Goal: Task Accomplishment & Management: Manage account settings

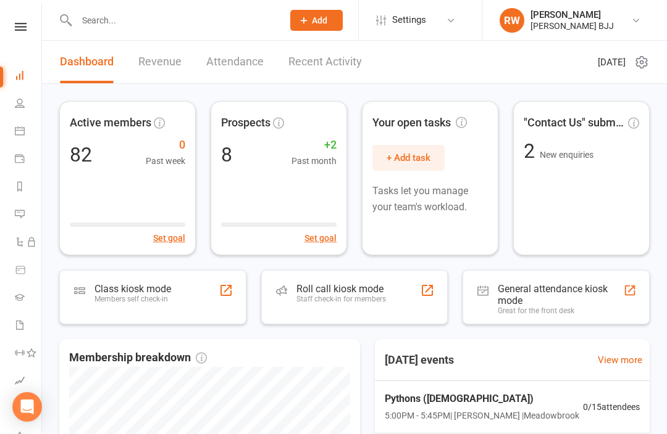
click at [194, 17] on input "text" at bounding box center [173, 20] width 201 height 17
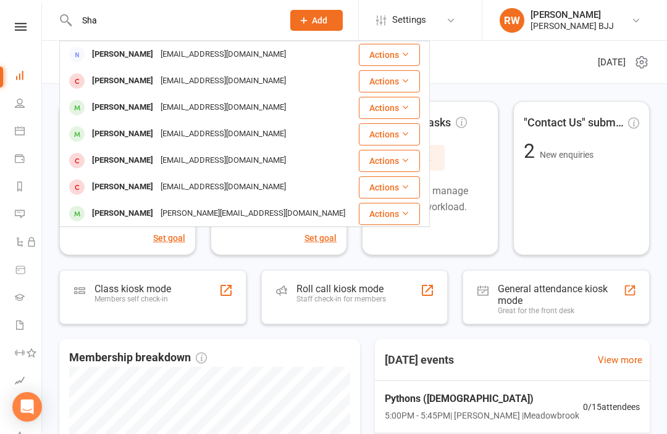
type input "Sha"
click at [468, 62] on header "Dashboard Revenue Attendance Recent Activity Tuesday 12th, August 2025" at bounding box center [354, 62] width 625 height 43
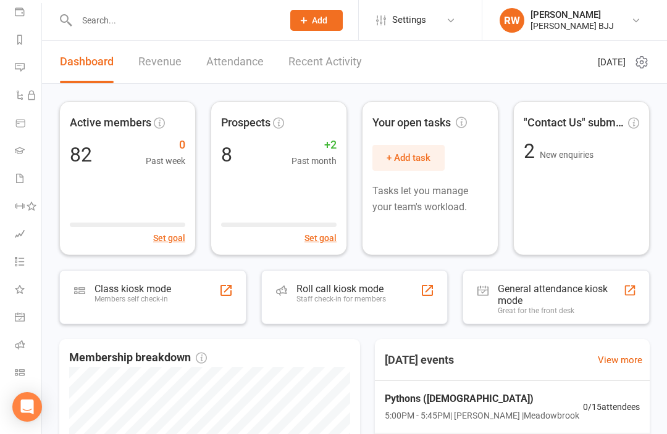
scroll to position [147, 0]
click at [26, 370] on link "Class check-in" at bounding box center [29, 374] width 28 height 28
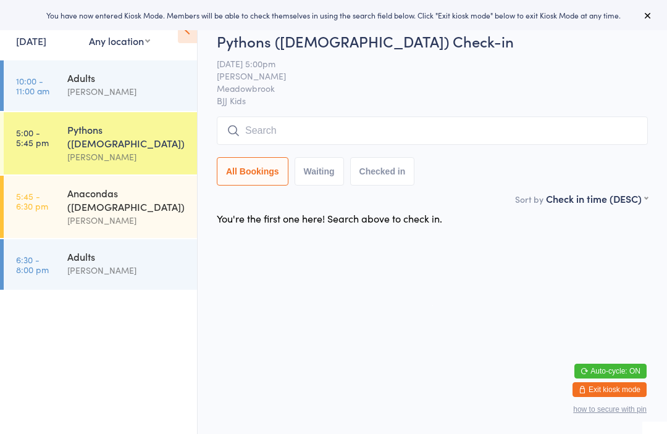
click at [115, 90] on div "[PERSON_NAME]" at bounding box center [126, 92] width 119 height 14
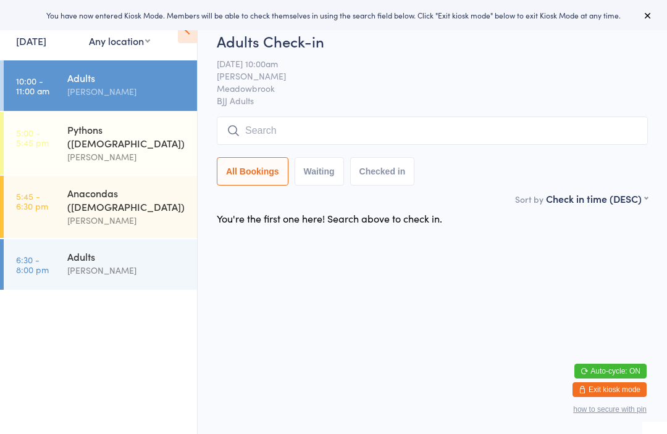
click at [273, 130] on input "search" at bounding box center [432, 131] width 431 height 28
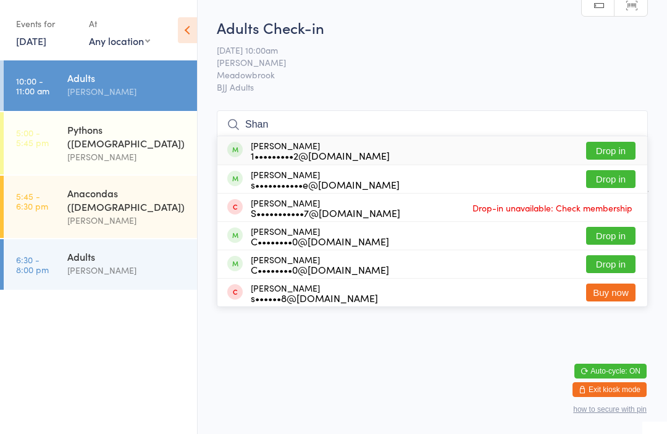
type input "Shan"
click at [46, 43] on link "12 Aug, 2025" at bounding box center [31, 41] width 30 height 14
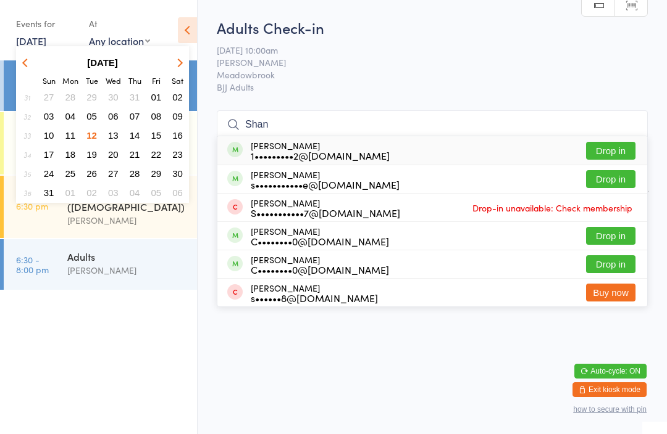
click at [75, 136] on button "11" at bounding box center [70, 135] width 19 height 17
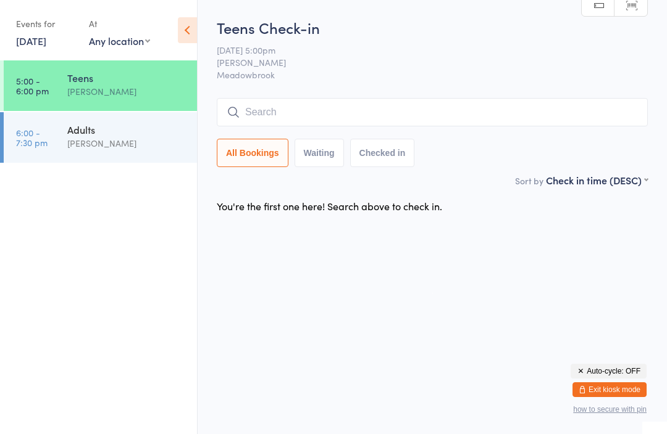
click at [46, 44] on link "11 Aug, 2025" at bounding box center [31, 41] width 30 height 14
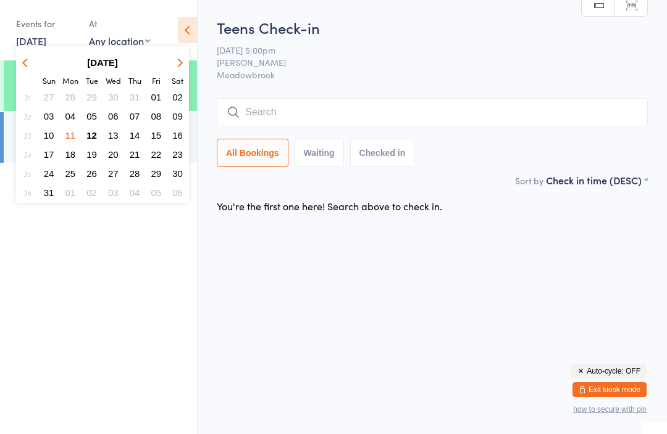
click at [139, 119] on span "07" at bounding box center [135, 116] width 10 height 10
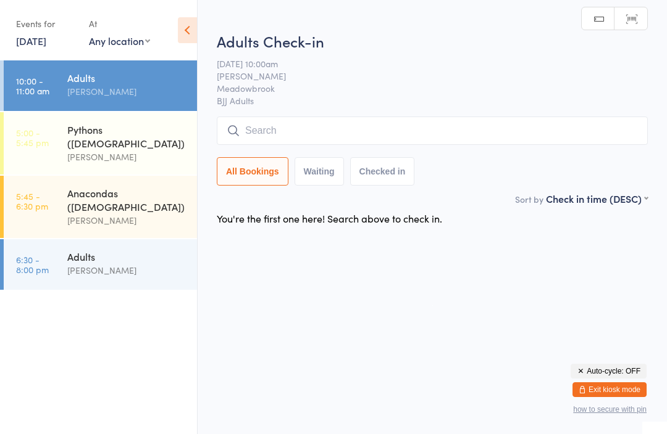
click at [279, 130] on input "search" at bounding box center [432, 131] width 431 height 28
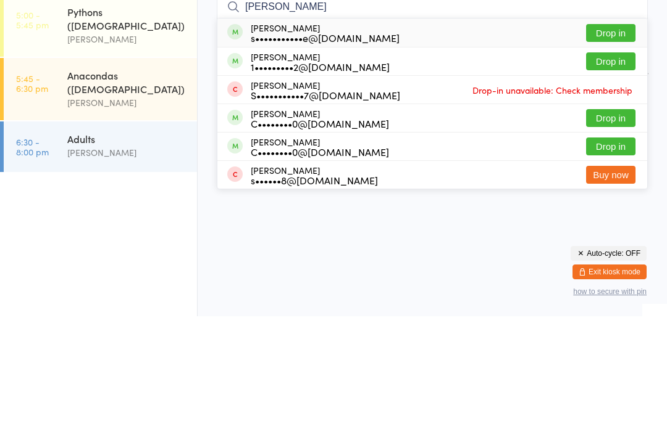
type input "Shane"
click at [620, 142] on button "Drop in" at bounding box center [610, 151] width 49 height 18
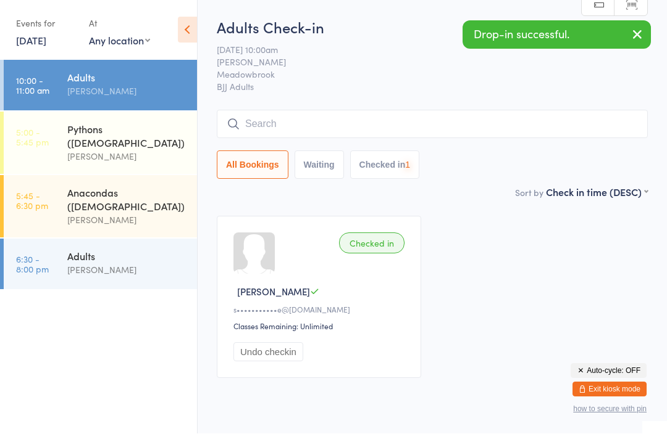
scroll to position [1, 0]
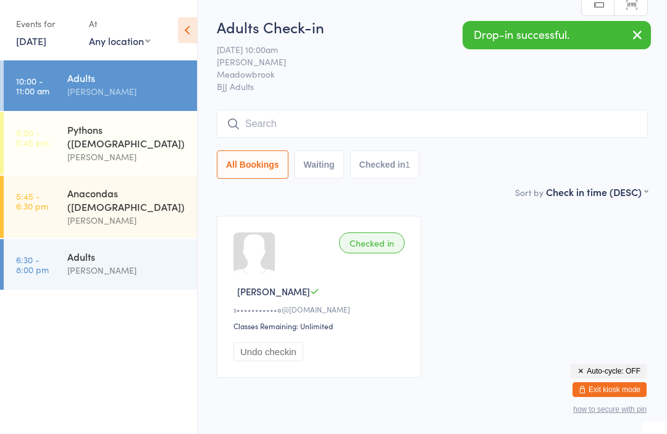
click at [292, 122] on input "search" at bounding box center [432, 124] width 431 height 28
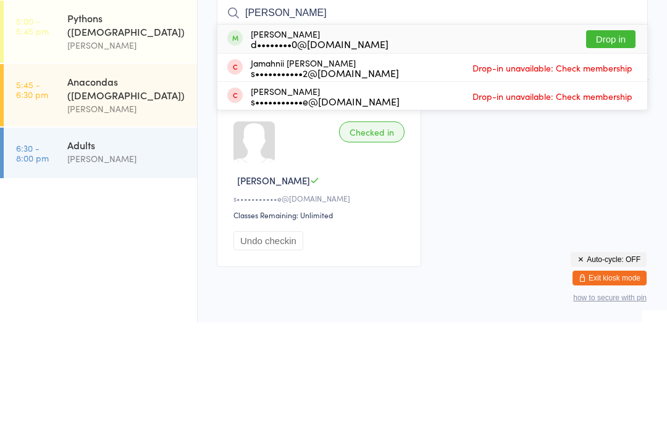
type input "Dale"
click at [616, 142] on button "Drop in" at bounding box center [610, 151] width 49 height 18
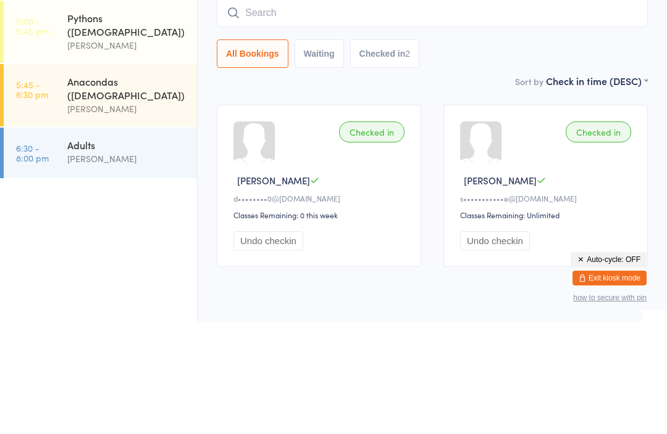
click at [340, 110] on input "search" at bounding box center [432, 124] width 431 height 28
type input "K"
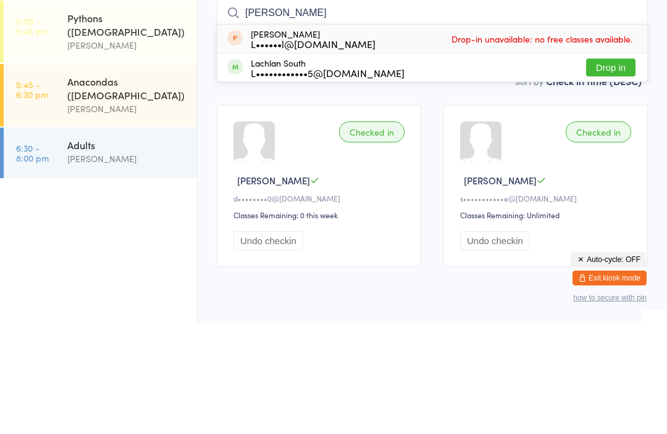
type input "Lach"
click at [598, 170] on button "Drop in" at bounding box center [610, 179] width 49 height 18
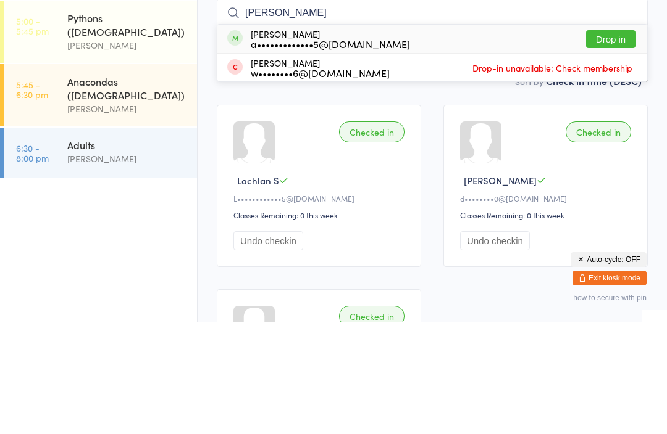
type input "Tony"
click at [619, 142] on button "Drop in" at bounding box center [610, 151] width 49 height 18
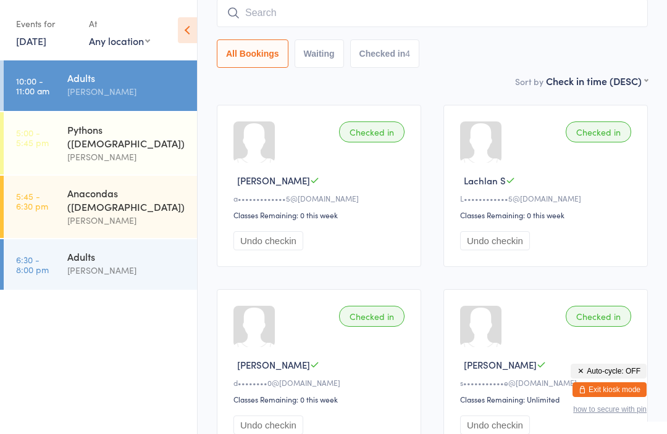
click at [46, 43] on link "7 Aug, 2025" at bounding box center [31, 41] width 30 height 14
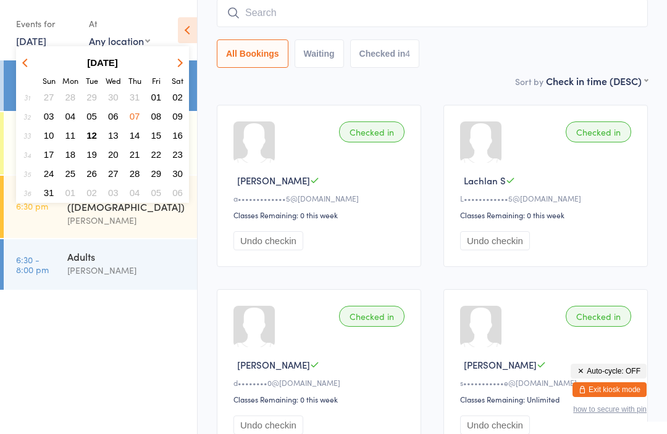
click at [182, 117] on span "09" at bounding box center [177, 116] width 10 height 10
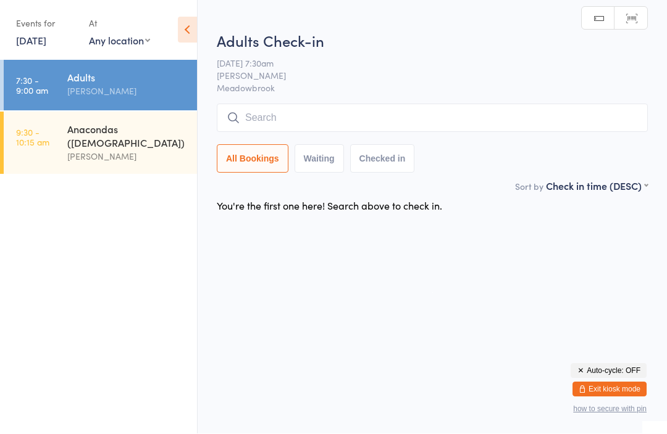
click at [267, 122] on input "search" at bounding box center [432, 118] width 431 height 28
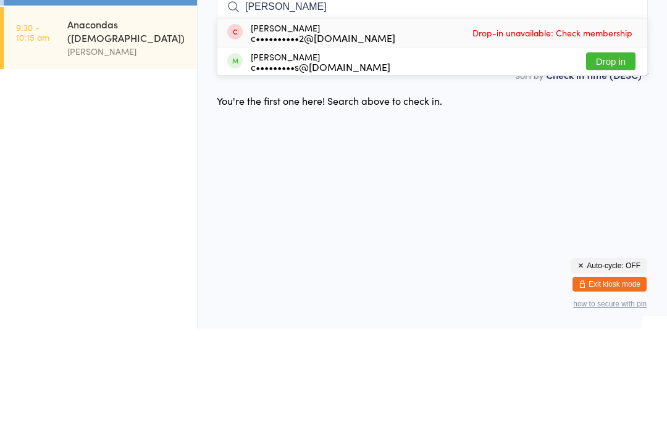
type input "Corey"
click at [610, 158] on button "Drop in" at bounding box center [610, 167] width 49 height 18
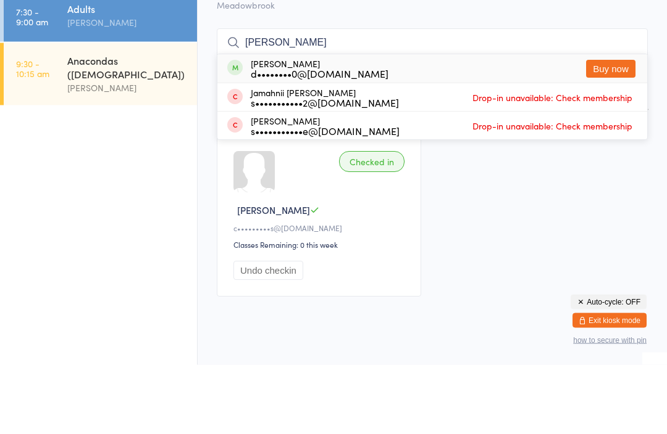
type input "Dale"
click at [618, 130] on button "Buy now" at bounding box center [610, 139] width 49 height 18
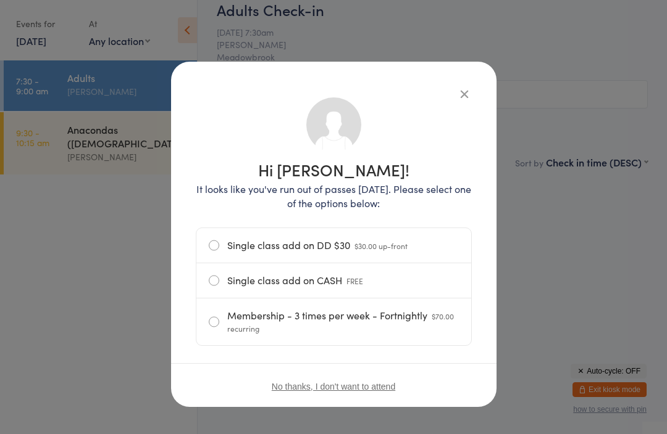
click at [227, 279] on label "Single class add on CASH FREE" at bounding box center [334, 281] width 250 height 35
click at [0, 0] on input "Single class add on CASH FREE" at bounding box center [0, 0] width 0 height 0
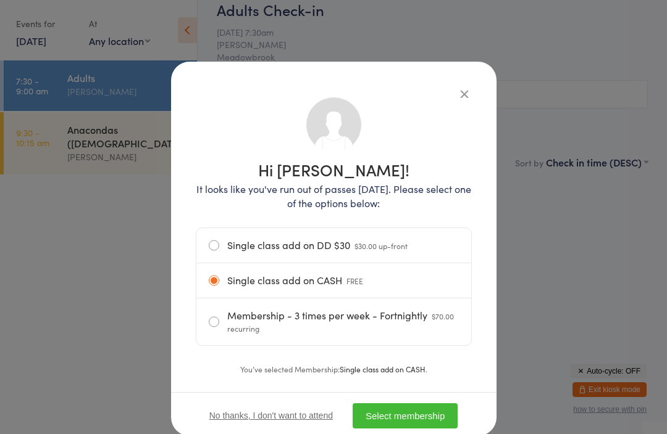
click at [407, 424] on button "Select membership" at bounding box center [404, 416] width 105 height 25
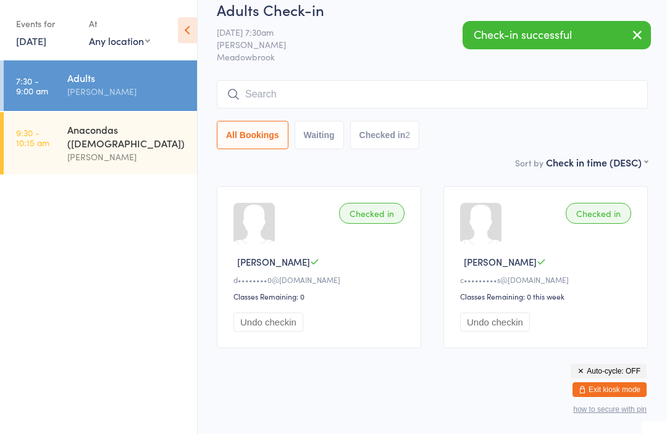
click at [293, 80] on input "search" at bounding box center [432, 94] width 431 height 28
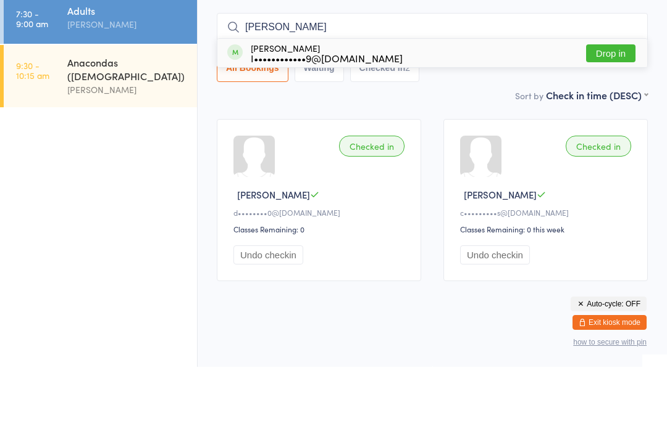
type input "Izach"
click at [613, 112] on button "Drop in" at bounding box center [610, 121] width 49 height 18
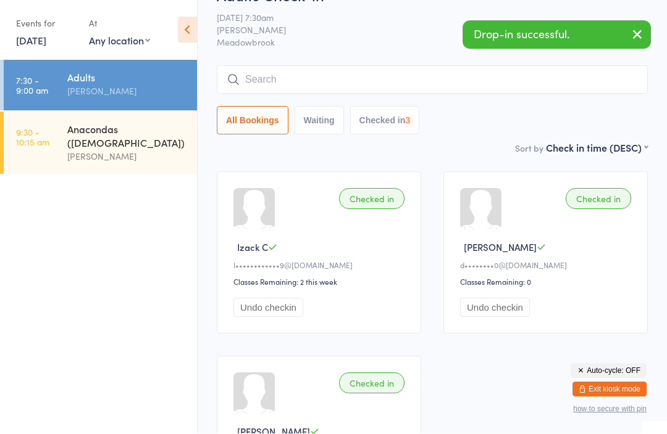
scroll to position [33, 0]
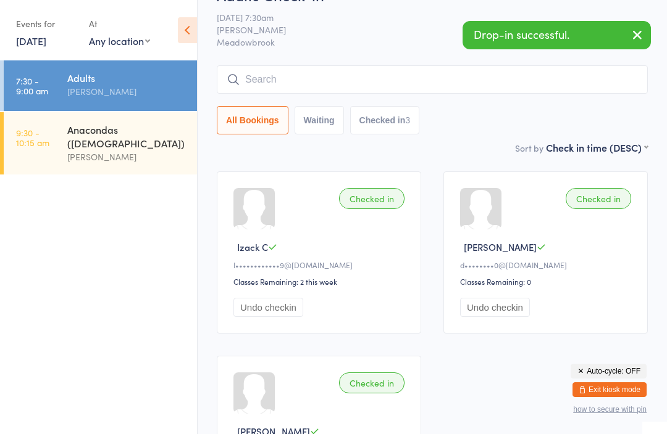
click at [309, 72] on input "search" at bounding box center [432, 79] width 431 height 28
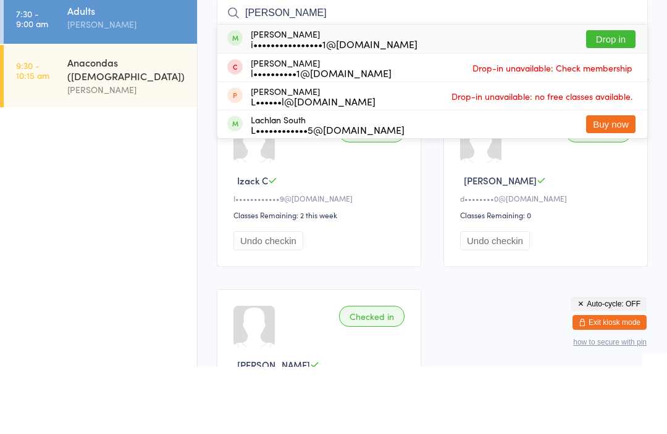
type input "Lance"
click at [608, 98] on button "Drop in" at bounding box center [610, 107] width 49 height 18
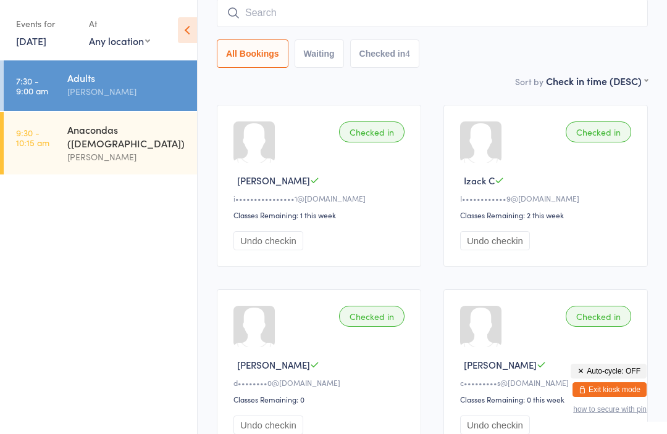
click at [320, 17] on input "search" at bounding box center [432, 13] width 431 height 28
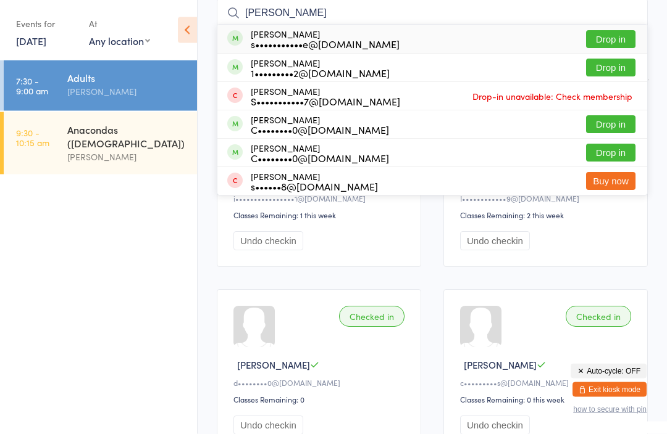
type input "Shane"
click at [605, 39] on button "Drop in" at bounding box center [610, 40] width 49 height 18
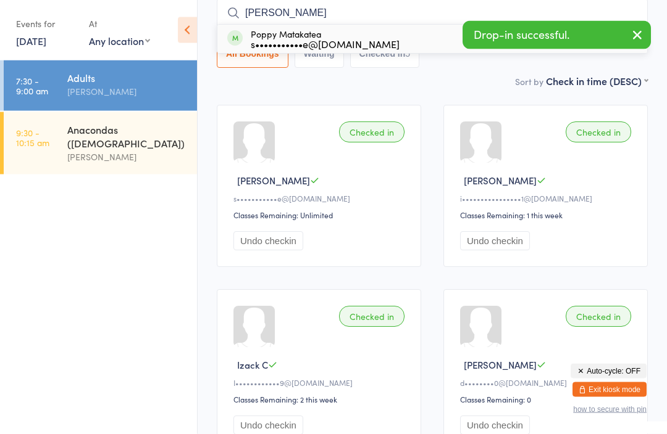
click at [639, 35] on icon "button" at bounding box center [636, 34] width 15 height 15
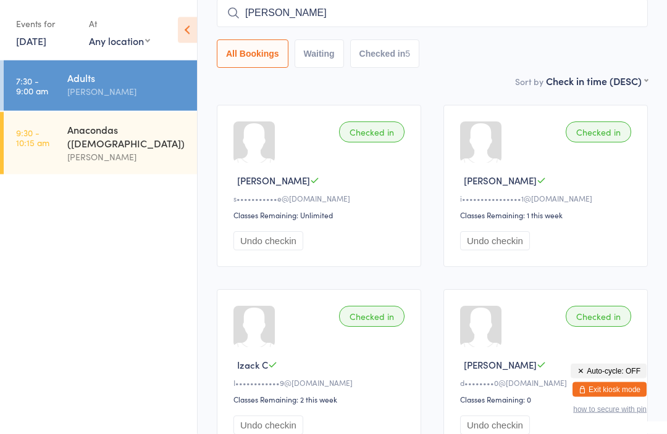
click at [379, 9] on input "Popp" at bounding box center [432, 13] width 431 height 28
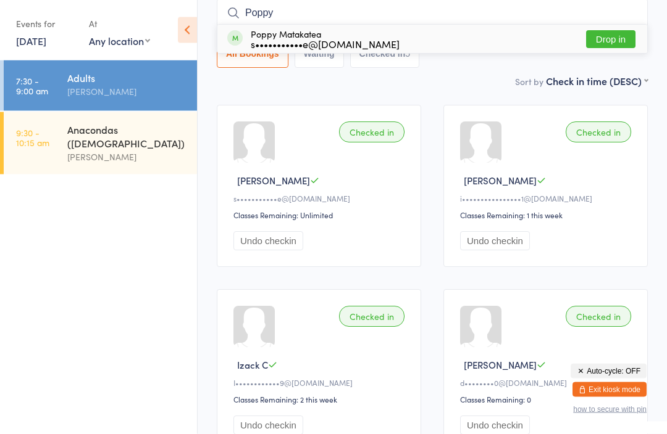
type input "Poppy"
click at [613, 38] on button "Drop in" at bounding box center [610, 40] width 49 height 18
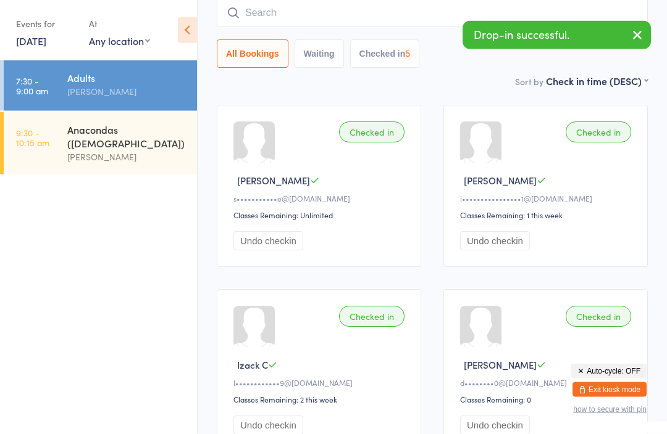
scroll to position [99, 0]
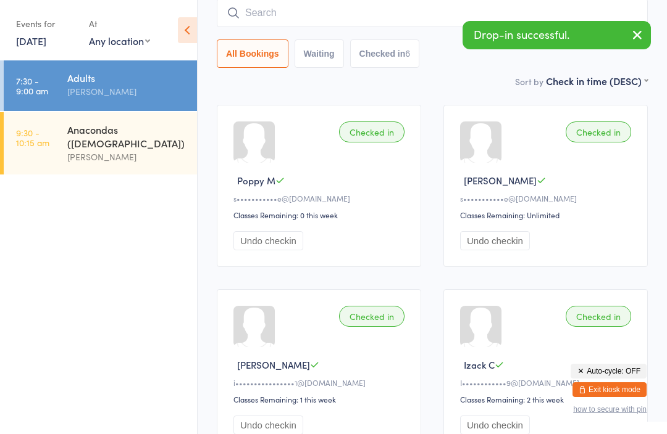
click at [119, 150] on div "[PERSON_NAME]" at bounding box center [126, 157] width 119 height 14
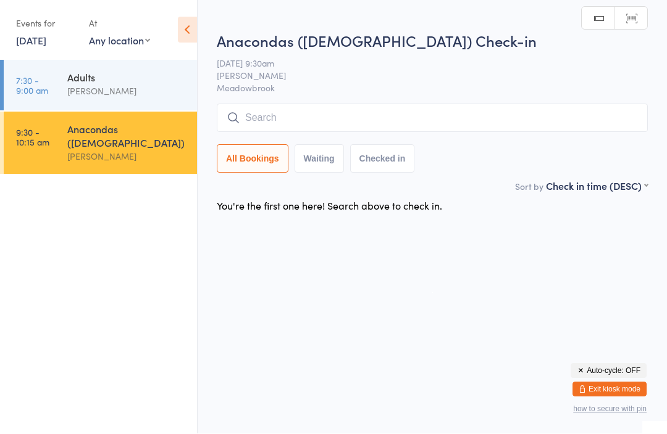
click at [293, 116] on input "search" at bounding box center [432, 118] width 431 height 28
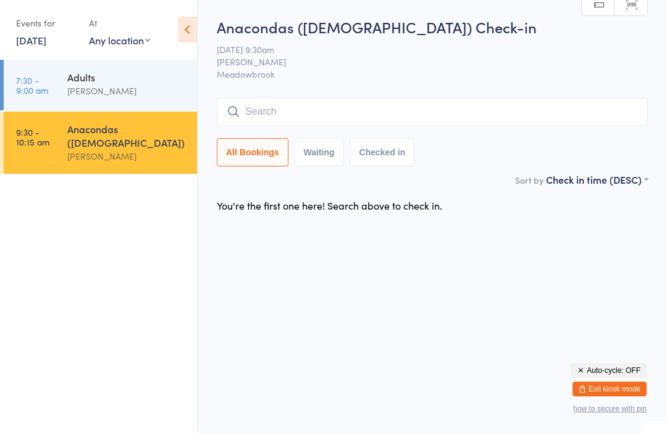
click at [622, 388] on button "Exit kiosk mode" at bounding box center [609, 390] width 74 height 15
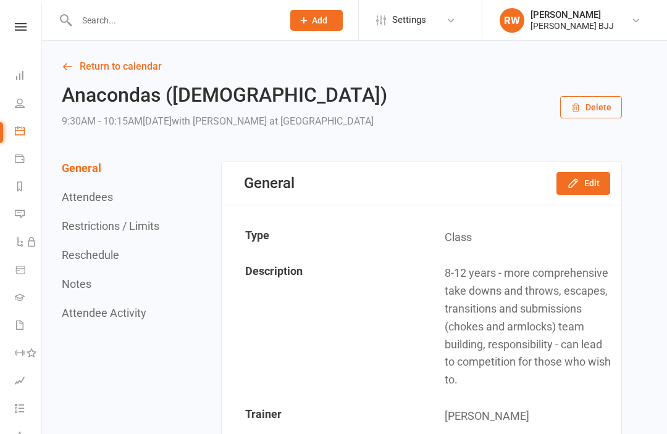
click at [164, 23] on input "text" at bounding box center [173, 20] width 201 height 17
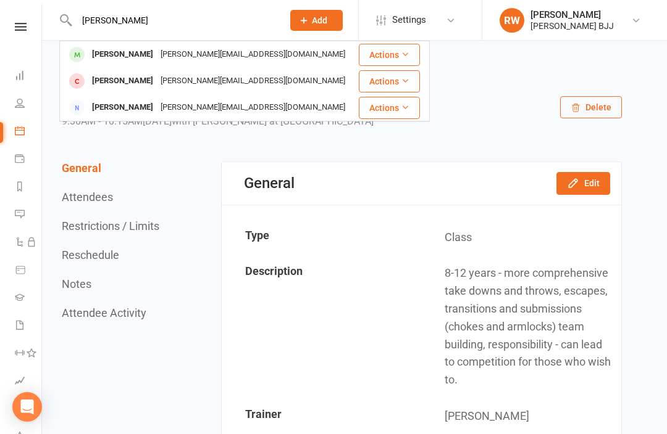
type input "Barla"
click at [157, 54] on div "Manjula.bandi18@yahoo.com" at bounding box center [253, 55] width 192 height 18
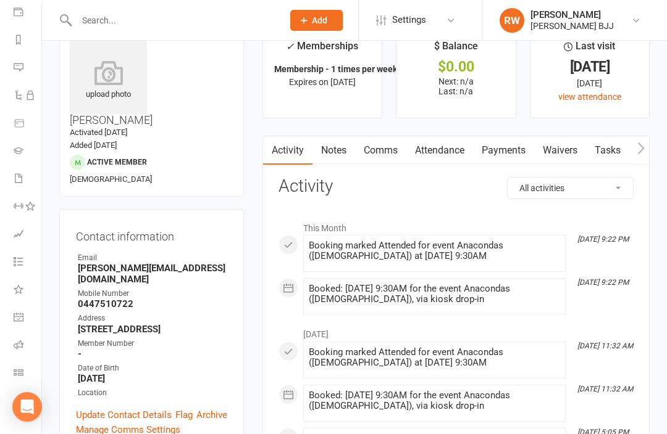
scroll to position [147, 1]
click at [23, 371] on link "Class check-in" at bounding box center [28, 374] width 28 height 28
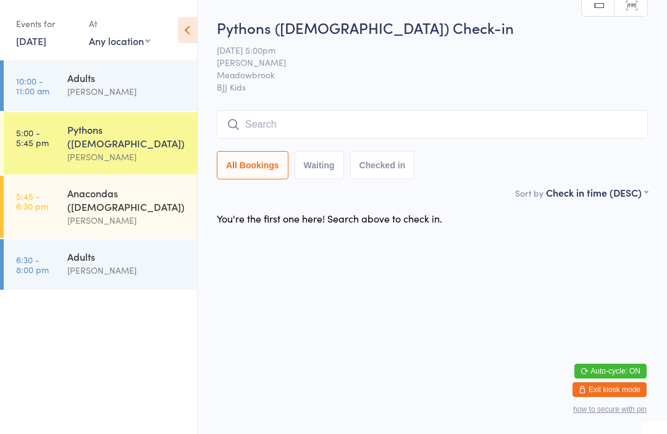
click at [44, 48] on link "[DATE]" at bounding box center [31, 41] width 30 height 14
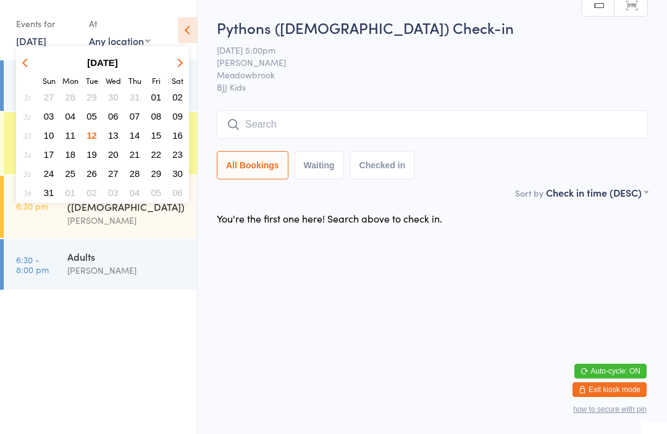
click at [180, 117] on span "09" at bounding box center [177, 116] width 10 height 10
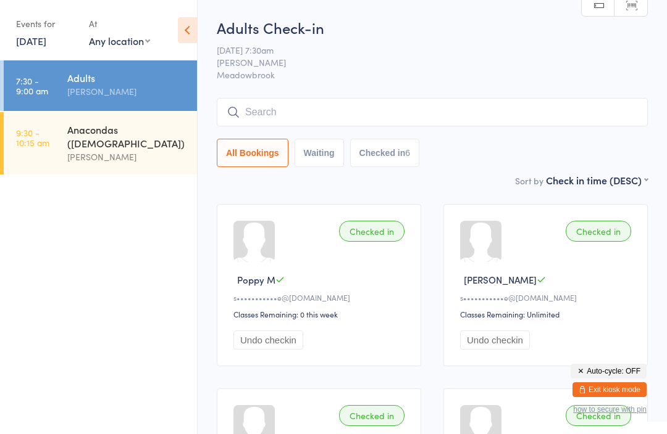
click at [347, 102] on input "search" at bounding box center [432, 112] width 431 height 28
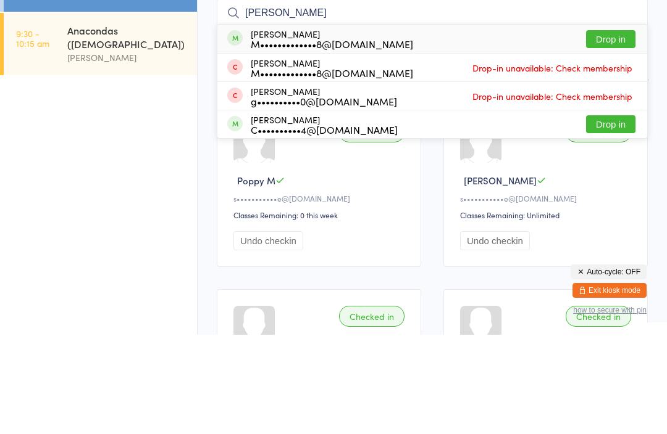
type input "Barla"
click at [612, 130] on button "Drop in" at bounding box center [610, 139] width 49 height 18
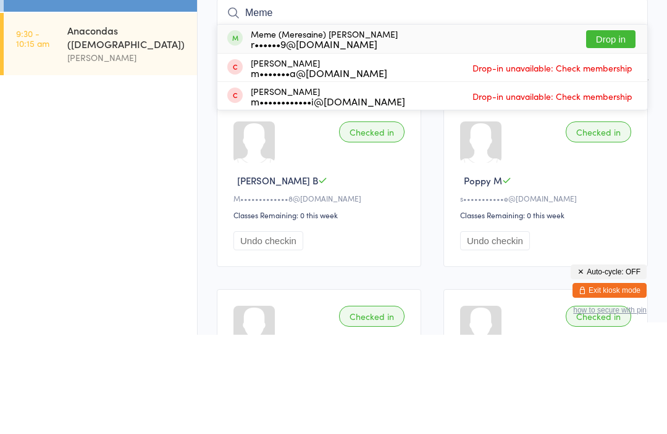
scroll to position [99, 0]
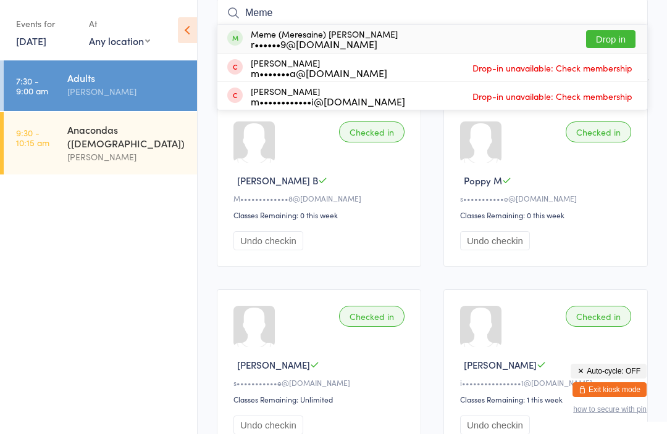
type input "Meme"
click at [617, 388] on button "Exit kiosk mode" at bounding box center [609, 390] width 74 height 15
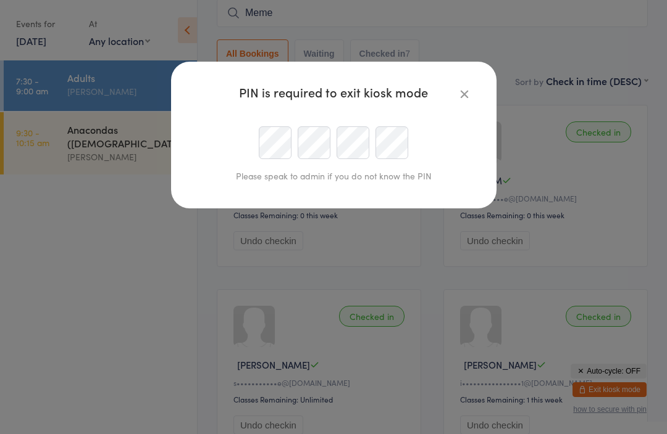
scroll to position [99, 0]
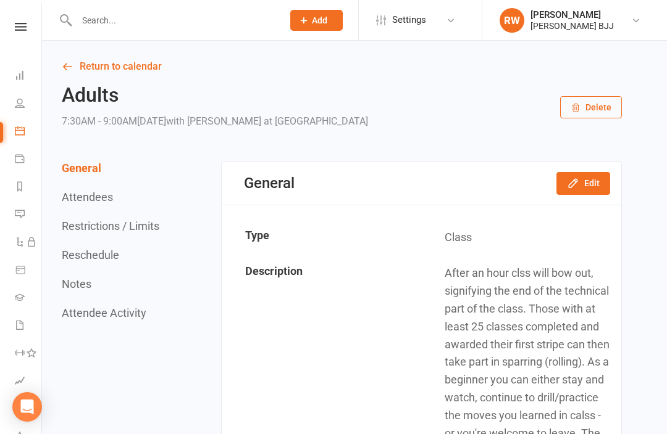
click at [186, 20] on input "text" at bounding box center [173, 20] width 201 height 17
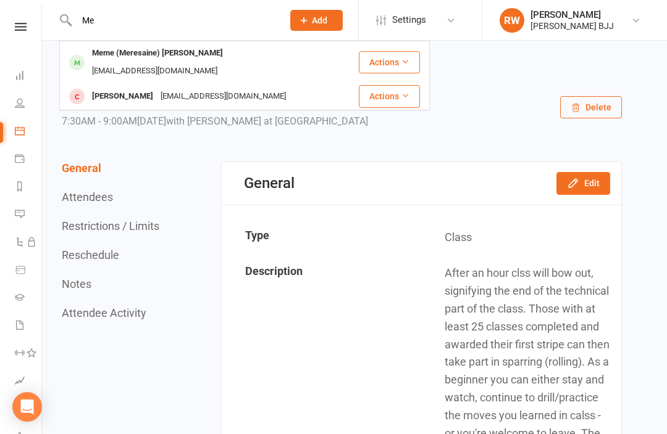
type input "M"
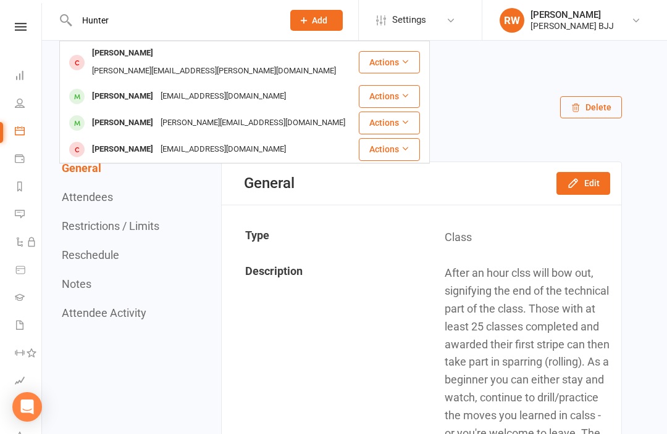
type input "Hunter"
click at [196, 62] on div "munro.charlee@gmail.com" at bounding box center [213, 71] width 251 height 18
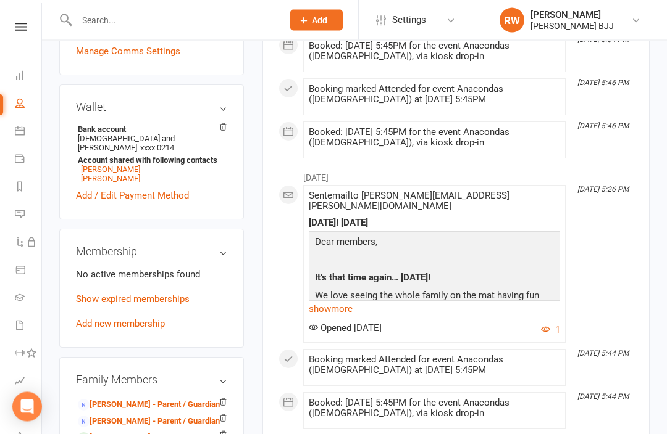
scroll to position [404, 0]
click at [155, 318] on link "Add new membership" at bounding box center [120, 323] width 89 height 11
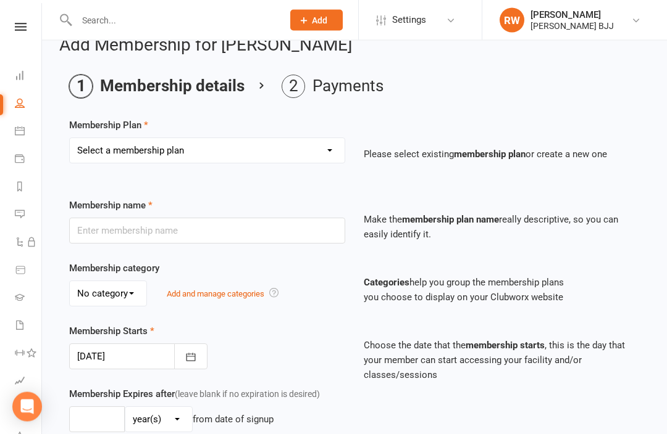
click at [317, 143] on select "Select a membership plan Create new Membership Plan Membership - 2 times per we…" at bounding box center [207, 151] width 275 height 25
select select "7"
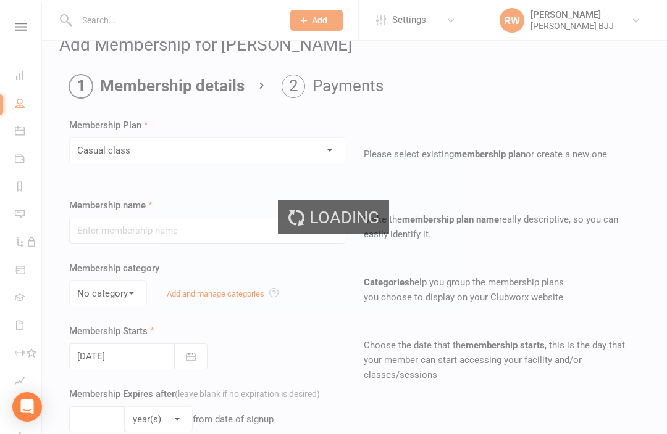
type input "Casual class"
select select "0"
type input "0"
type input "1"
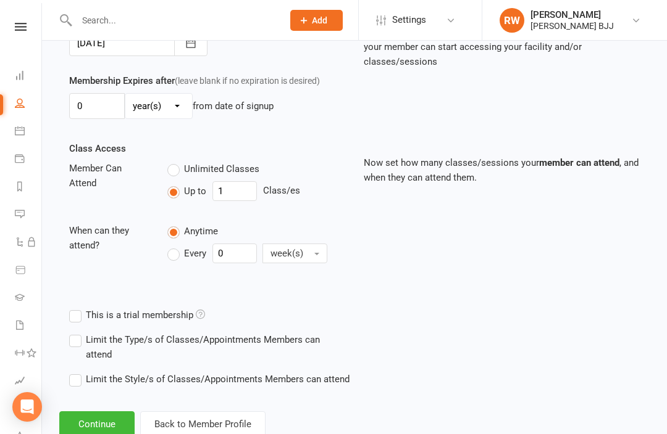
scroll to position [343, 0]
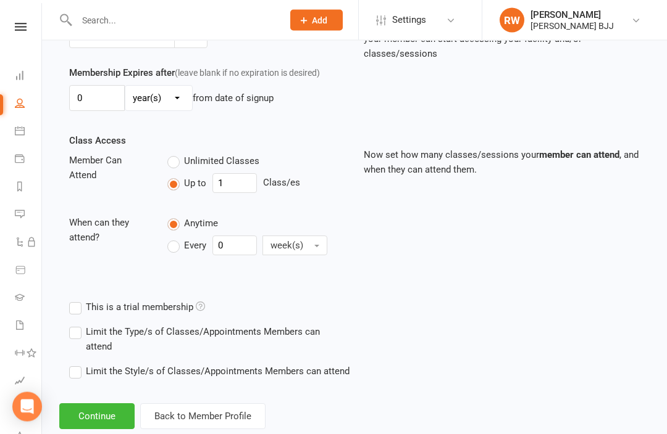
click at [101, 405] on button "Continue" at bounding box center [96, 417] width 75 height 26
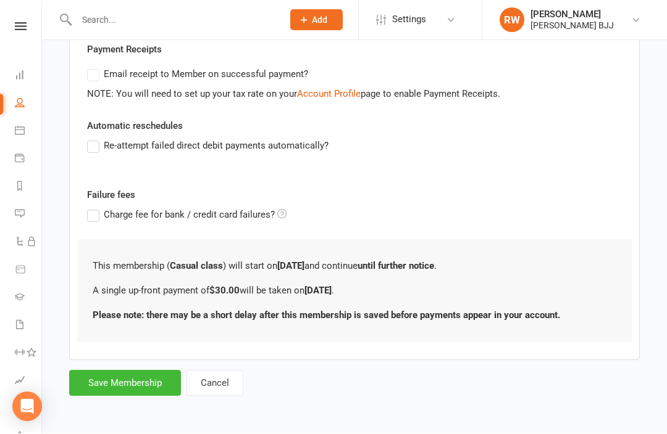
scroll to position [0, 0]
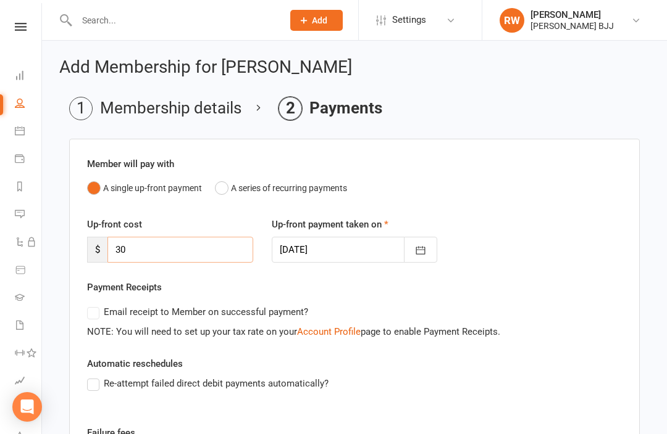
click at [195, 244] on input "30" at bounding box center [180, 250] width 146 height 26
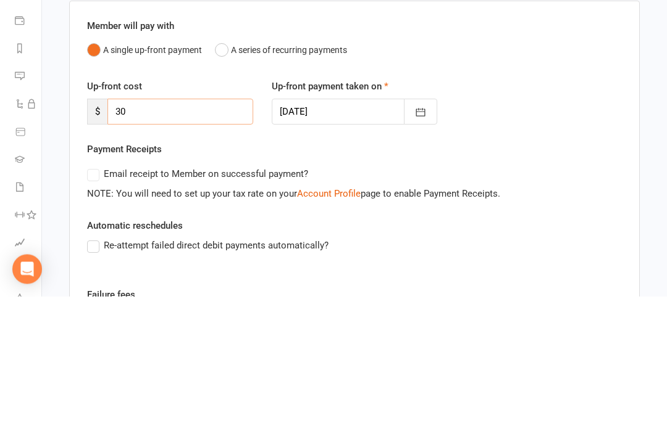
type input "3"
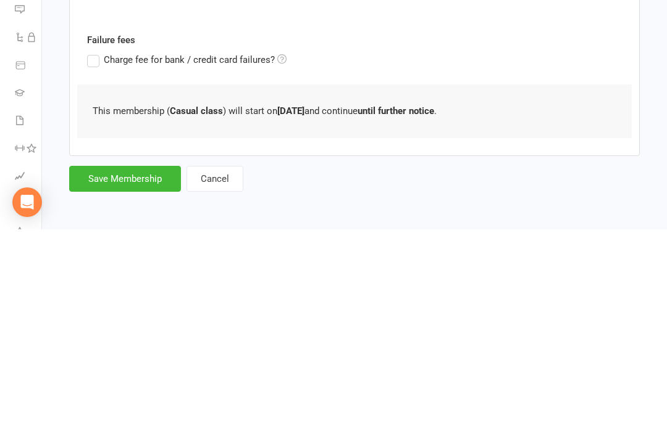
scroll to position [157, 0]
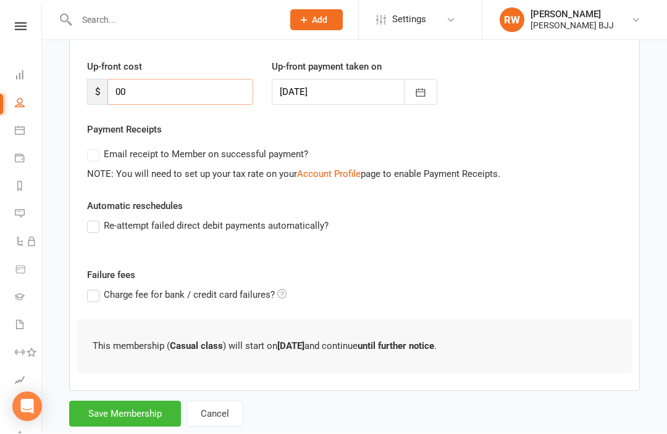
type input "00"
click at [136, 404] on button "Save Membership" at bounding box center [125, 415] width 112 height 26
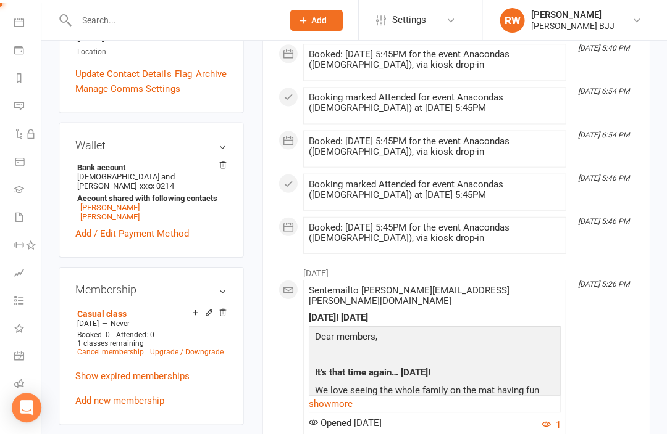
scroll to position [107, 0]
click at [21, 410] on icon at bounding box center [20, 412] width 10 height 10
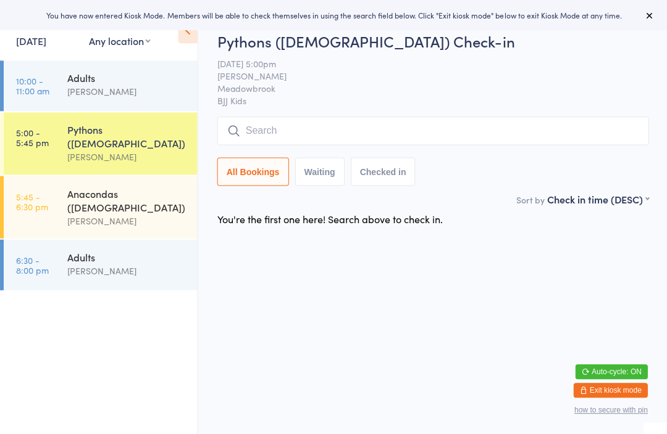
click at [336, 137] on input "search" at bounding box center [432, 131] width 431 height 28
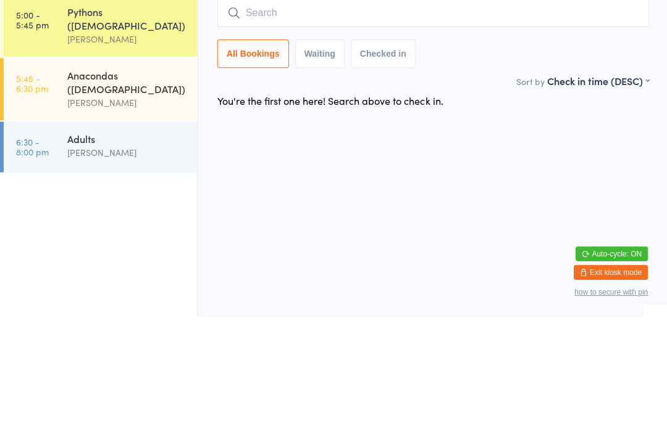
type input "H"
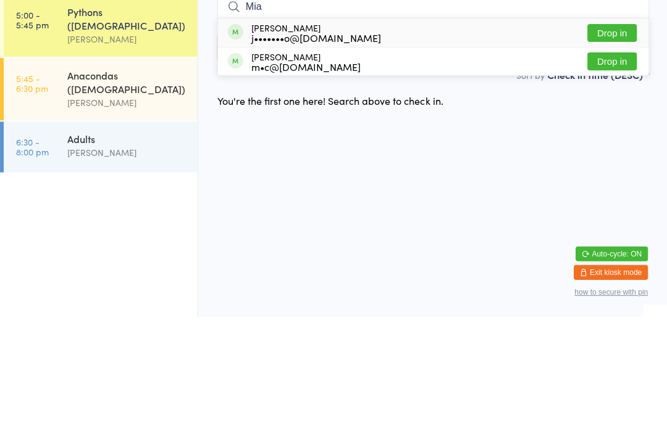
type input "Mia"
click at [610, 142] on button "Drop in" at bounding box center [610, 151] width 49 height 18
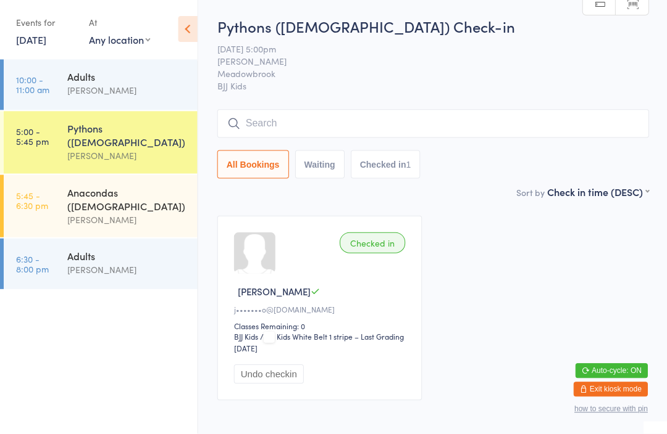
click at [296, 118] on input "search" at bounding box center [432, 124] width 431 height 28
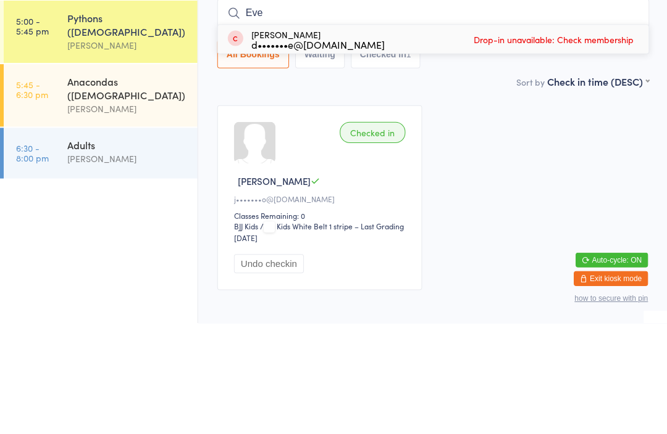
scroll to position [67, 0]
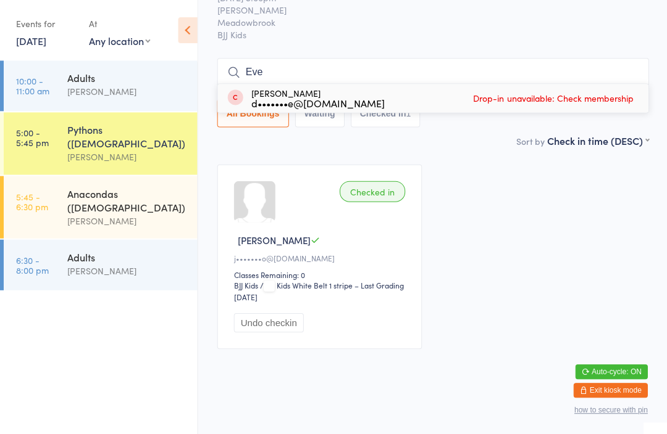
type input "Eve"
click at [614, 387] on button "Exit kiosk mode" at bounding box center [609, 390] width 74 height 15
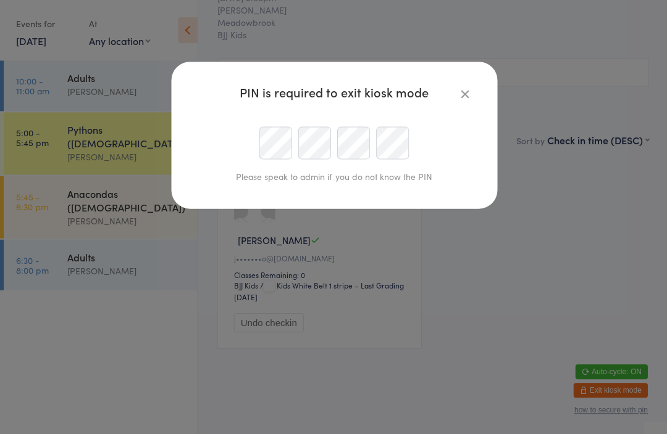
scroll to position [65, 0]
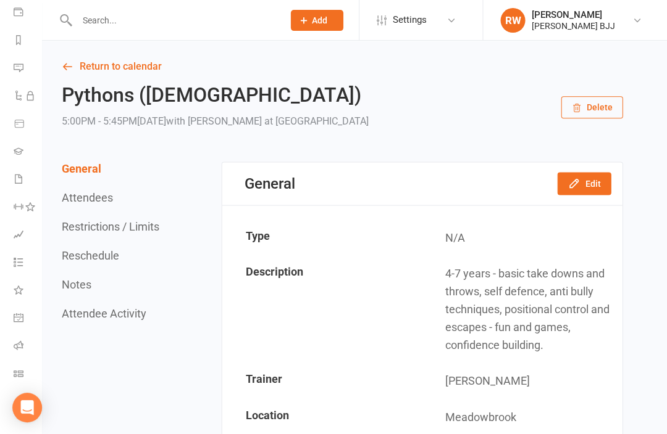
scroll to position [147, 1]
click at [25, 373] on link "Class check-in" at bounding box center [28, 374] width 28 height 28
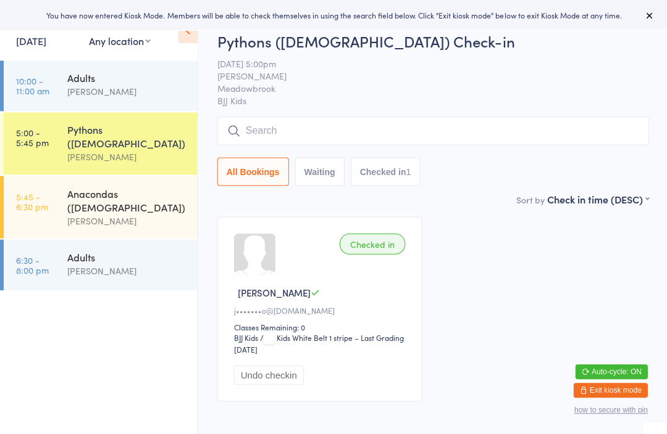
click at [301, 130] on input "search" at bounding box center [432, 131] width 431 height 28
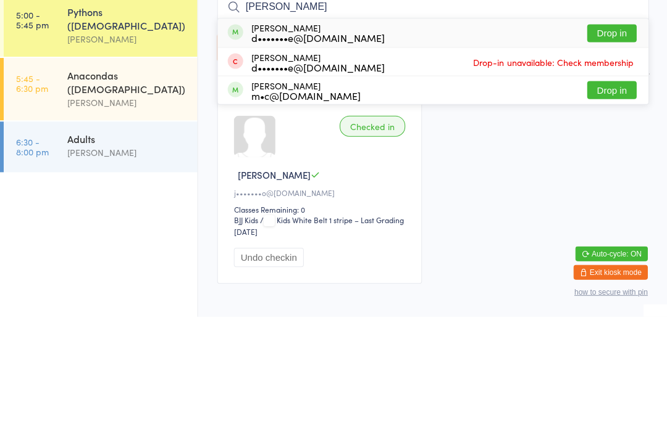
scroll to position [67, 0]
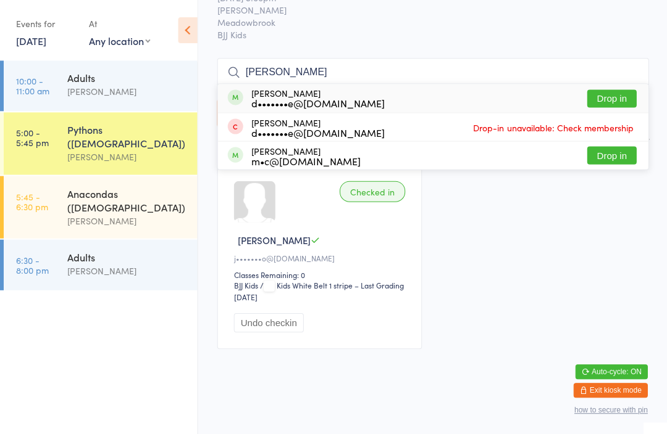
click at [299, 28] on span "BJJ Kids" at bounding box center [432, 34] width 431 height 12
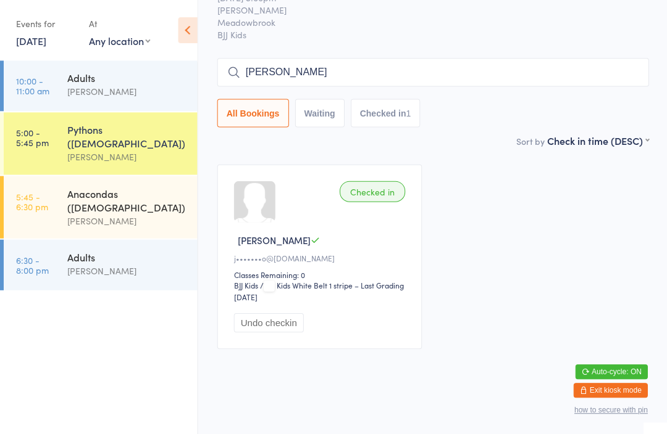
click at [320, 58] on input "Harvie" at bounding box center [432, 72] width 431 height 28
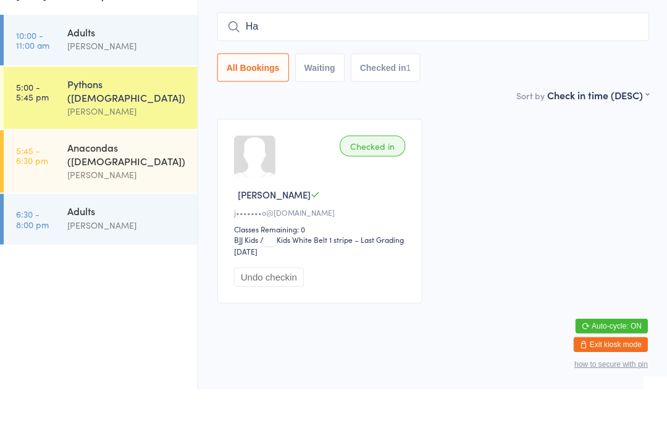
type input "H"
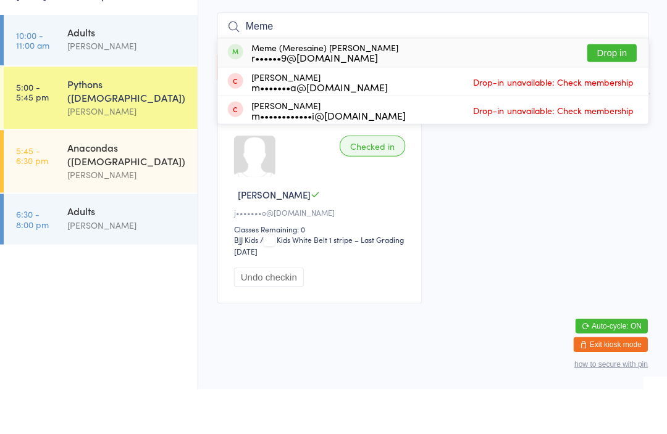
type input "Meme"
click at [600, 89] on button "Drop in" at bounding box center [610, 98] width 49 height 18
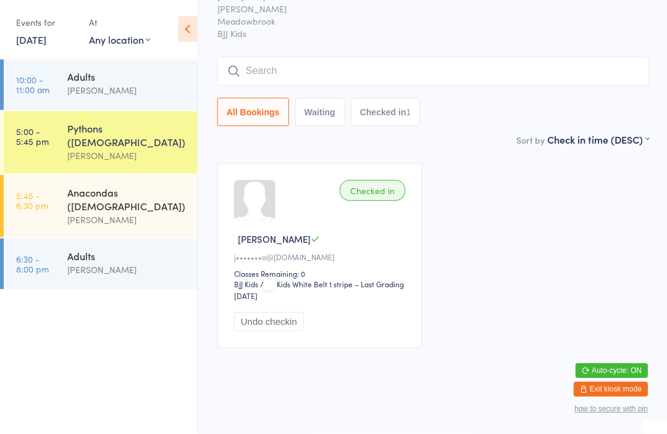
scroll to position [66, 0]
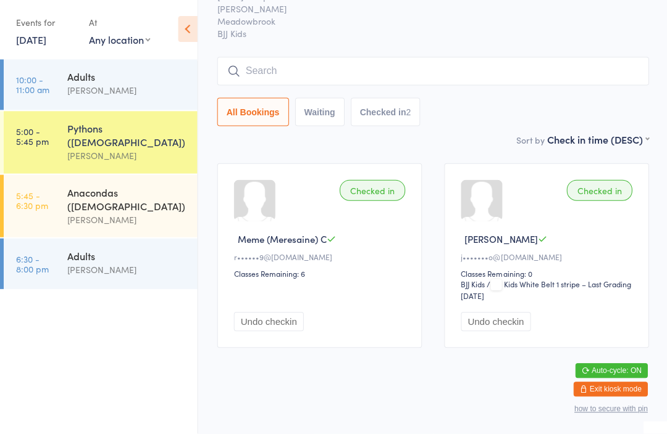
click at [394, 58] on input "search" at bounding box center [432, 72] width 431 height 28
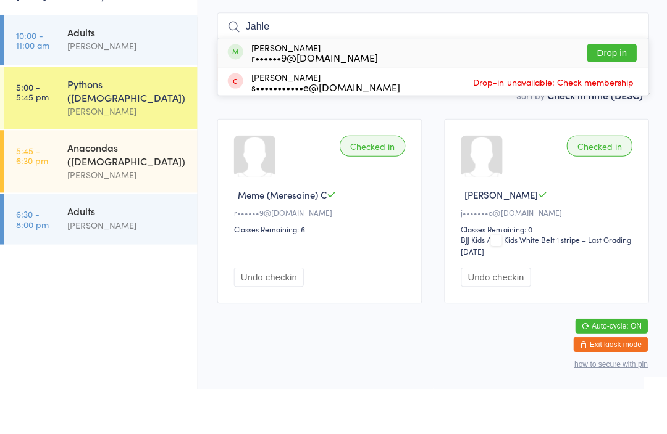
type input "Jahle"
click at [616, 89] on button "Drop in" at bounding box center [610, 98] width 49 height 18
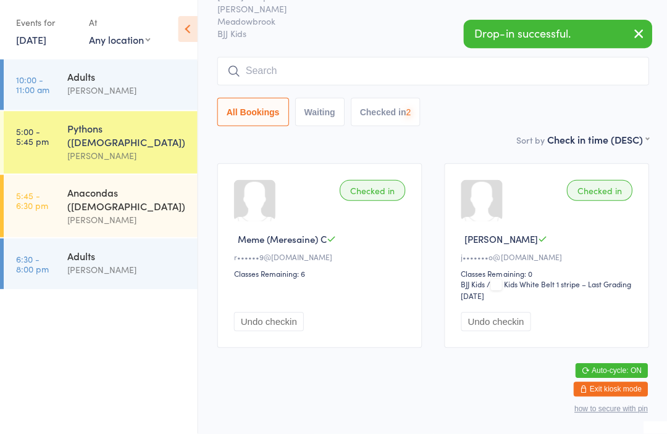
scroll to position [66, 0]
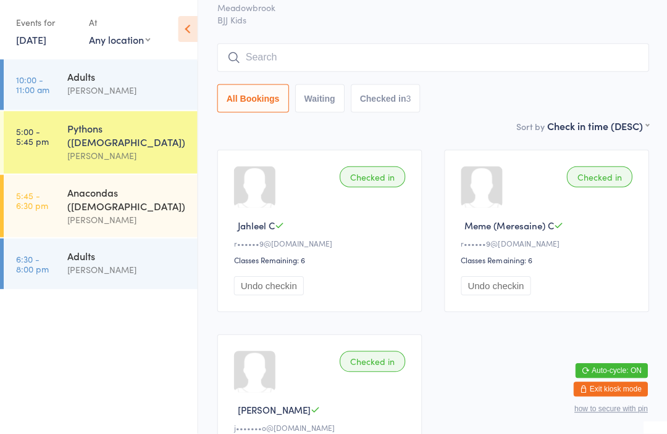
click at [617, 389] on button "Exit kiosk mode" at bounding box center [609, 390] width 74 height 15
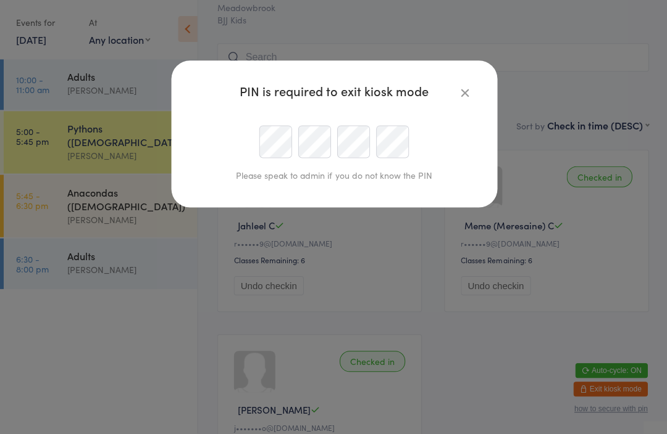
scroll to position [65, 0]
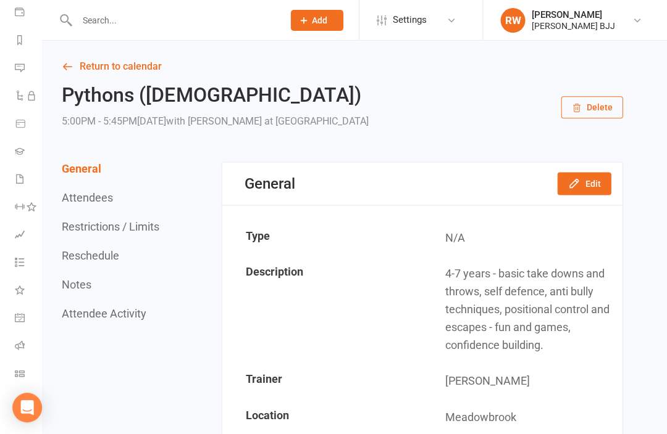
scroll to position [147, 0]
click at [142, 15] on input "text" at bounding box center [173, 20] width 201 height 17
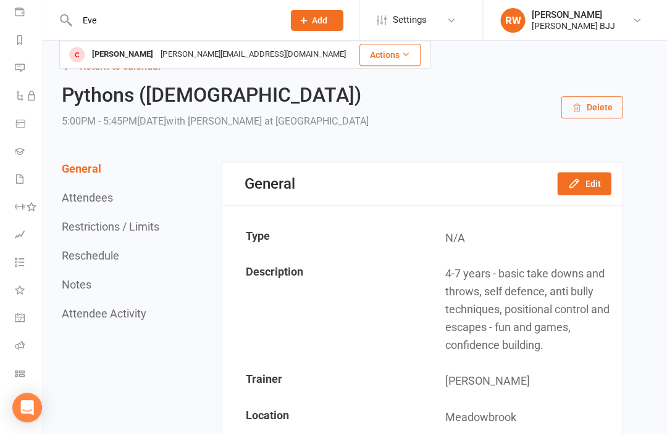
type input "Eve"
click at [157, 49] on div "db-harvie@hotmail.com" at bounding box center [253, 55] width 192 height 18
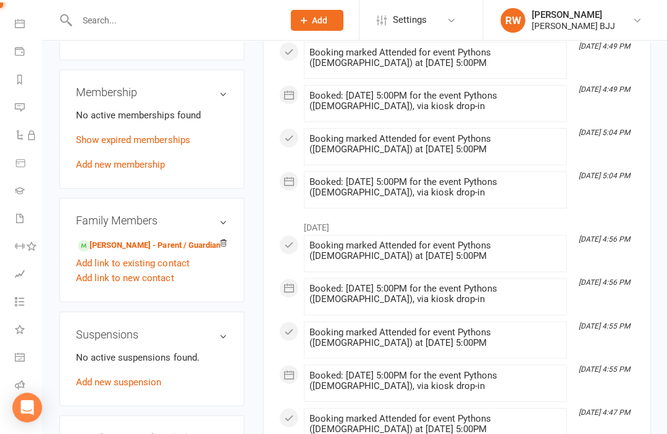
scroll to position [529, 0]
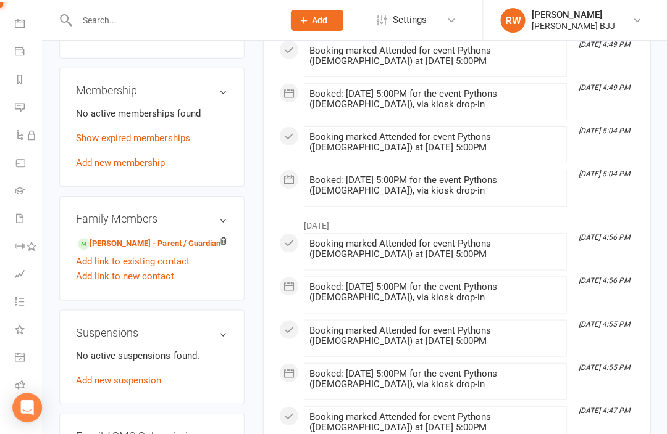
click at [147, 157] on link "Add new membership" at bounding box center [120, 162] width 89 height 11
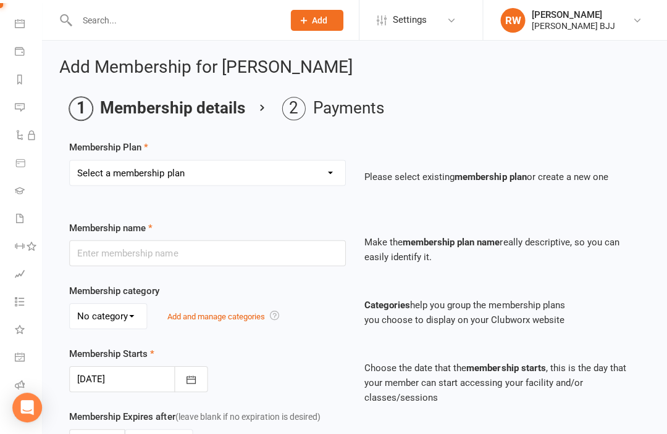
click at [209, 170] on select "Select a membership plan Create new Membership Plan Membership - 2 times per we…" at bounding box center [207, 172] width 275 height 25
select select "8"
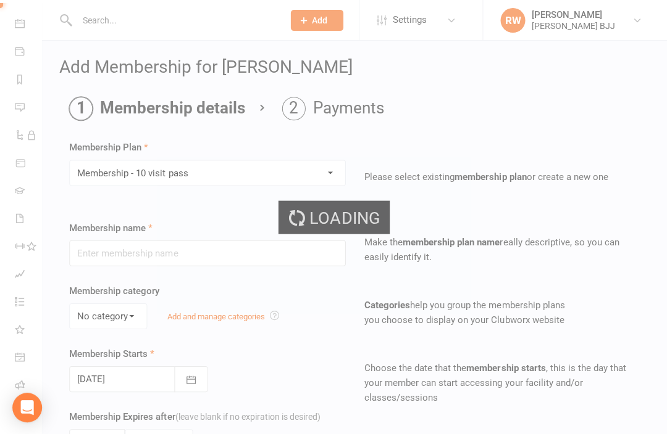
type input "Membership - 10 visit pass"
select select "0"
type input "0"
type input "10"
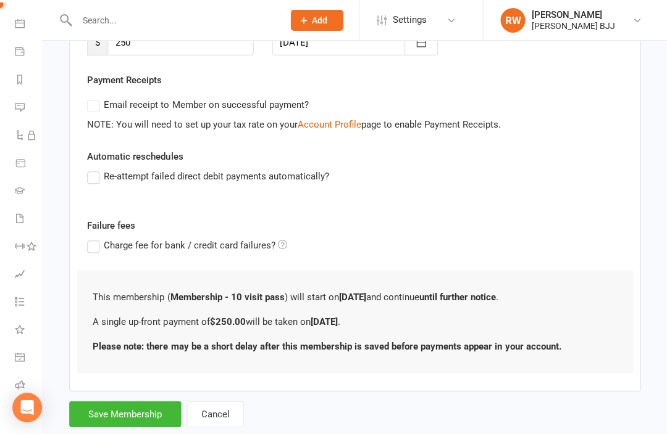
click at [143, 413] on button "Save Membership" at bounding box center [125, 414] width 112 height 26
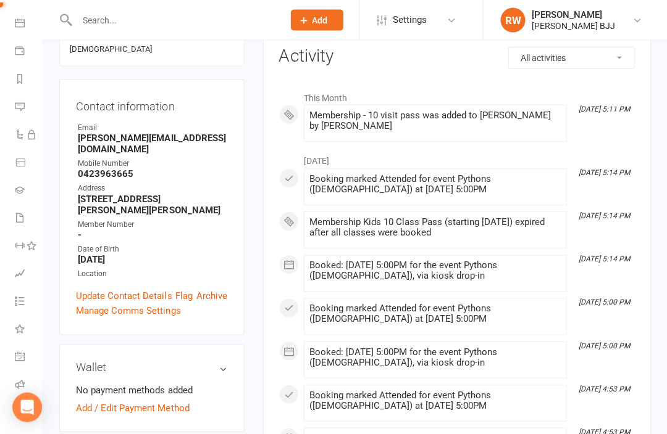
scroll to position [183, 0]
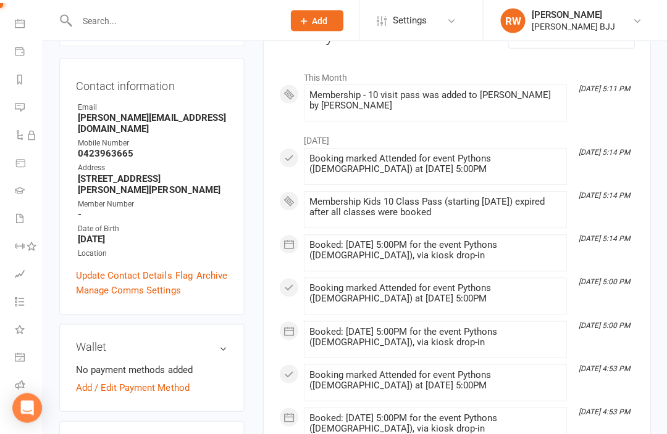
click at [23, 418] on link "Class check-in" at bounding box center [29, 414] width 28 height 28
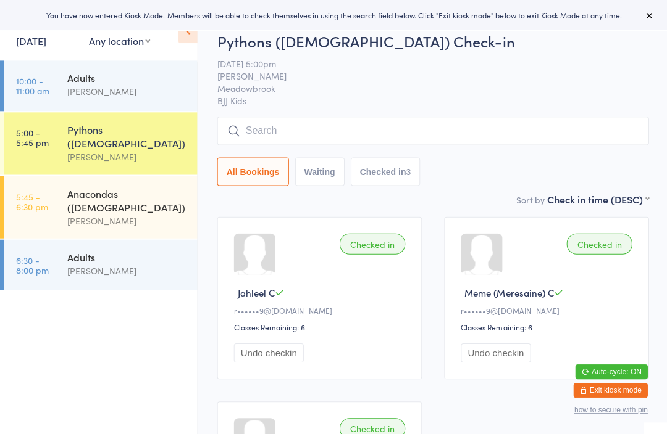
click at [320, 130] on input "search" at bounding box center [432, 131] width 431 height 28
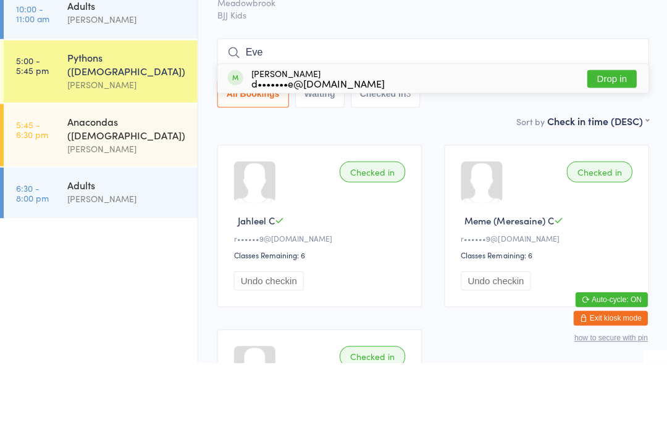
type input "Eve"
click at [619, 142] on button "Drop in" at bounding box center [610, 151] width 49 height 18
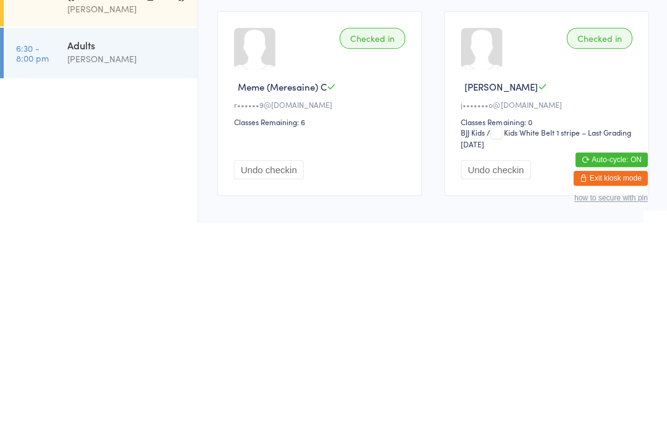
scroll to position [214, 0]
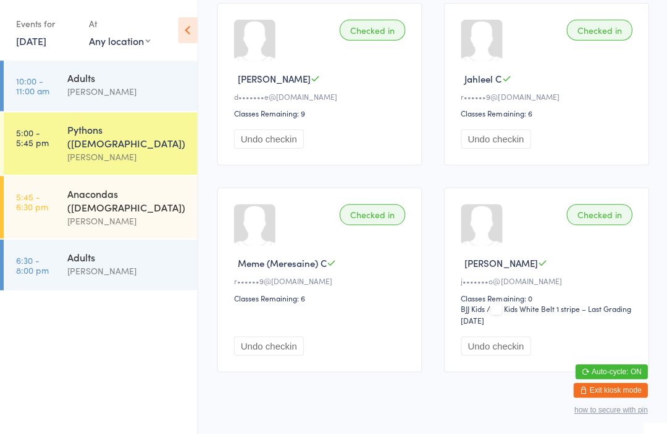
click at [607, 397] on button "Exit kiosk mode" at bounding box center [609, 390] width 74 height 15
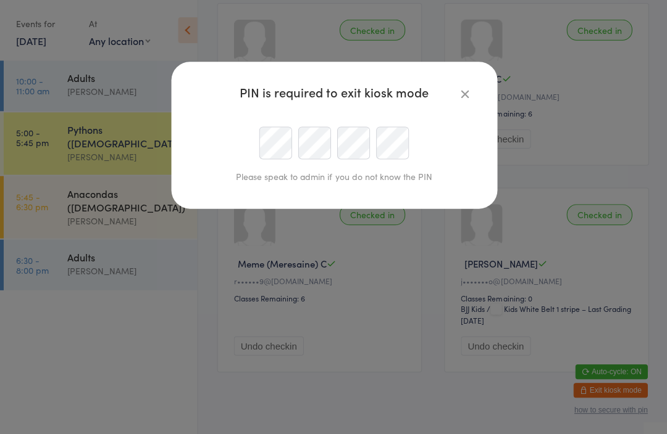
scroll to position [213, 0]
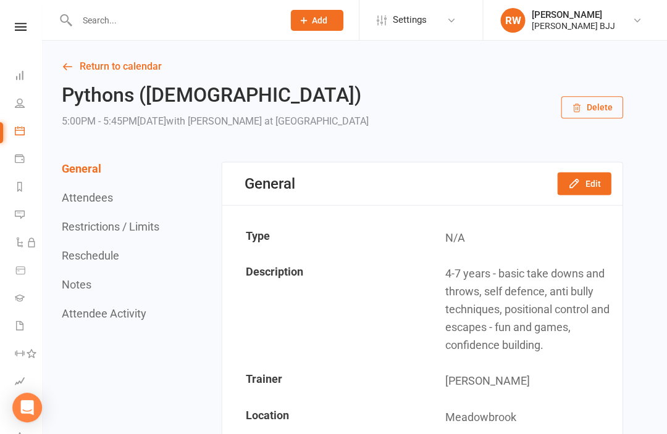
click at [19, 102] on icon at bounding box center [20, 103] width 10 height 10
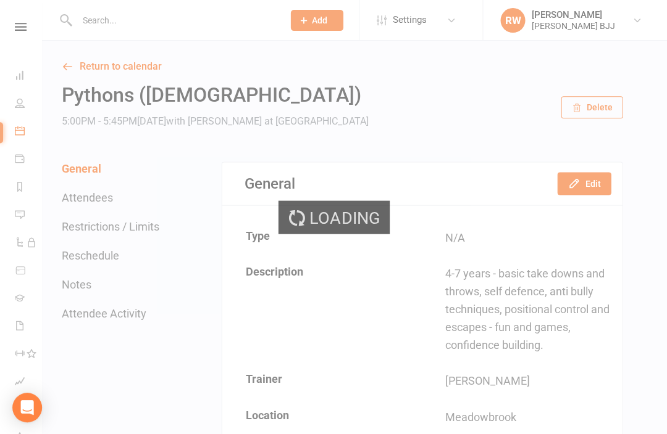
select select "50"
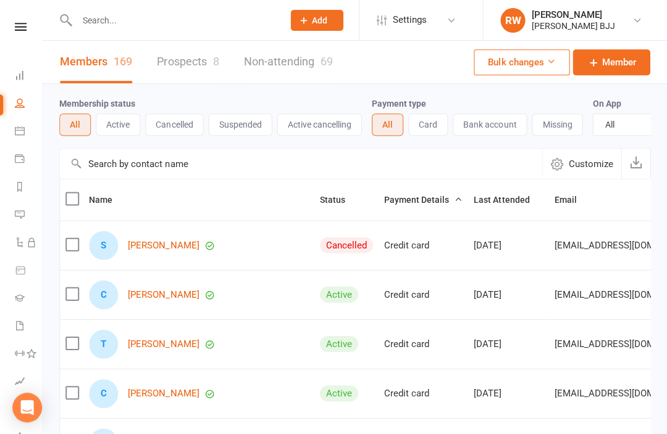
click at [167, 25] on input "text" at bounding box center [173, 20] width 201 height 17
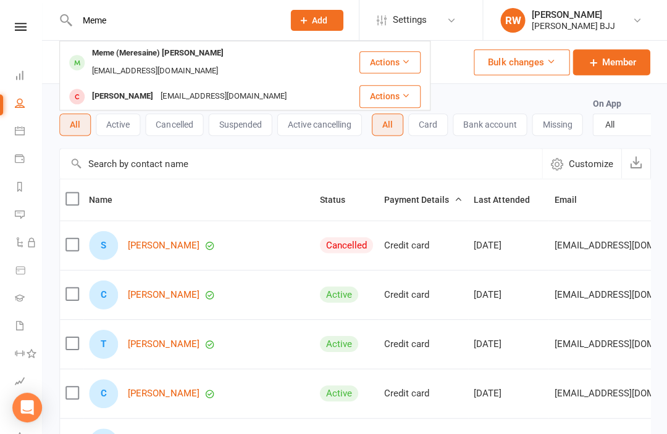
type input "Meme"
click at [154, 52] on div "Meme (Meresaine) [PERSON_NAME]" at bounding box center [157, 53] width 138 height 18
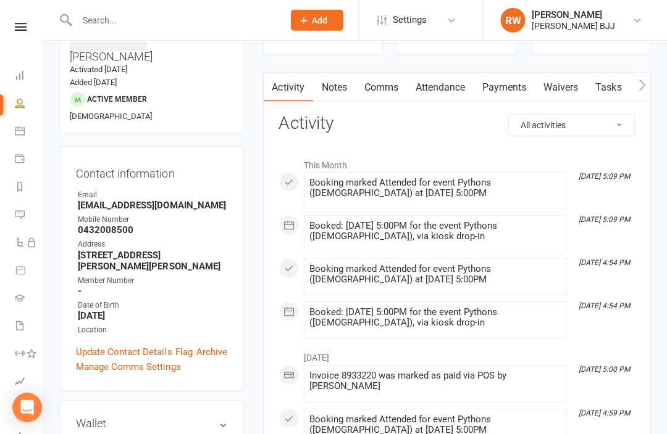
scroll to position [95, 0]
click at [119, 344] on link "Update Contact Details" at bounding box center [124, 351] width 96 height 15
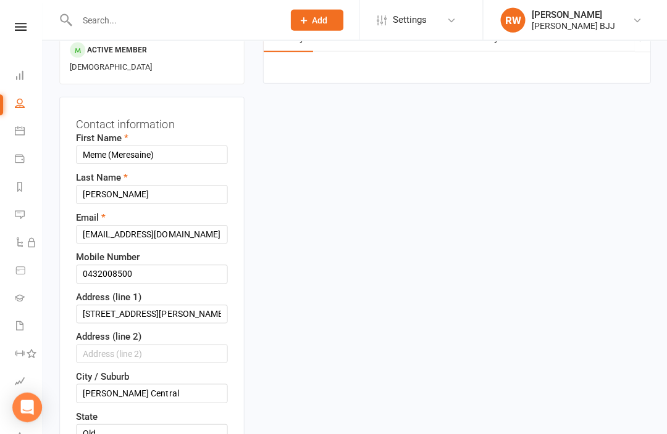
scroll to position [145, 0]
click at [117, 224] on input "[EMAIL_ADDRESS][DOMAIN_NAME]" at bounding box center [151, 233] width 151 height 19
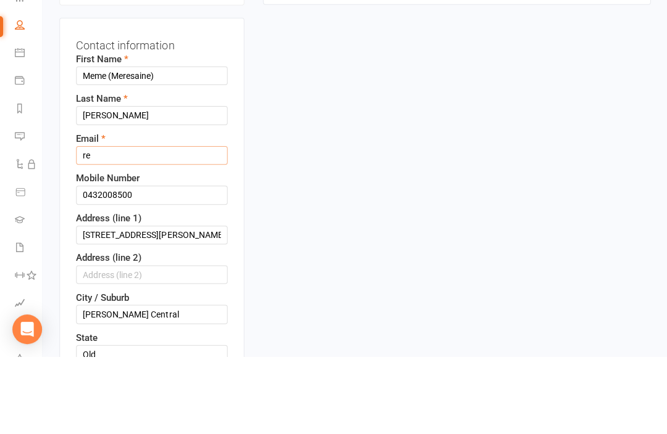
type input "r"
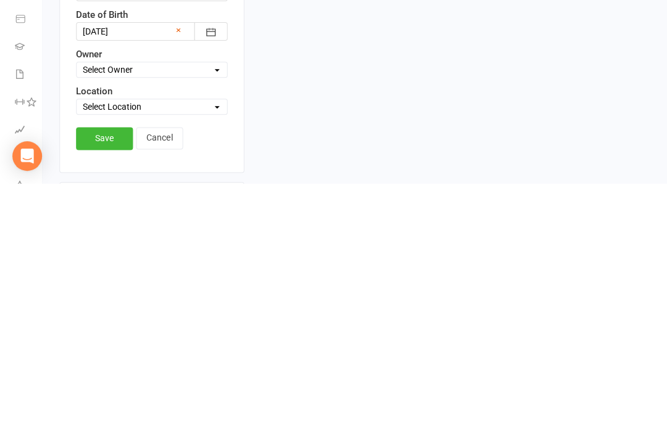
scroll to position [488, 0]
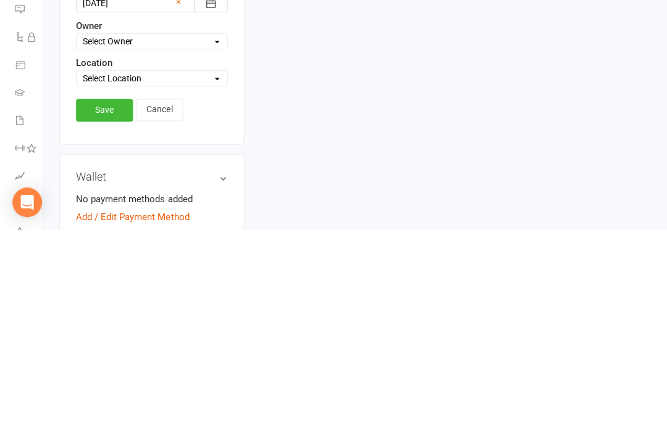
type input "[EMAIL_ADDRESS][DOMAIN_NAME]"
click at [110, 304] on link "Save" at bounding box center [104, 315] width 57 height 22
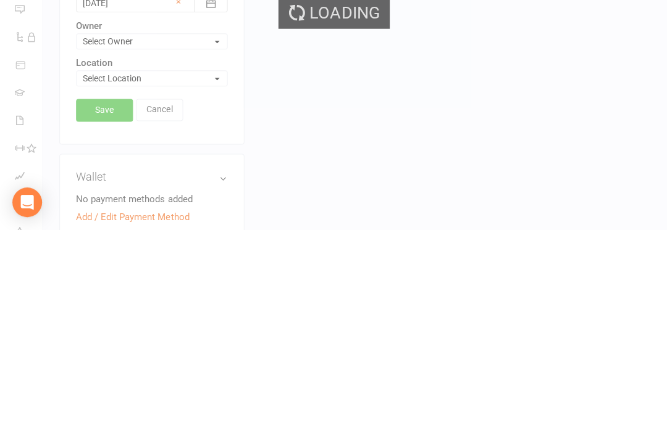
scroll to position [693, 0]
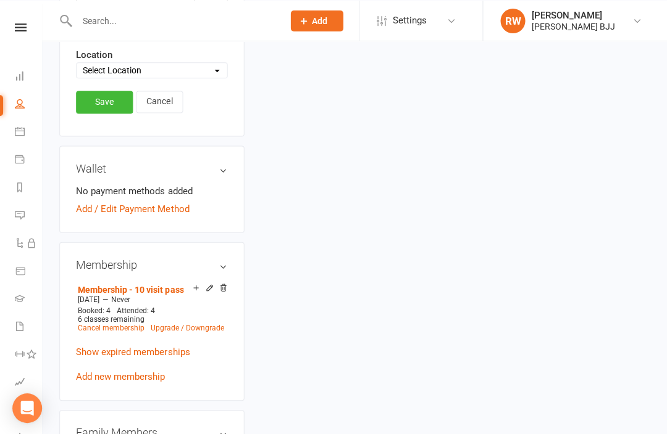
click at [196, 23] on input "text" at bounding box center [173, 20] width 201 height 17
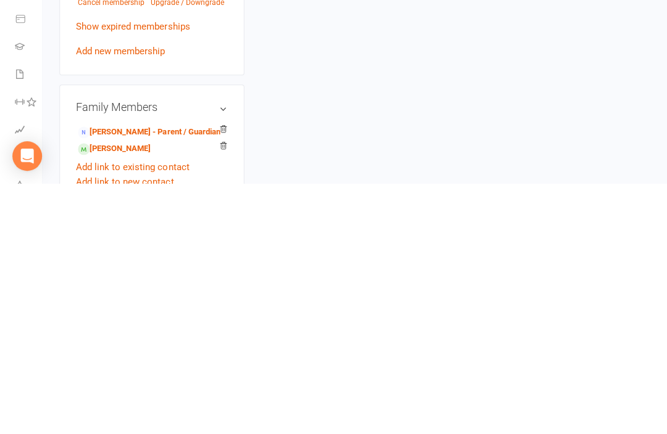
type input "Tony"
click at [157, 377] on link "Tony Chong - Parent / Guardian" at bounding box center [149, 383] width 142 height 13
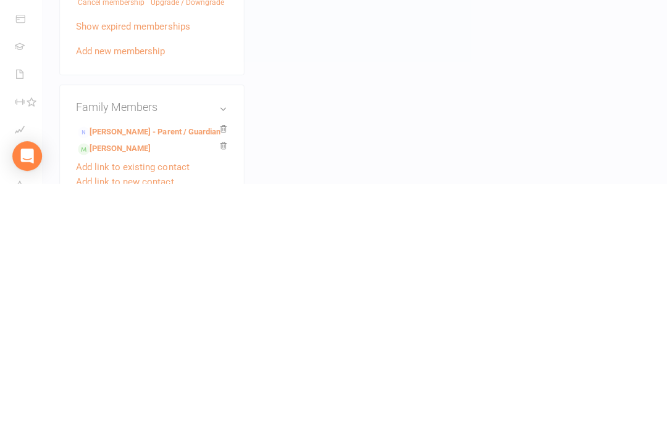
scroll to position [1026, 0]
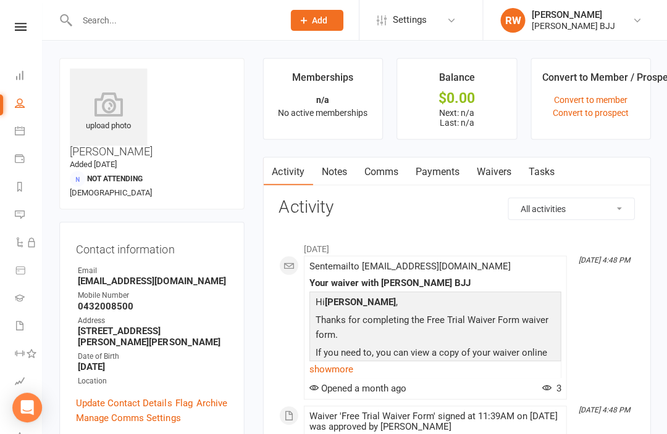
click at [132, 396] on link "Update Contact Details" at bounding box center [124, 403] width 96 height 15
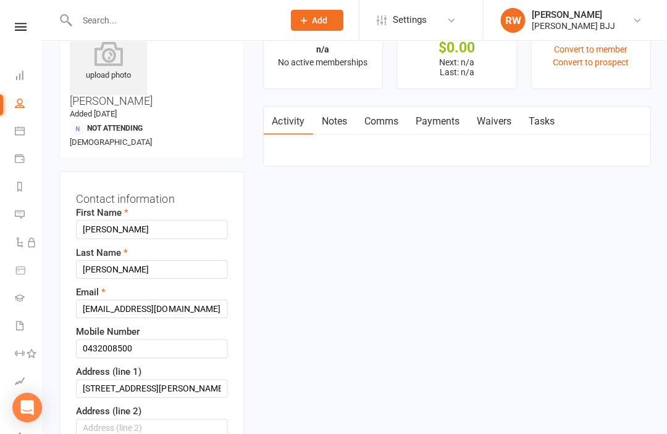
scroll to position [57, 0]
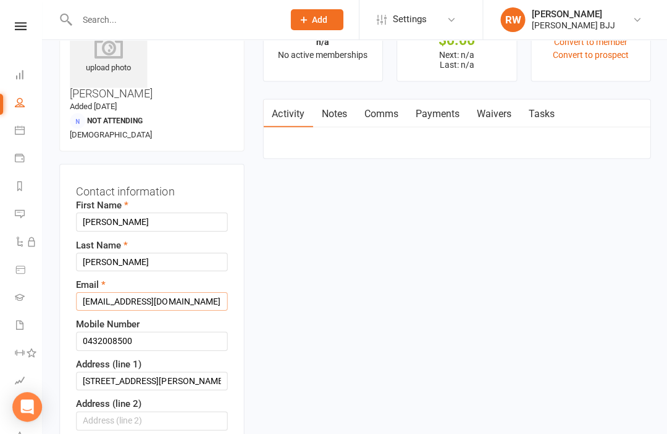
click at [120, 293] on input "repeka09@hotmail.com" at bounding box center [151, 302] width 151 height 19
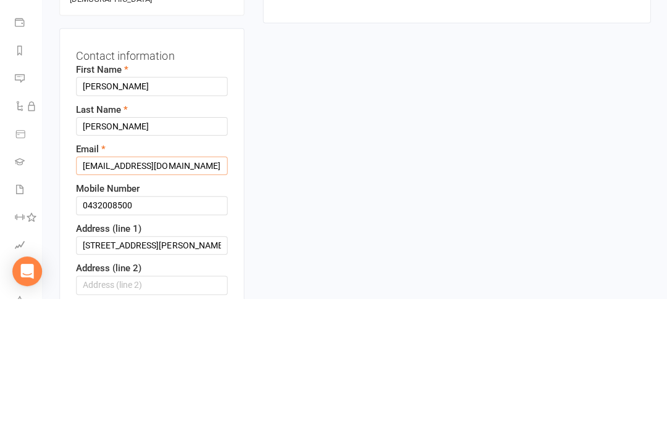
click at [117, 293] on input "repeka09@hotmail.com" at bounding box center [151, 302] width 151 height 19
click at [115, 293] on input "repeka09@hotmail.com" at bounding box center [151, 302] width 151 height 19
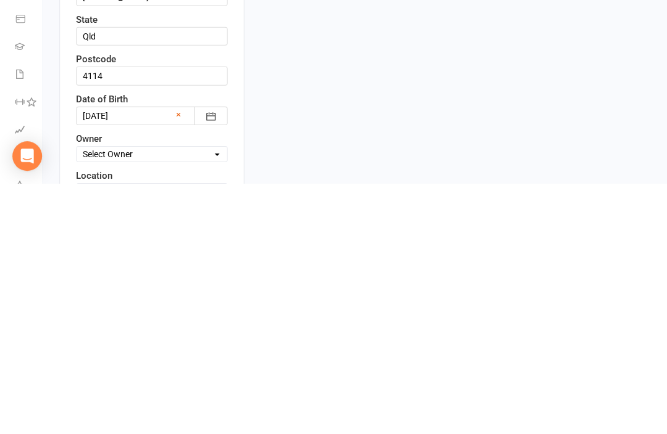
type input "[EMAIL_ADDRESS][DOMAIN_NAME]"
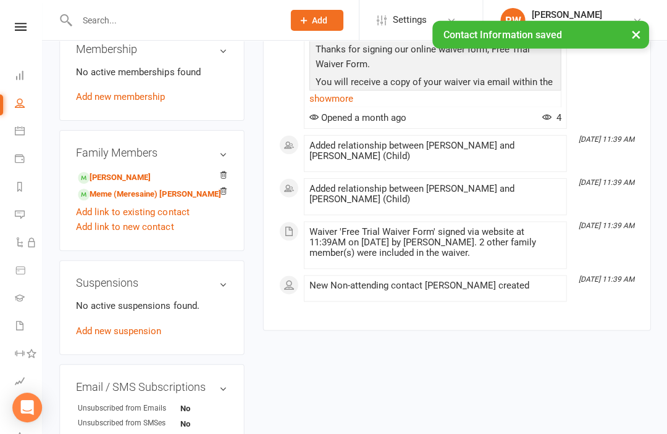
click at [138, 172] on link "Jahleel Chong - Child" at bounding box center [114, 178] width 73 height 13
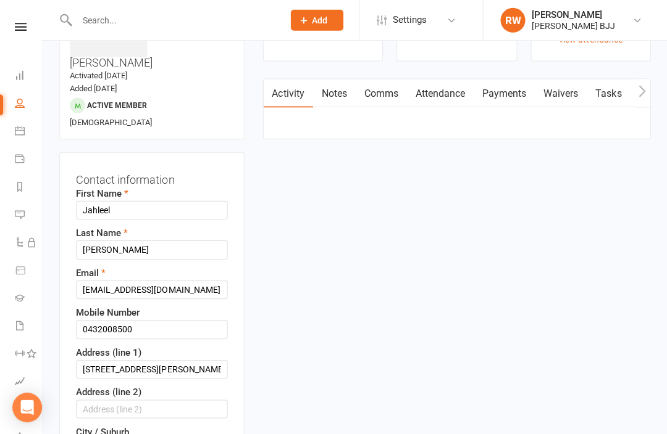
scroll to position [101, 0]
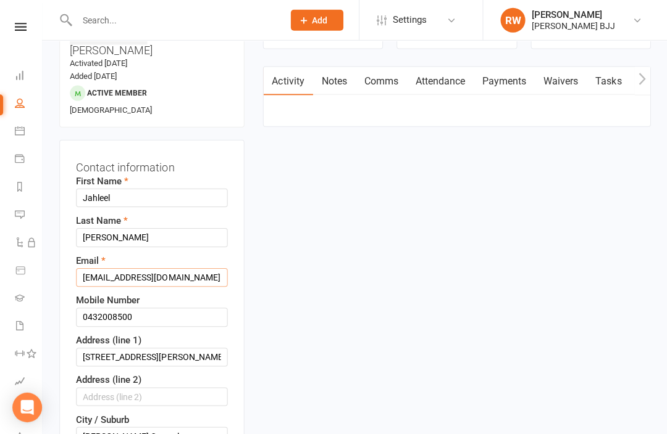
click at [112, 268] on input "repeka09@hotmail.com" at bounding box center [151, 277] width 151 height 19
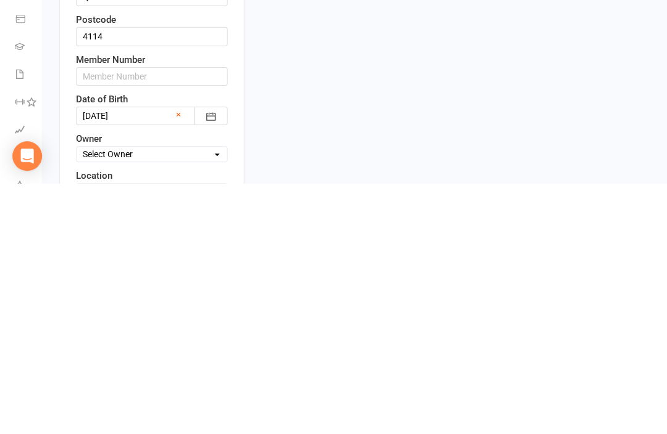
type input "[EMAIL_ADDRESS][DOMAIN_NAME]"
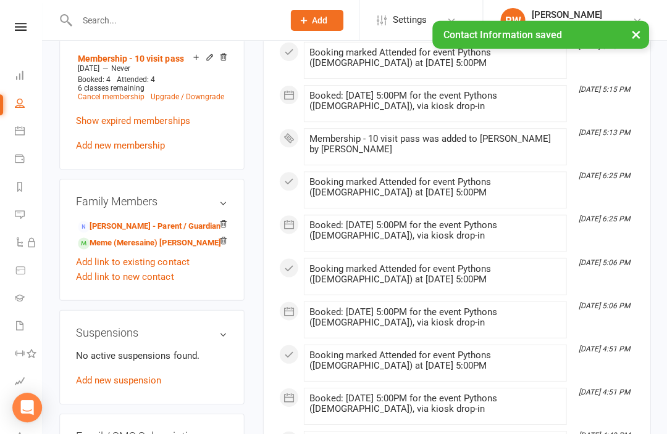
click at [152, 237] on link "Meme (Meresaine) Chong - Sibling" at bounding box center [149, 243] width 143 height 13
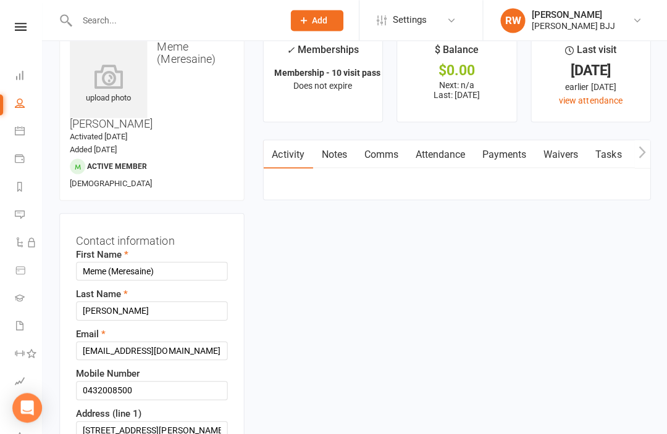
scroll to position [57, 0]
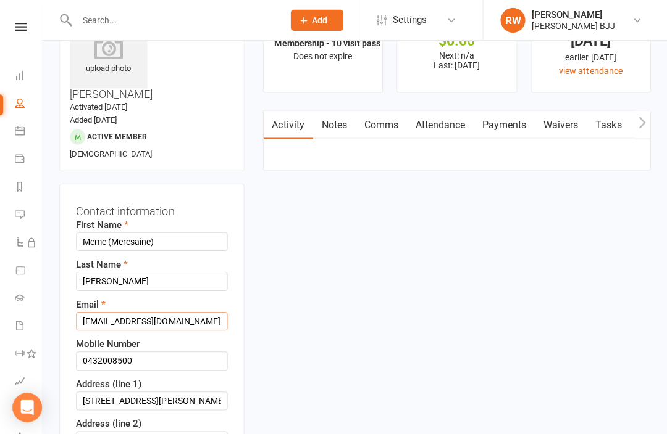
click at [123, 312] on input "repeka09@hotmail.com" at bounding box center [151, 321] width 151 height 19
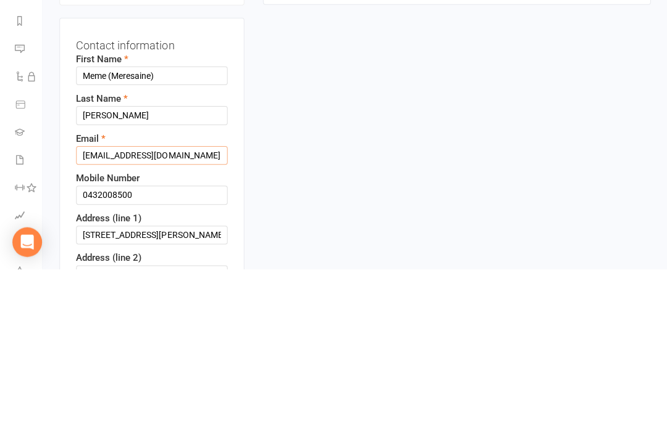
click at [120, 312] on input "repeka09@hotmail.com" at bounding box center [151, 321] width 151 height 19
click at [115, 312] on input "repeka09@hotmail.com" at bounding box center [151, 321] width 151 height 19
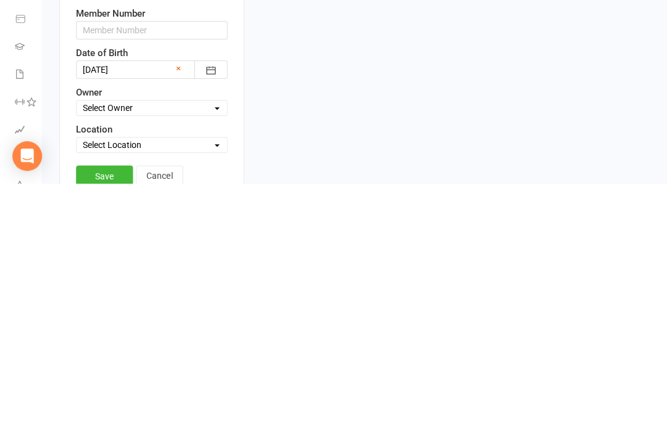
type input "Tonychong7@hotmail.com"
click at [112, 417] on link "Save" at bounding box center [104, 428] width 57 height 22
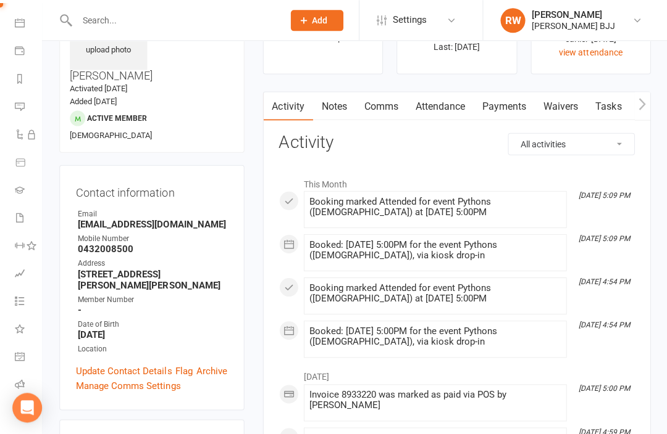
scroll to position [107, 0]
click at [26, 414] on link "Class check-in" at bounding box center [29, 414] width 28 height 28
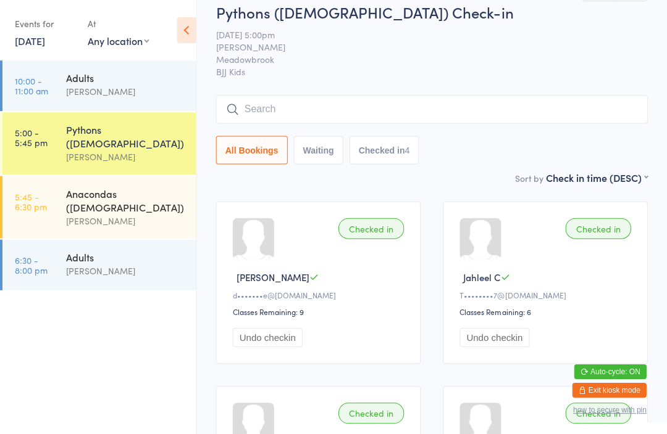
scroll to position [12, 0]
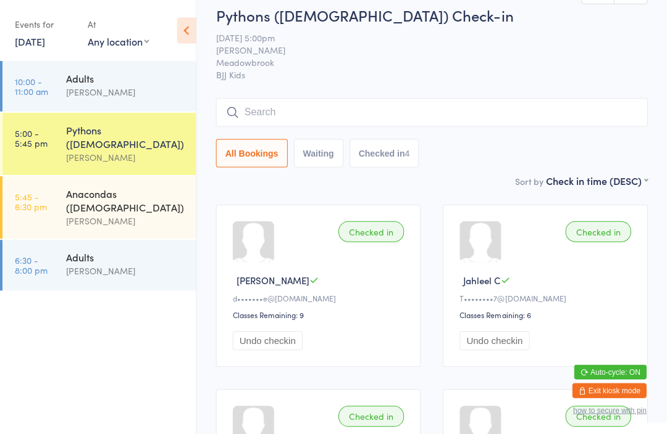
click at [376, 109] on input "search" at bounding box center [432, 112] width 431 height 28
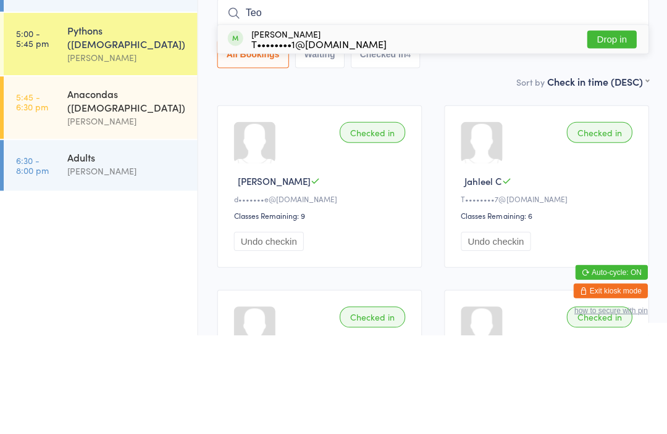
type input "Teo"
click at [613, 130] on button "Drop in" at bounding box center [610, 139] width 49 height 18
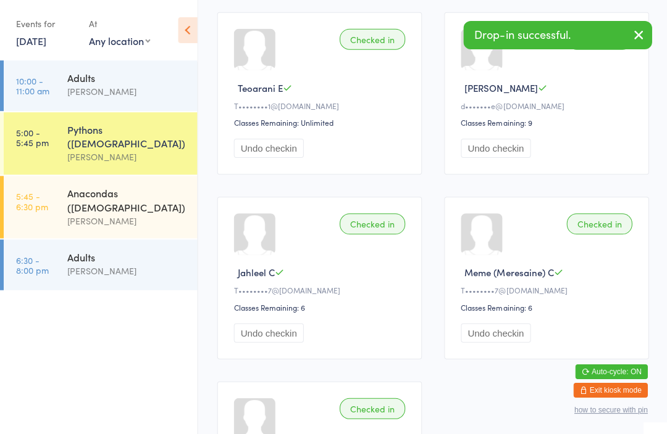
scroll to position [207, 0]
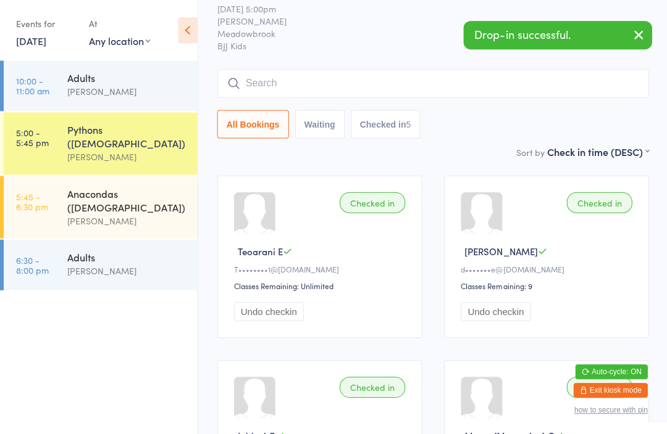
click at [315, 80] on input "search" at bounding box center [432, 83] width 431 height 28
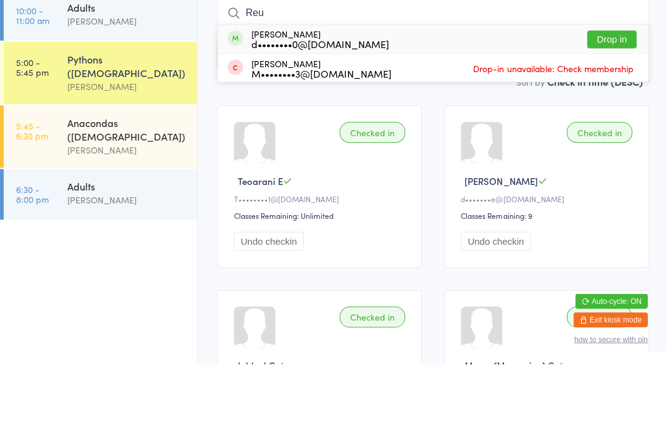
type input "Reu"
click at [608, 101] on button "Drop in" at bounding box center [610, 110] width 49 height 18
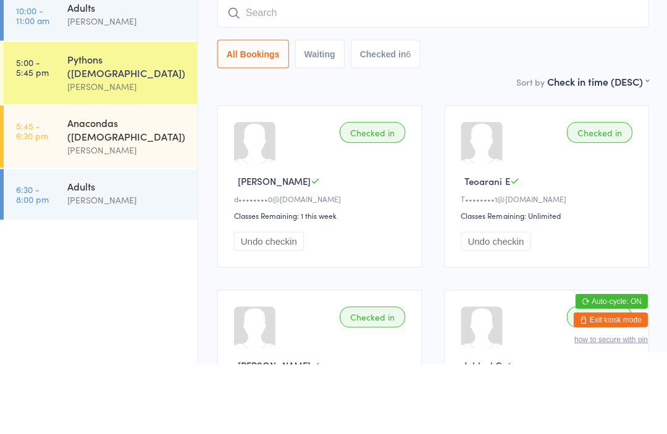
scroll to position [112, 0]
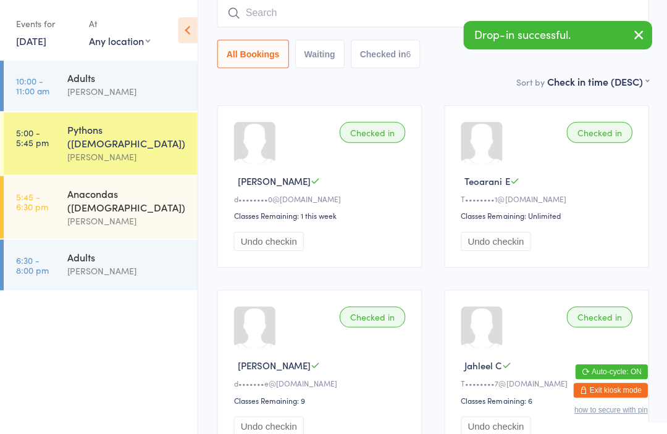
click at [133, 214] on div "[PERSON_NAME]" at bounding box center [126, 221] width 119 height 14
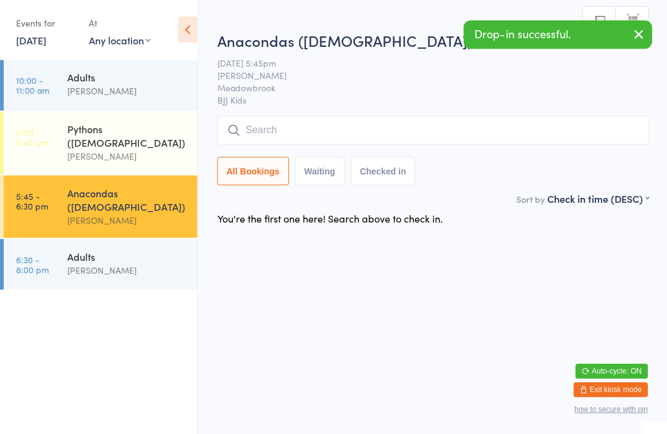
click at [307, 130] on input "search" at bounding box center [432, 131] width 431 height 28
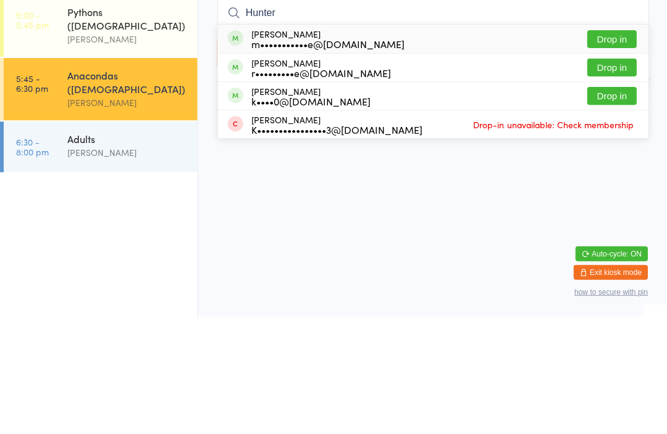
type input "Hunter"
click at [615, 148] on button "Drop in" at bounding box center [610, 157] width 49 height 18
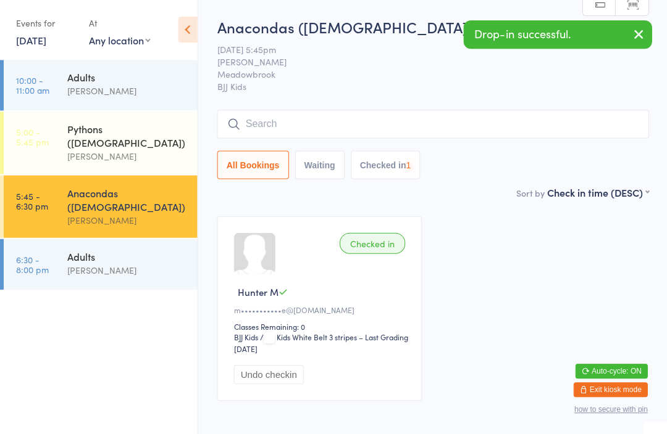
click at [312, 125] on input "search" at bounding box center [432, 124] width 431 height 28
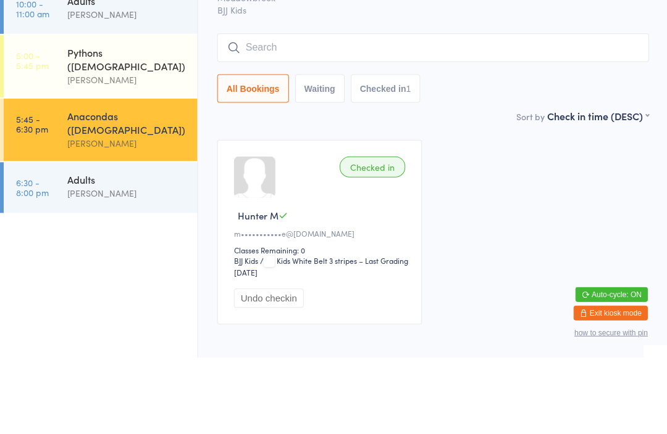
click at [360, 110] on input "search" at bounding box center [432, 124] width 431 height 28
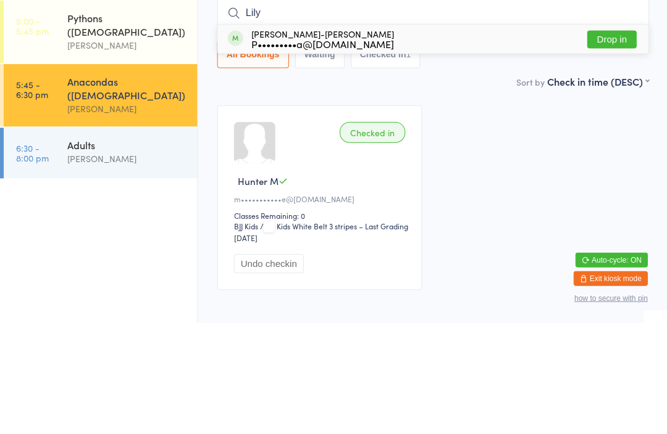
type input "Lily"
click at [612, 142] on button "Drop in" at bounding box center [610, 151] width 49 height 18
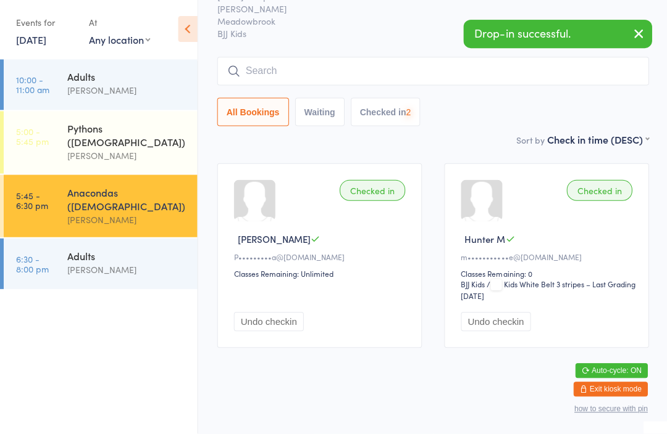
click at [308, 58] on input "search" at bounding box center [432, 72] width 431 height 28
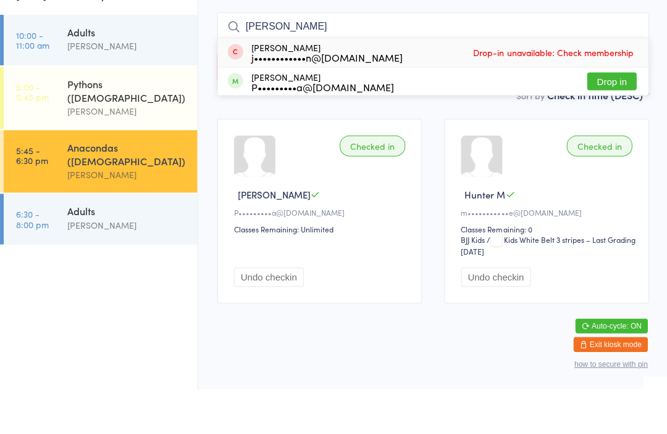
type input "[PERSON_NAME]"
click at [612, 118] on button "Drop in" at bounding box center [610, 127] width 49 height 18
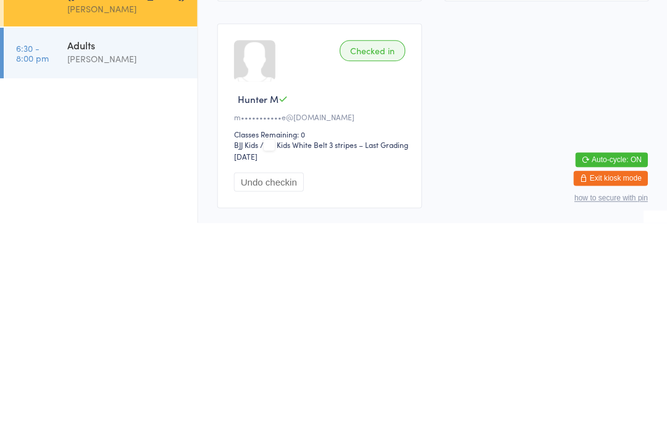
scroll to position [214, 0]
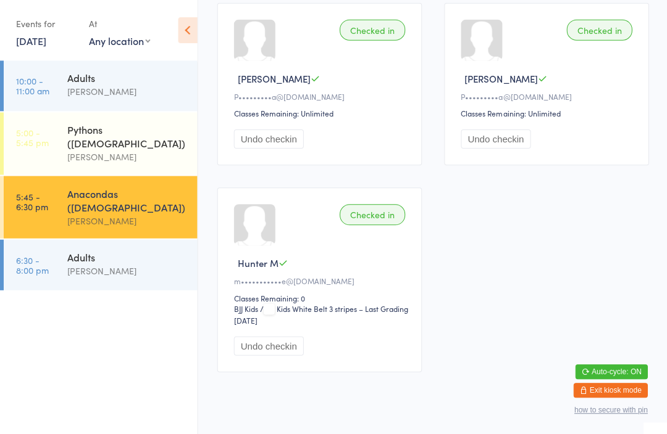
click at [46, 46] on link "[DATE]" at bounding box center [31, 41] width 30 height 14
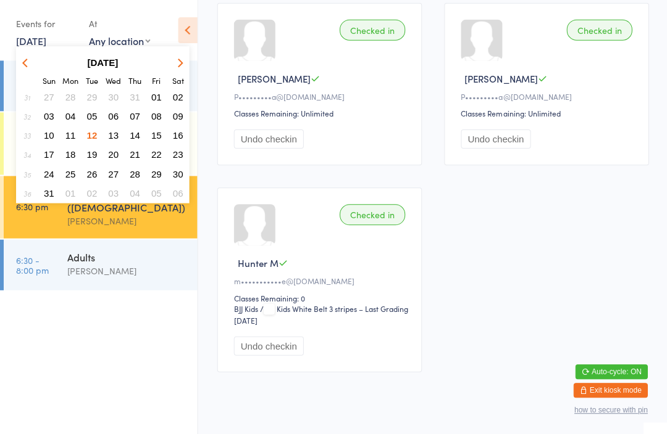
click at [141, 114] on button "07" at bounding box center [134, 116] width 19 height 17
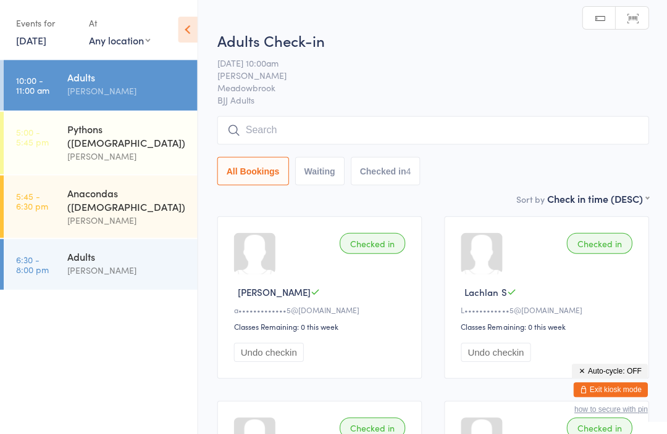
click at [126, 186] on div "Anacondas ([DEMOGRAPHIC_DATA])" at bounding box center [126, 199] width 119 height 27
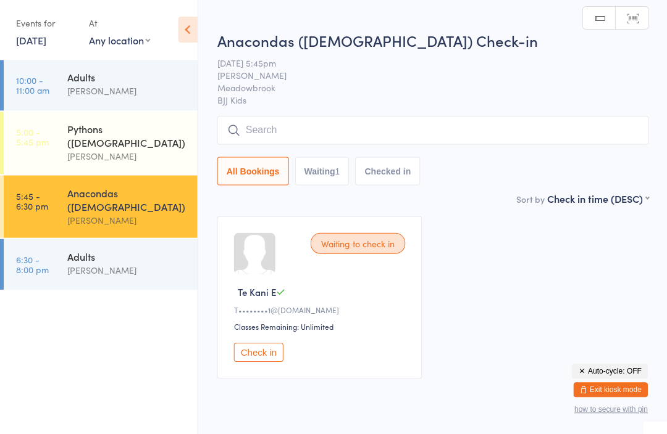
click at [260, 354] on button "Check in" at bounding box center [257, 352] width 49 height 19
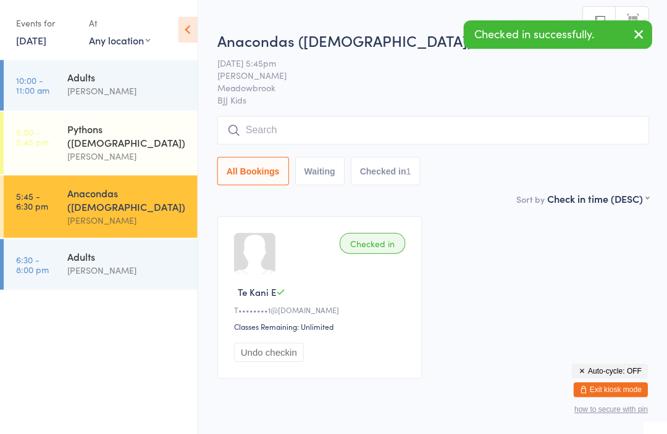
click at [307, 129] on input "search" at bounding box center [432, 131] width 431 height 28
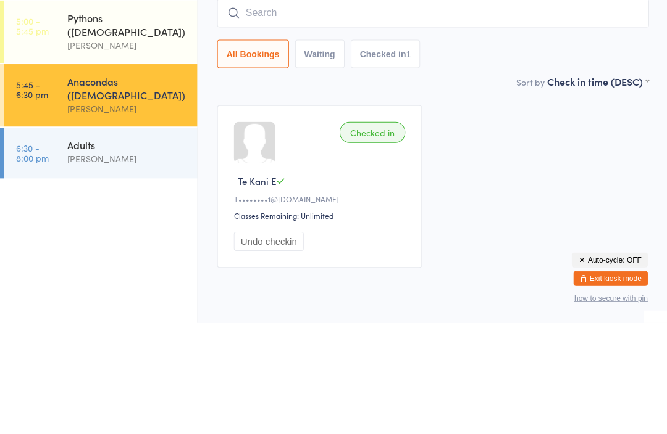
click at [128, 123] on div "Pythons ([DEMOGRAPHIC_DATA])" at bounding box center [126, 136] width 119 height 27
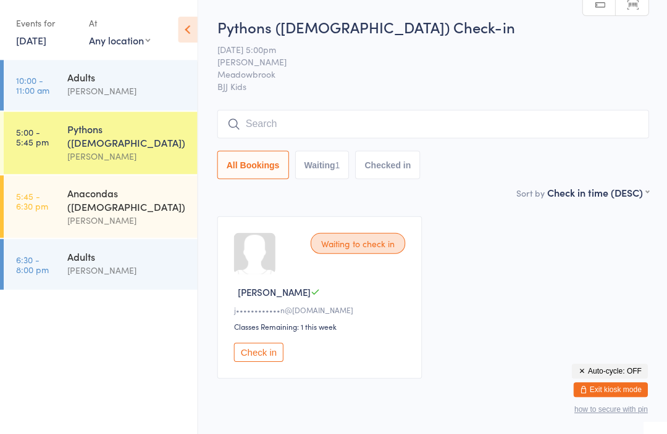
click at [262, 358] on button "Check in" at bounding box center [257, 352] width 49 height 19
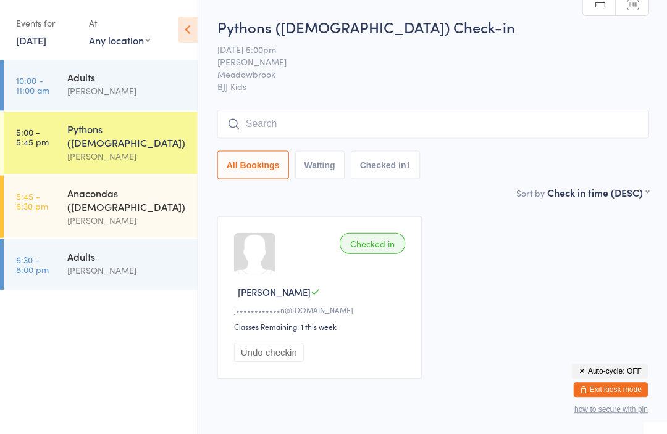
click at [607, 412] on button "how to secure with pin" at bounding box center [609, 409] width 73 height 9
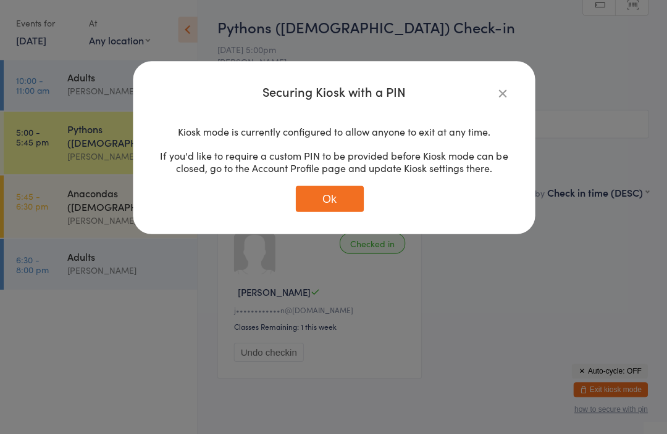
click at [503, 98] on icon "button" at bounding box center [502, 94] width 14 height 14
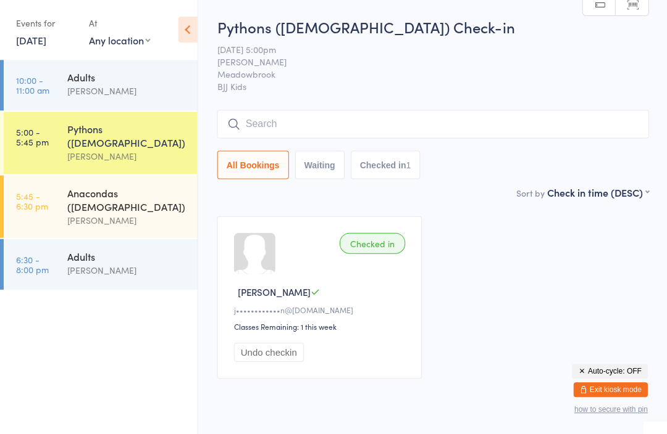
click at [615, 388] on button "Exit kiosk mode" at bounding box center [609, 390] width 74 height 15
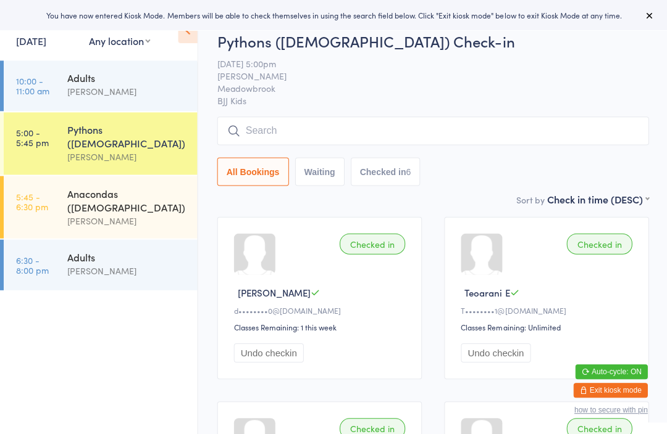
click at [617, 388] on button "Exit kiosk mode" at bounding box center [609, 390] width 74 height 15
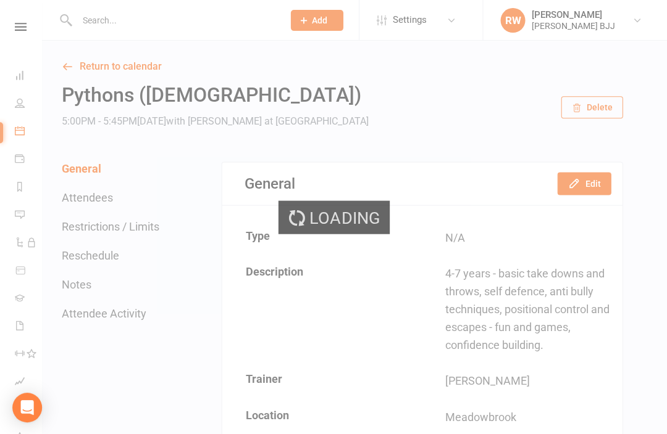
click at [174, 15] on div "Loading" at bounding box center [333, 217] width 667 height 434
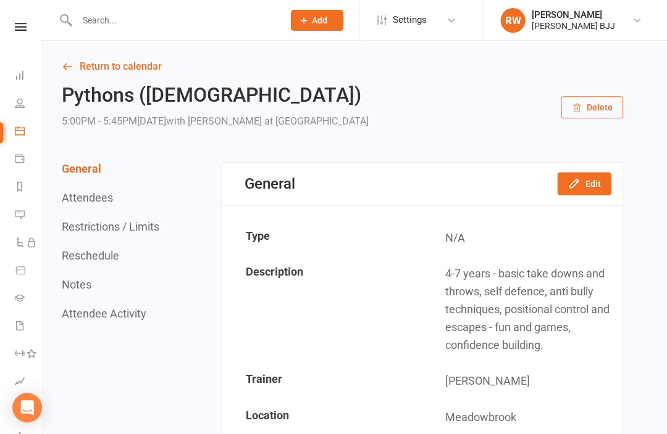
click at [207, 21] on input "text" at bounding box center [173, 20] width 201 height 17
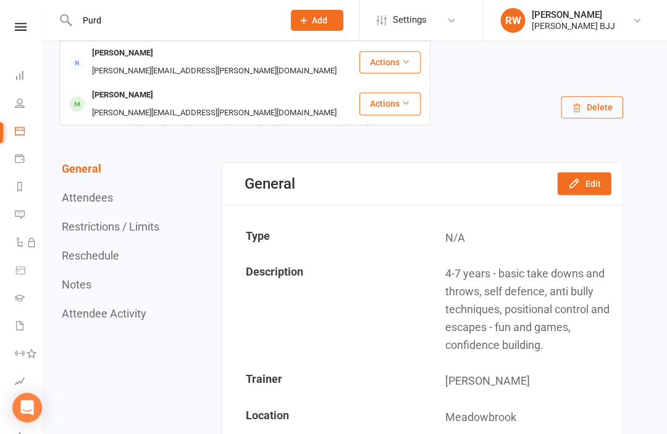
type input "Purd"
click at [157, 104] on div "[PERSON_NAME][EMAIL_ADDRESS][PERSON_NAME][DOMAIN_NAME]" at bounding box center [213, 113] width 251 height 18
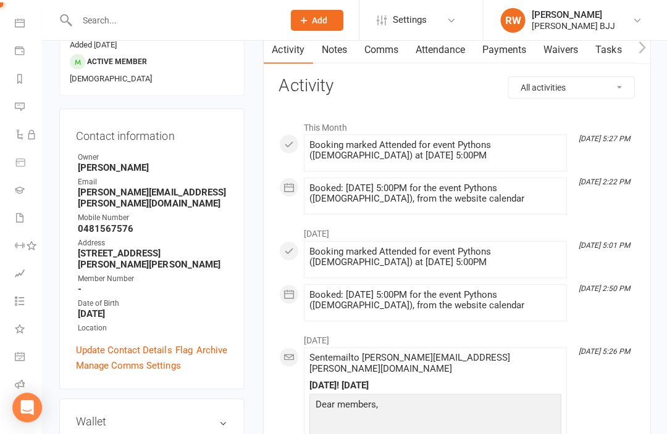
scroll to position [107, 0]
click at [25, 408] on link "Class check-in" at bounding box center [29, 414] width 28 height 28
click at [32, 407] on icon "Open Intercom Messenger" at bounding box center [27, 407] width 13 height 15
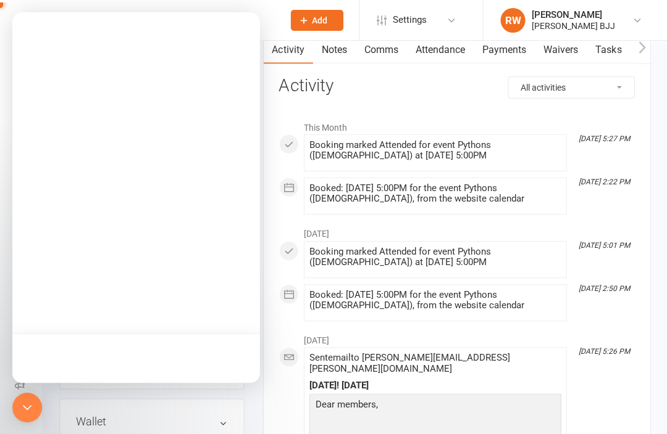
click at [22, 411] on icon at bounding box center [20, 412] width 10 height 10
click at [36, 422] on div "Open Intercom Messenger" at bounding box center [27, 407] width 30 height 30
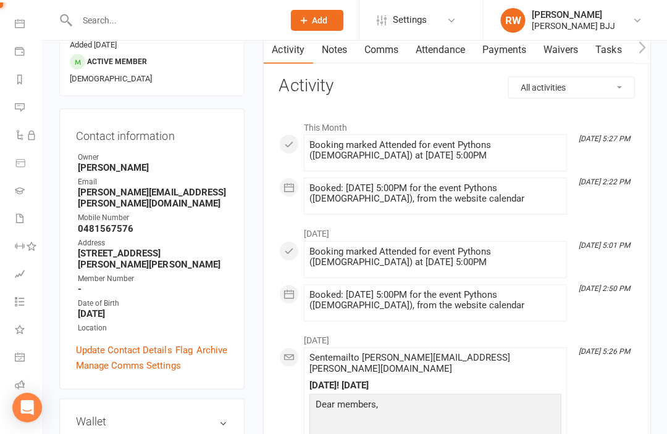
click at [27, 407] on div "Open Intercom Messenger" at bounding box center [27, 407] width 0 height 0
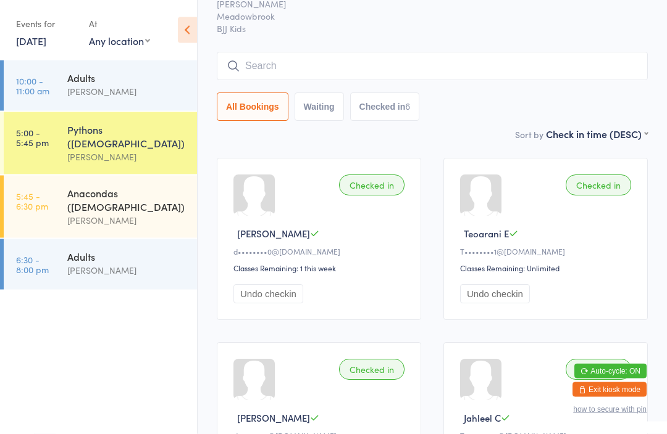
scroll to position [86, 0]
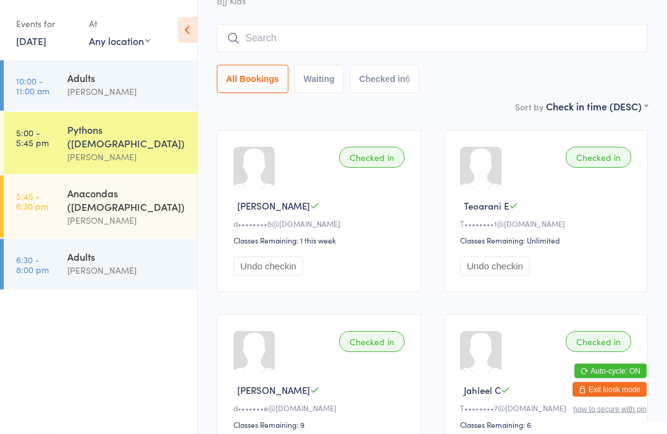
click at [139, 214] on div "[PERSON_NAME]" at bounding box center [126, 221] width 119 height 14
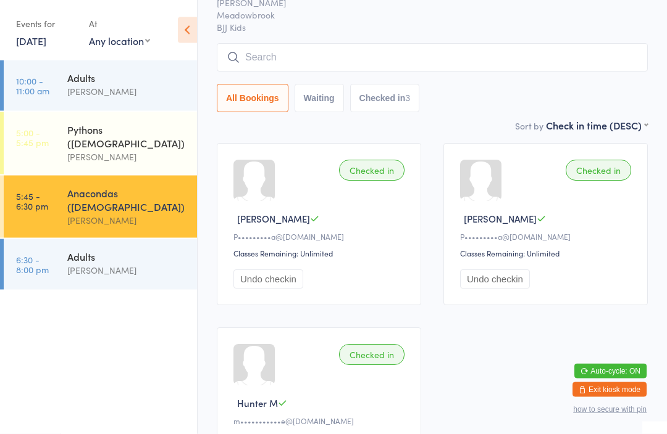
scroll to position [73, 0]
click at [351, 64] on input "search" at bounding box center [432, 57] width 431 height 28
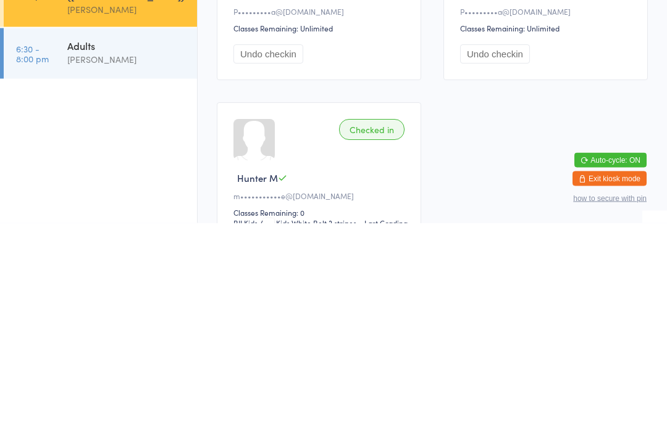
scroll to position [118, 0]
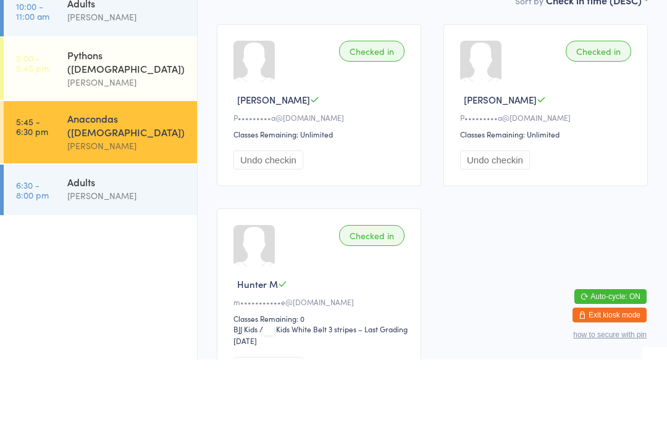
type input "T"
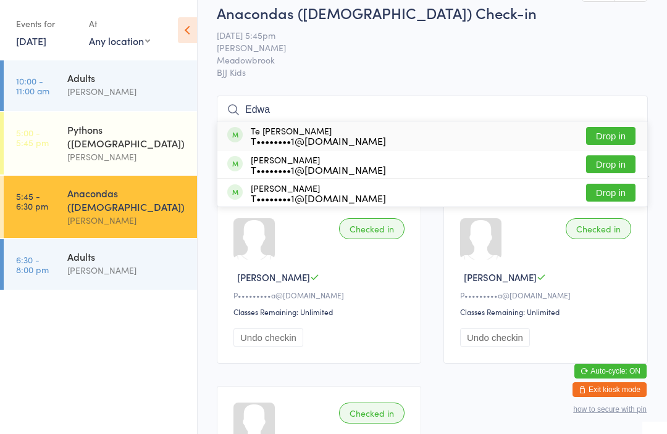
type input "Edwa"
click at [615, 132] on button "Drop in" at bounding box center [610, 136] width 49 height 18
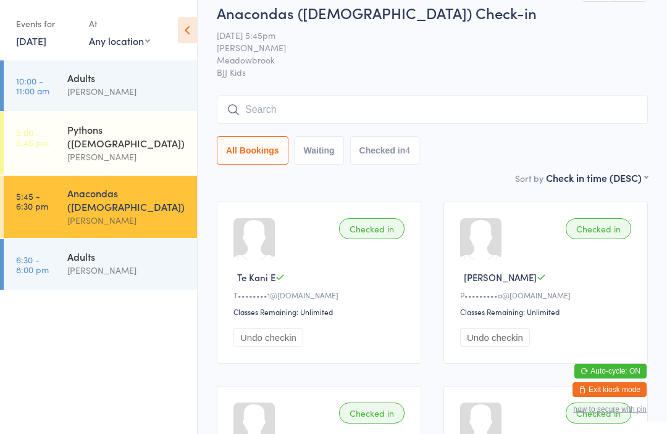
click at [150, 150] on div "[PERSON_NAME]" at bounding box center [126, 157] width 119 height 14
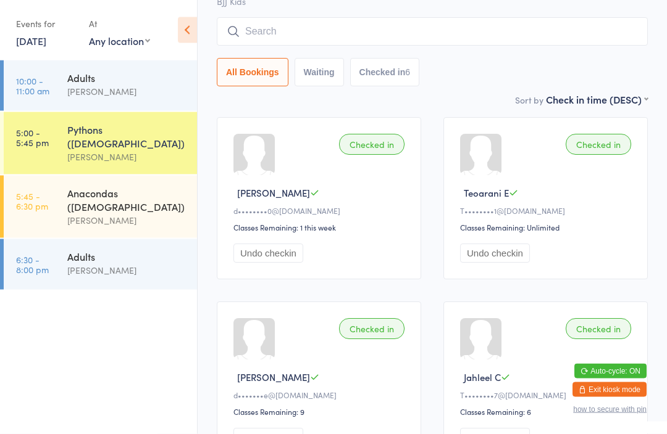
scroll to position [96, 0]
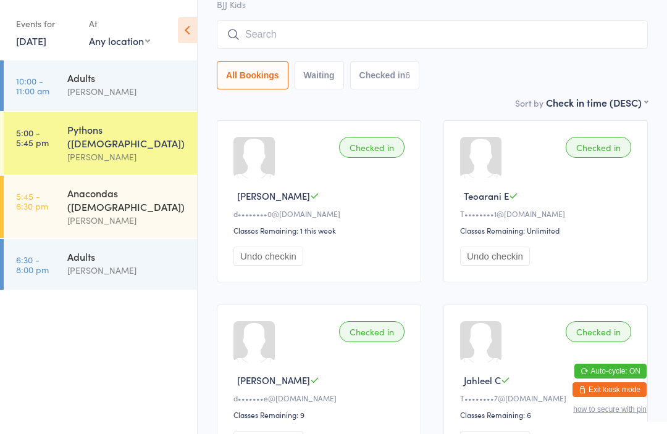
click at [149, 186] on div "Anacondas ([DEMOGRAPHIC_DATA])" at bounding box center [126, 199] width 119 height 27
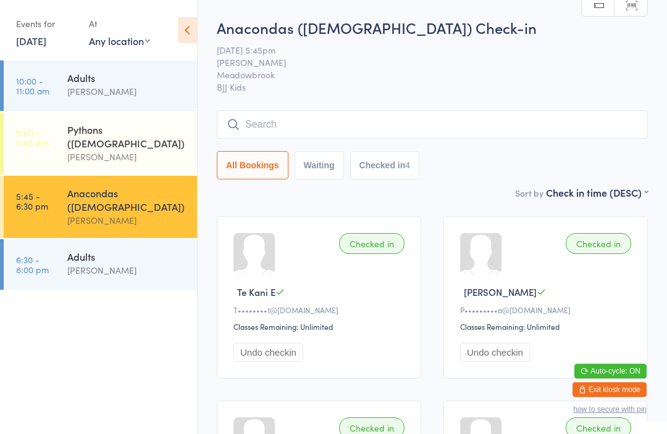
click at [46, 43] on link "[DATE]" at bounding box center [31, 41] width 30 height 14
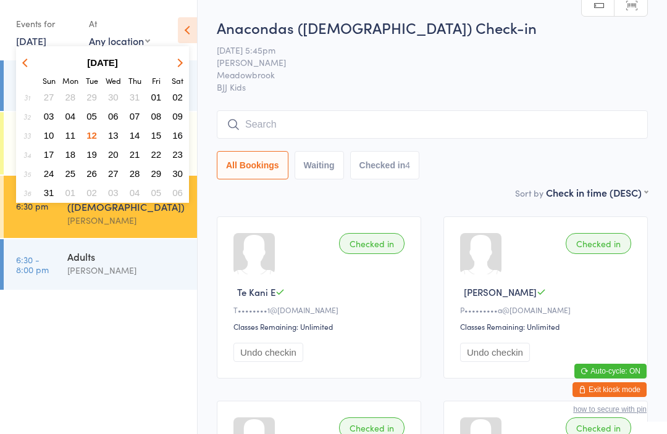
click at [133, 118] on span "07" at bounding box center [135, 116] width 10 height 10
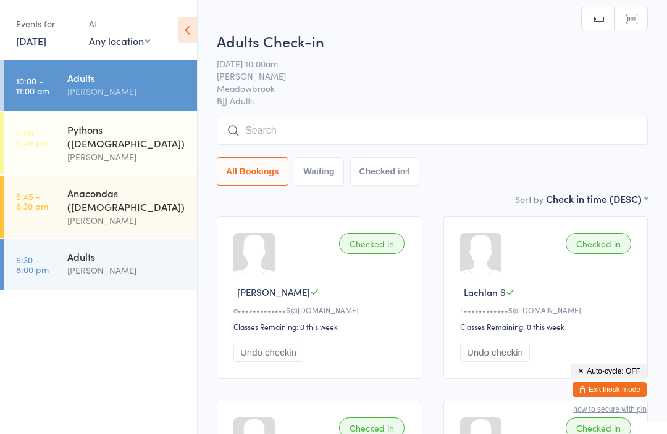
click at [130, 186] on div "Anacondas ([DEMOGRAPHIC_DATA])" at bounding box center [126, 199] width 119 height 27
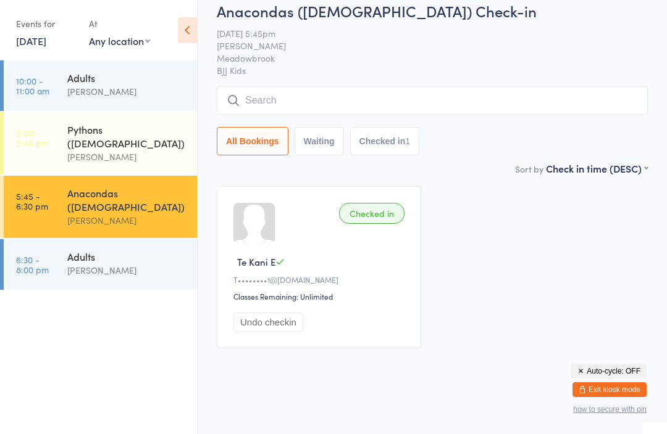
click at [330, 86] on input "search" at bounding box center [432, 100] width 431 height 28
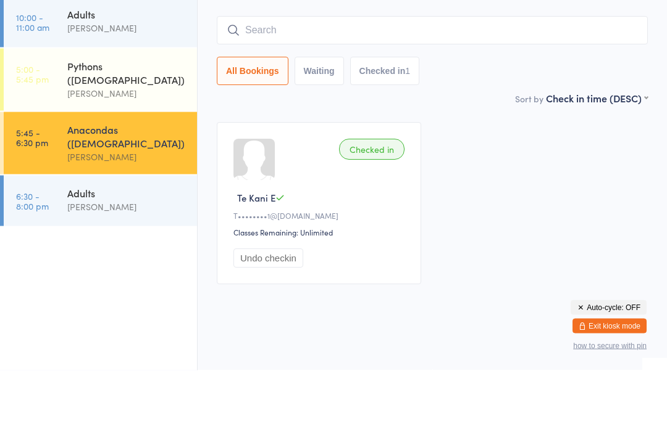
click at [376, 80] on input "search" at bounding box center [432, 94] width 431 height 28
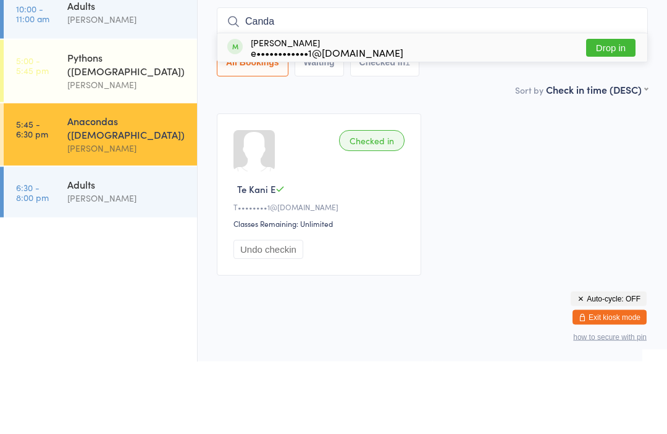
type input "Canda"
click at [607, 112] on button "Drop in" at bounding box center [610, 121] width 49 height 18
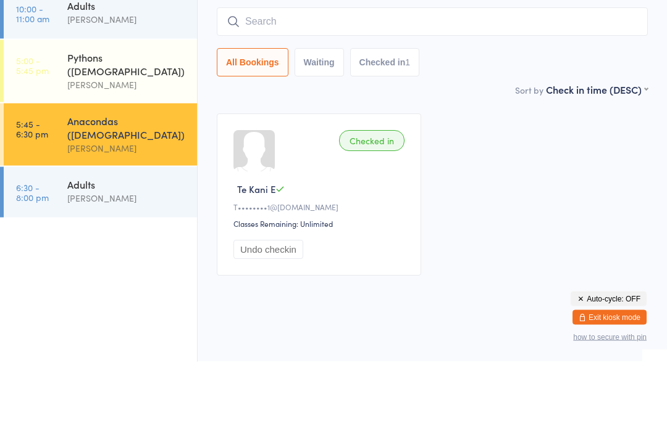
scroll to position [46, 0]
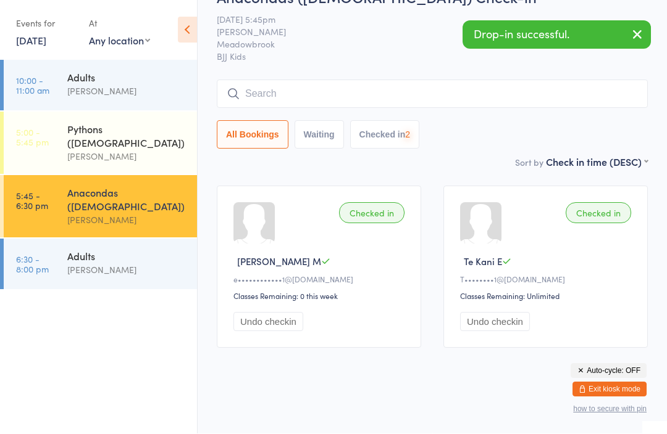
click at [320, 80] on input "search" at bounding box center [432, 94] width 431 height 28
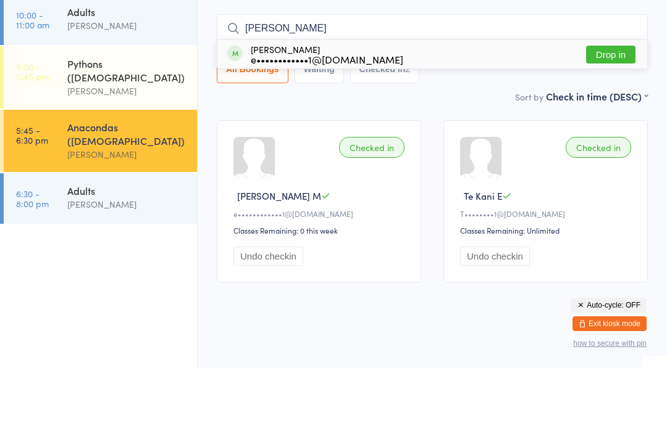
type input "Payton"
click at [610, 112] on button "Drop in" at bounding box center [610, 121] width 49 height 18
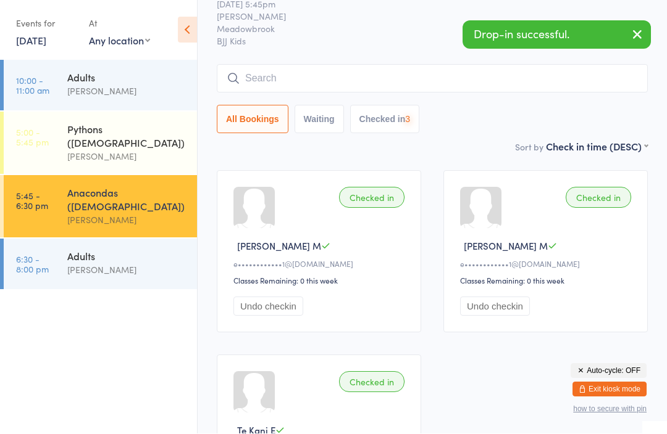
scroll to position [46, 0]
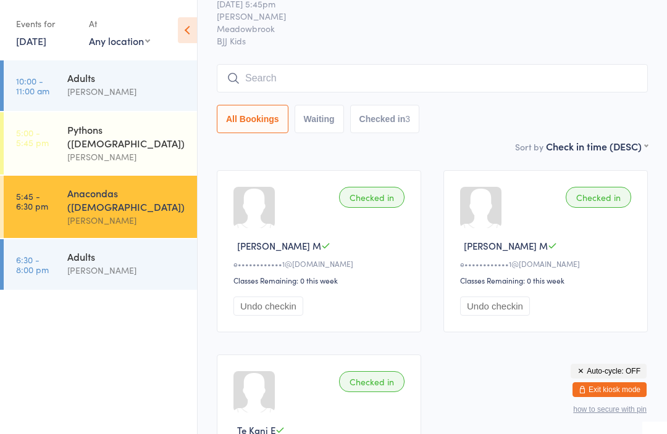
click at [615, 388] on button "Exit kiosk mode" at bounding box center [609, 390] width 74 height 15
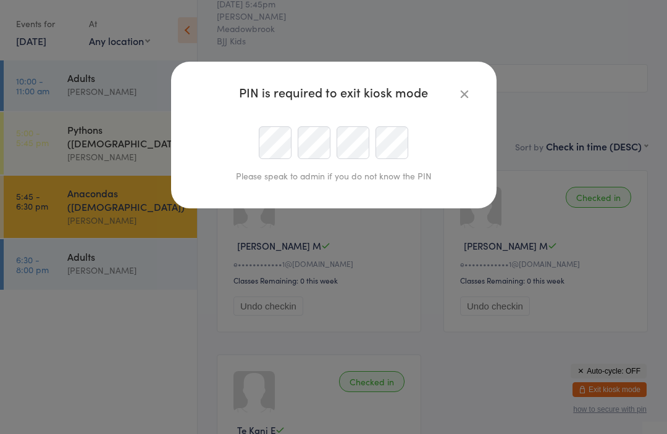
scroll to position [46, 0]
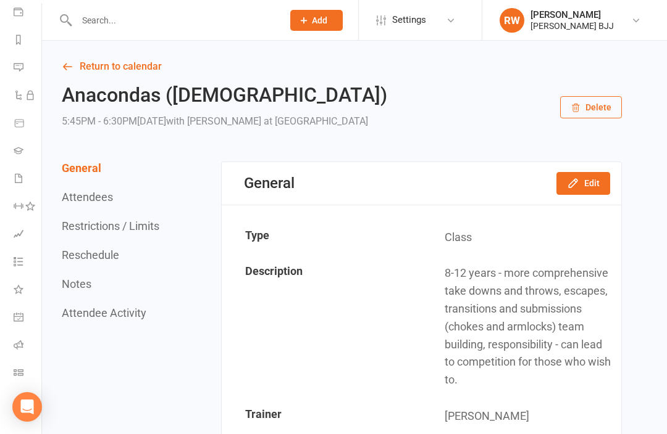
scroll to position [147, 1]
click at [17, 376] on icon at bounding box center [19, 373] width 10 height 10
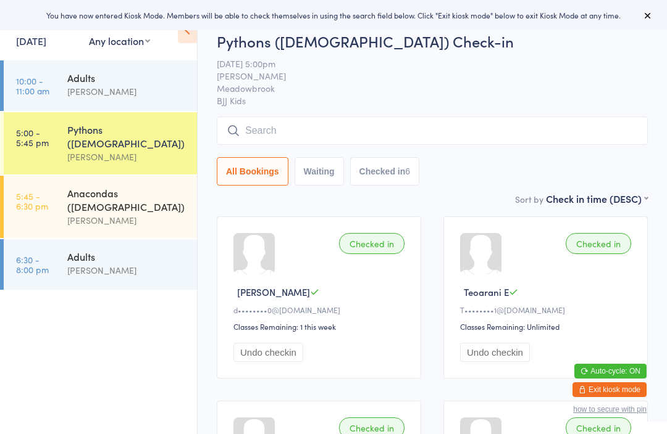
click at [132, 214] on div "[PERSON_NAME]" at bounding box center [126, 221] width 119 height 14
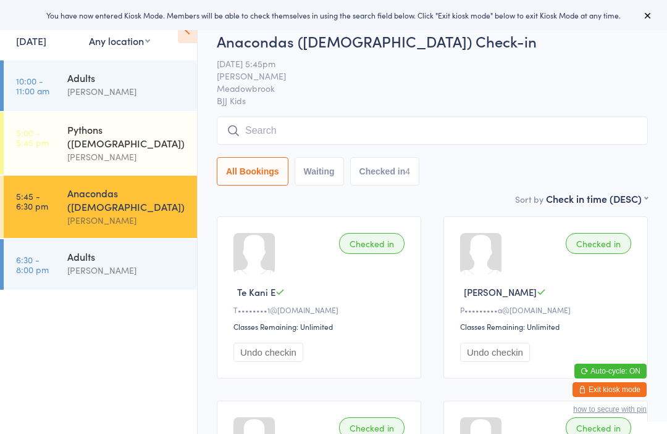
click at [311, 135] on input "search" at bounding box center [432, 131] width 431 height 28
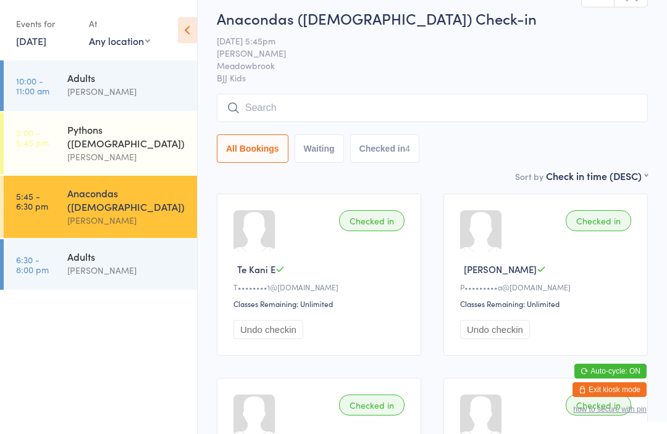
scroll to position [16, 0]
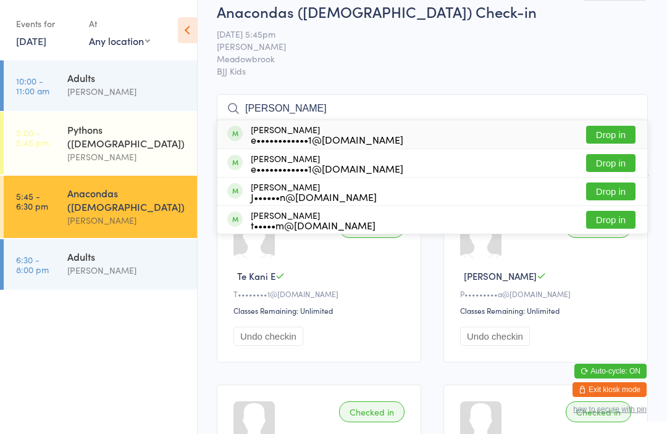
type input "[PERSON_NAME]"
click at [607, 130] on button "Drop in" at bounding box center [610, 135] width 49 height 18
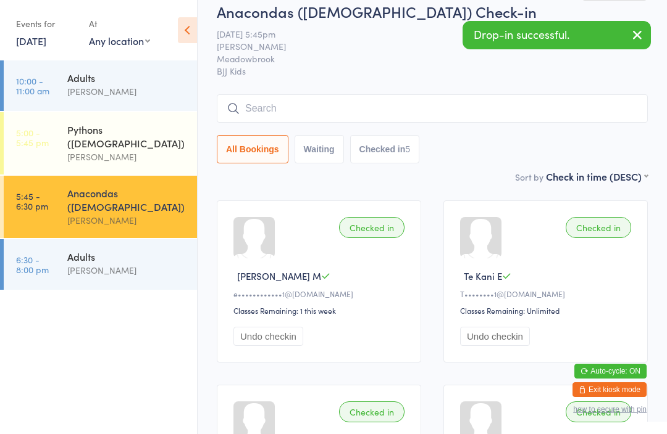
click at [330, 109] on input "search" at bounding box center [432, 108] width 431 height 28
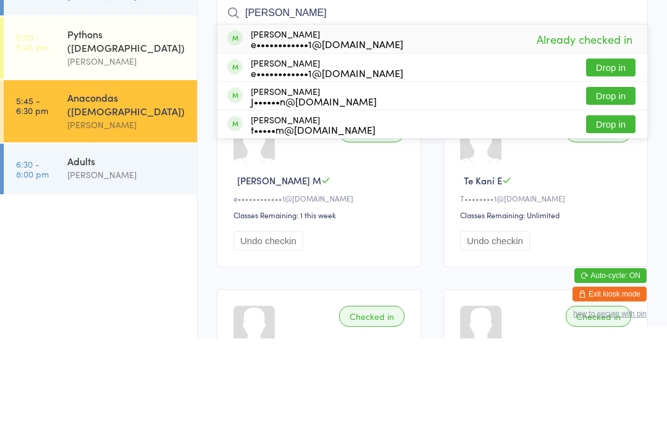
type input "[PERSON_NAME]"
click at [613, 154] on button "Drop in" at bounding box center [610, 163] width 49 height 18
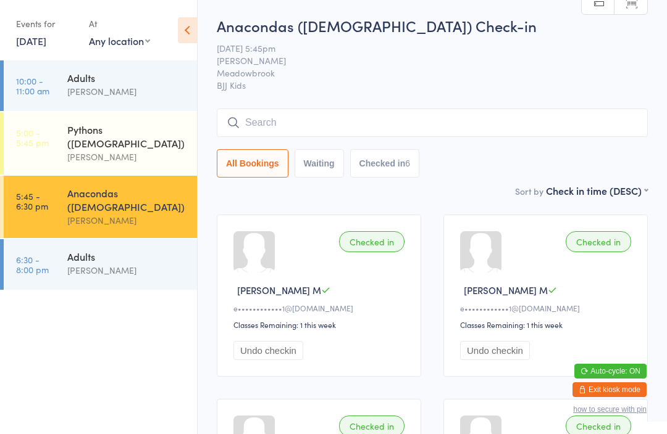
scroll to position [2, 0]
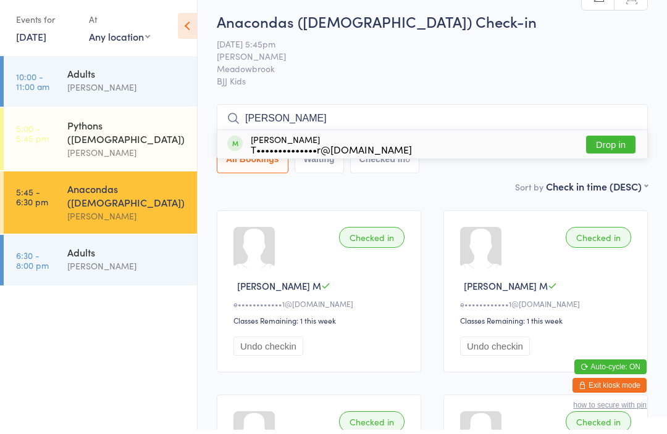
type input "[PERSON_NAME]"
click at [606, 141] on button "Drop in" at bounding box center [610, 149] width 49 height 18
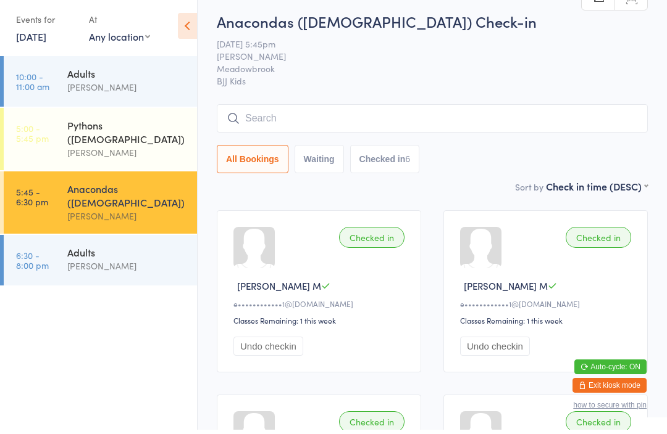
scroll to position [6, 0]
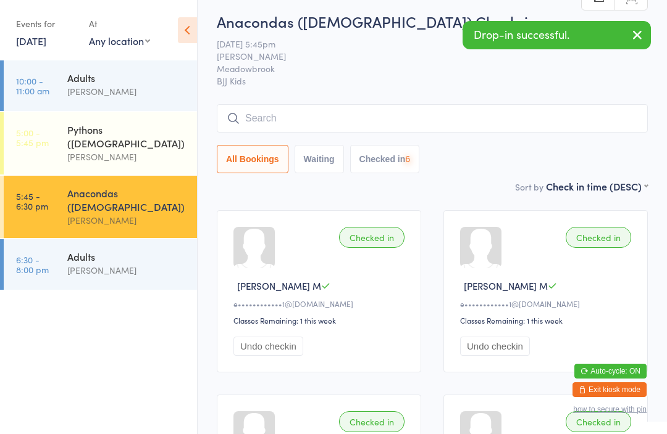
click at [353, 119] on input "search" at bounding box center [432, 118] width 431 height 28
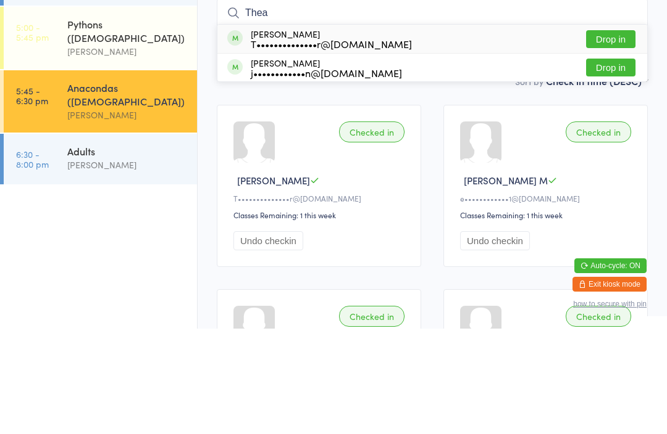
type input "Thea"
click at [603, 136] on button "Drop in" at bounding box center [610, 145] width 49 height 18
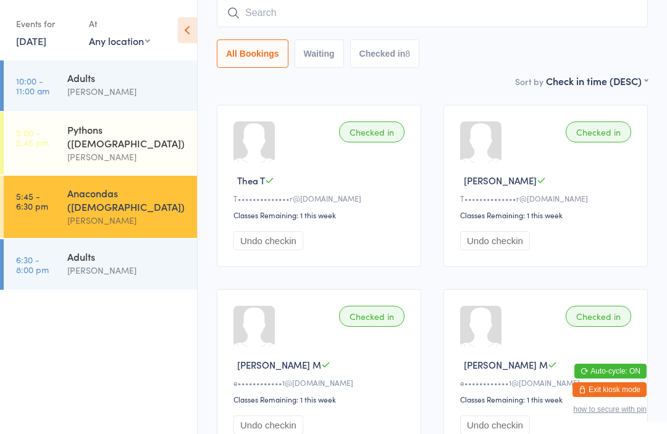
click at [600, 397] on button "Exit kiosk mode" at bounding box center [609, 390] width 74 height 15
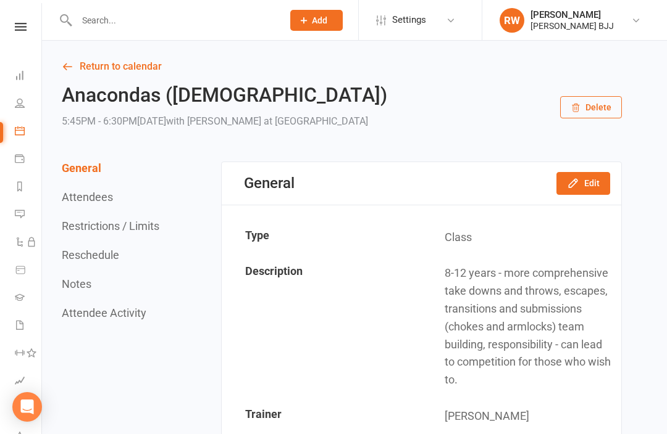
click at [165, 15] on input "text" at bounding box center [173, 20] width 201 height 17
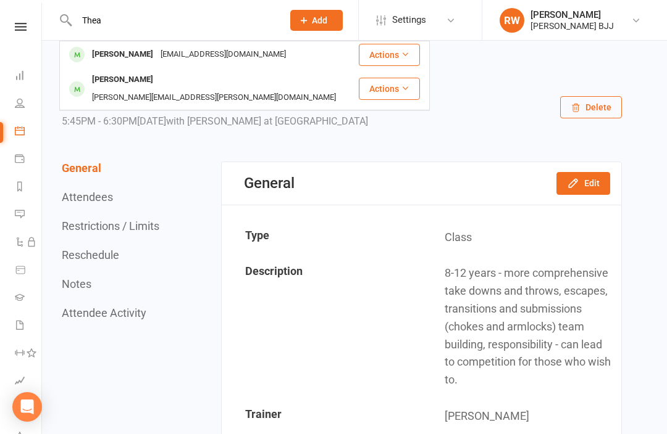
type input "Thea"
click at [179, 53] on div "Troyadarmaturner@gmail.com" at bounding box center [223, 55] width 133 height 18
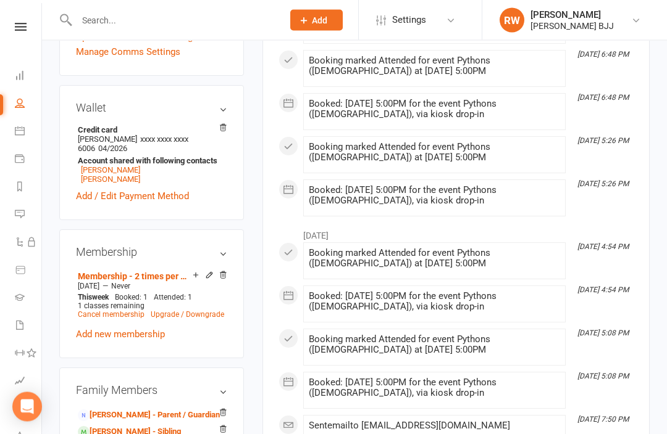
scroll to position [410, 0]
click at [162, 426] on link "Lewis Turner - Sibling" at bounding box center [129, 432] width 103 height 13
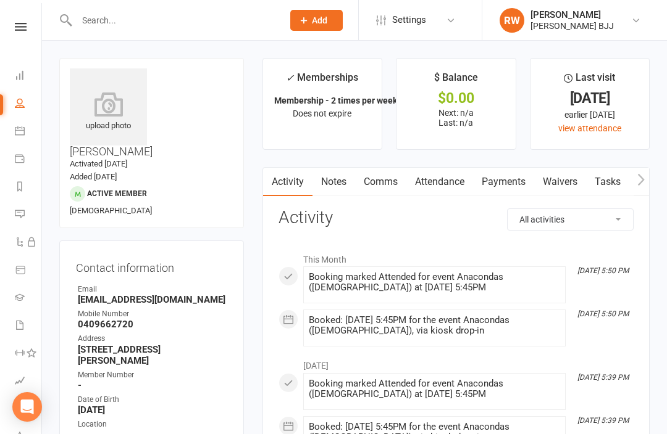
click at [230, 19] on input "text" at bounding box center [173, 20] width 201 height 17
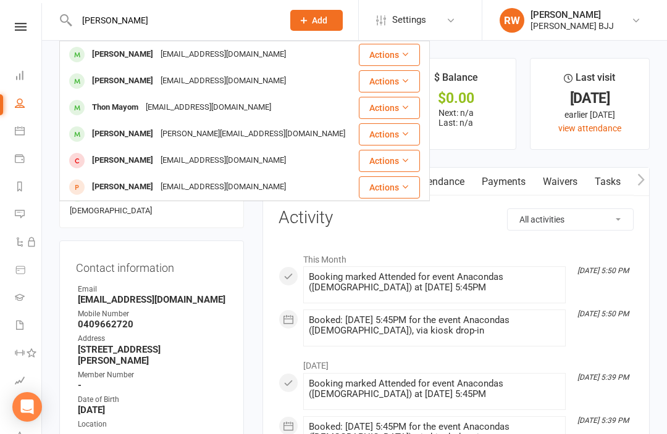
type input "Malon"
click at [180, 52] on div "[EMAIL_ADDRESS][DOMAIN_NAME]" at bounding box center [223, 55] width 133 height 18
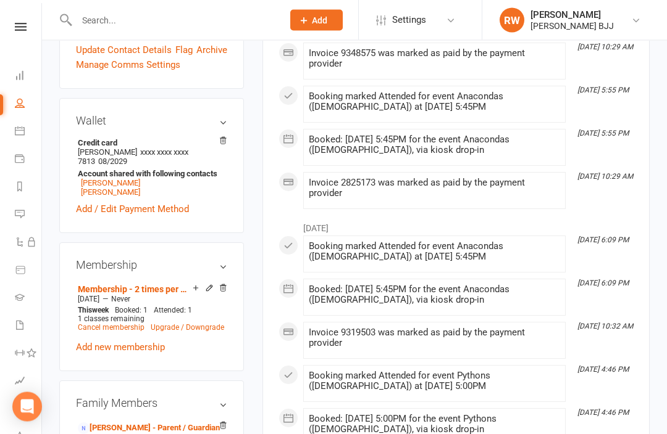
scroll to position [404, 0]
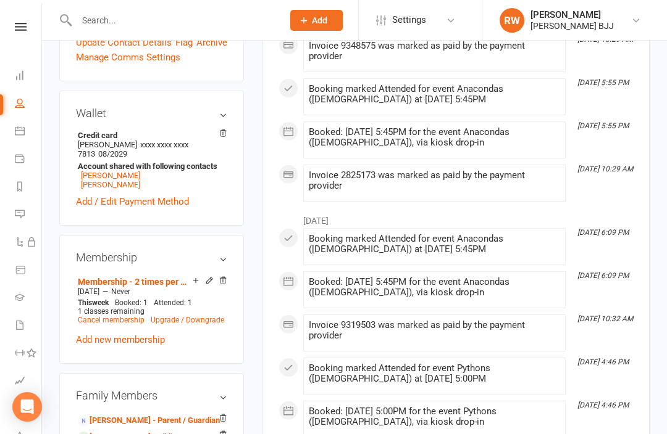
click at [164, 431] on link "Candace Maloney - Sibling" at bounding box center [129, 437] width 103 height 13
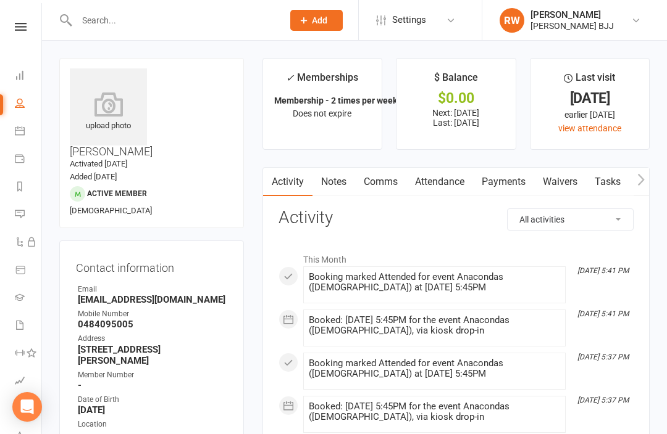
click at [223, 20] on input "text" at bounding box center [173, 20] width 201 height 17
type input "T"
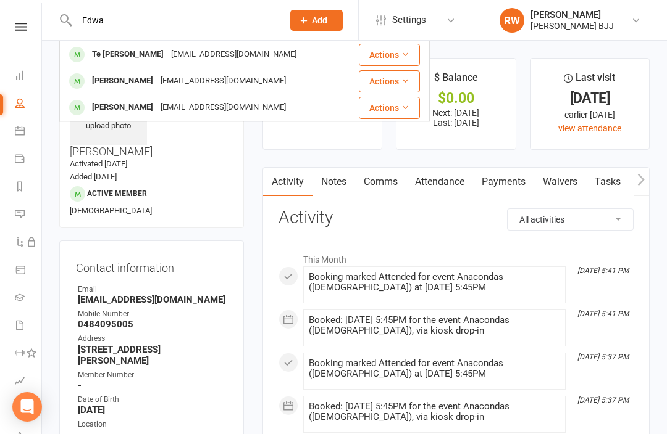
type input "Edwa"
click at [164, 80] on div "Tegan_3101@hotmail.com" at bounding box center [223, 81] width 133 height 18
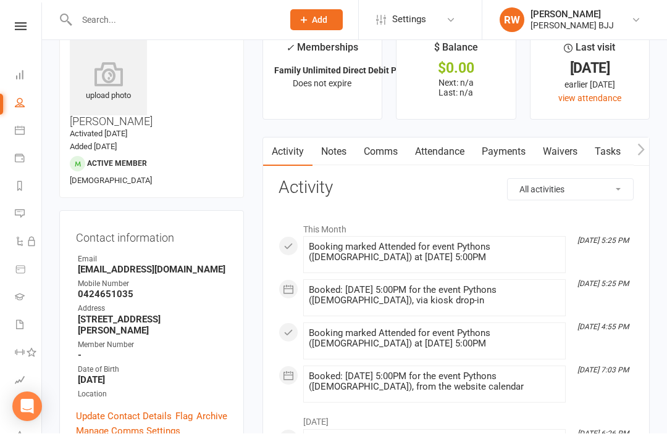
scroll to position [30, 0]
click at [201, 22] on input "text" at bounding box center [173, 20] width 201 height 17
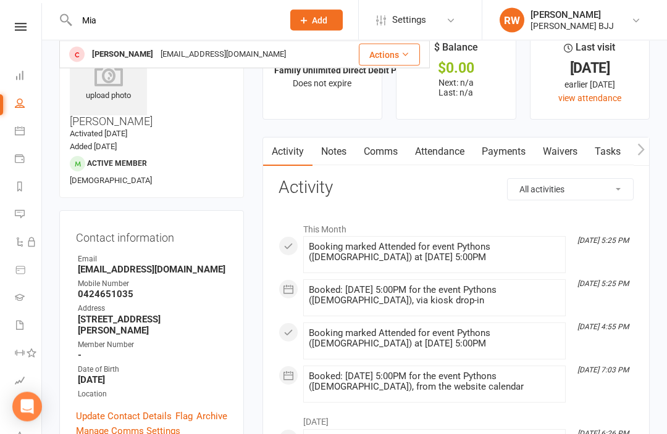
type input "Mia"
click at [179, 50] on div "jhaimunro@gmail.com" at bounding box center [223, 55] width 133 height 18
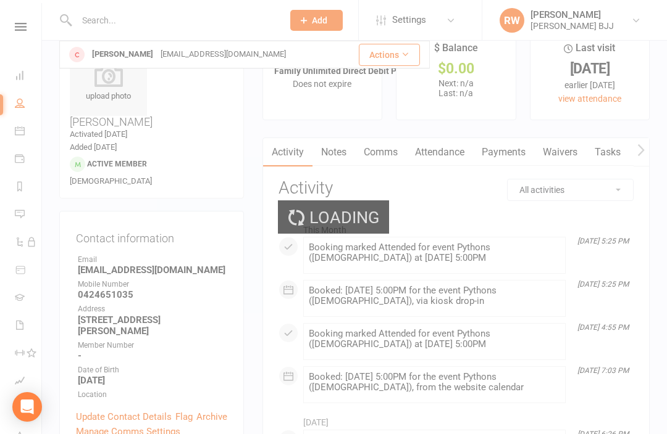
scroll to position [30, 0]
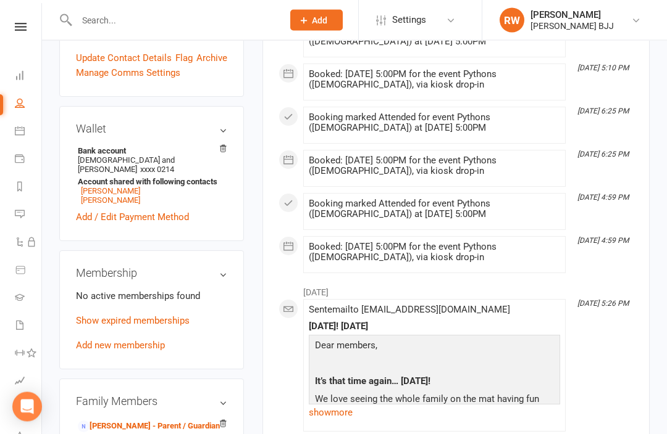
scroll to position [396, 0]
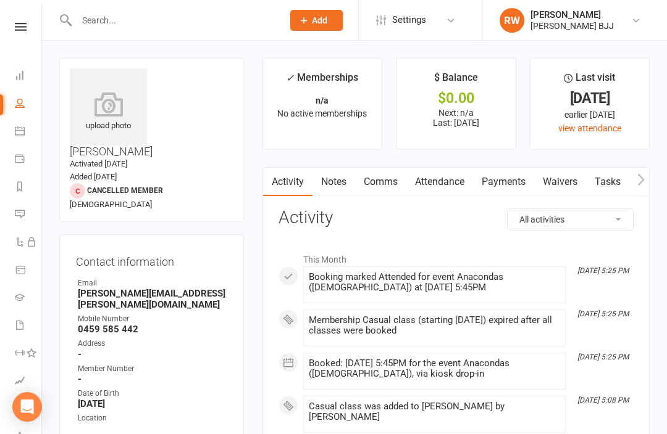
click at [224, 18] on input "text" at bounding box center [173, 20] width 201 height 17
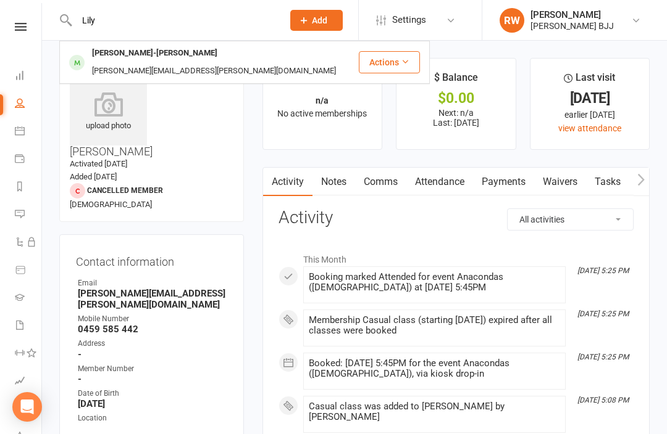
type input "Lily"
click at [172, 62] on div "Perry.waara@hotmail.com" at bounding box center [213, 71] width 251 height 18
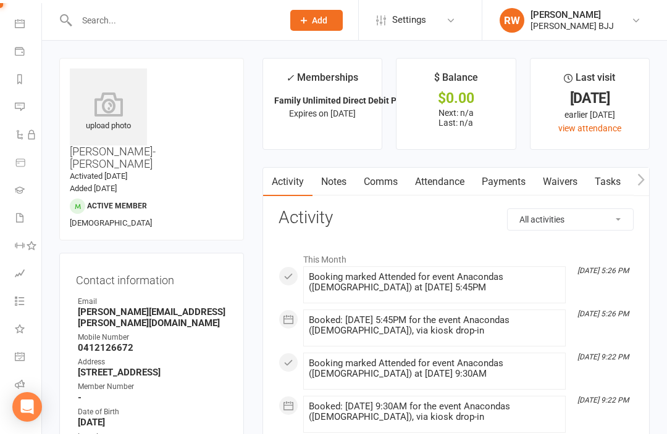
scroll to position [106, 0]
click at [23, 418] on link "Class check-in" at bounding box center [29, 415] width 28 height 28
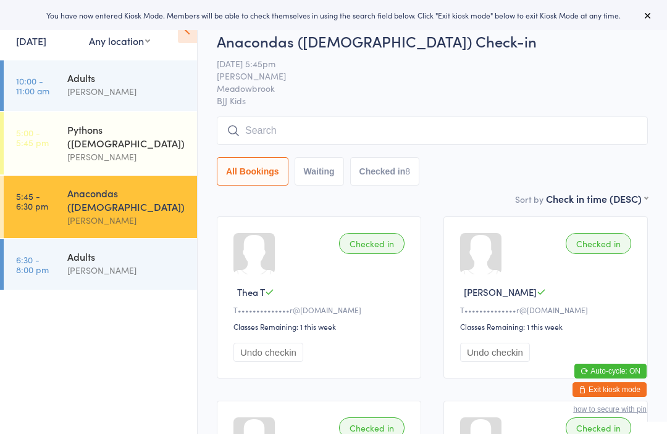
click at [46, 48] on link "[DATE]" at bounding box center [31, 41] width 30 height 14
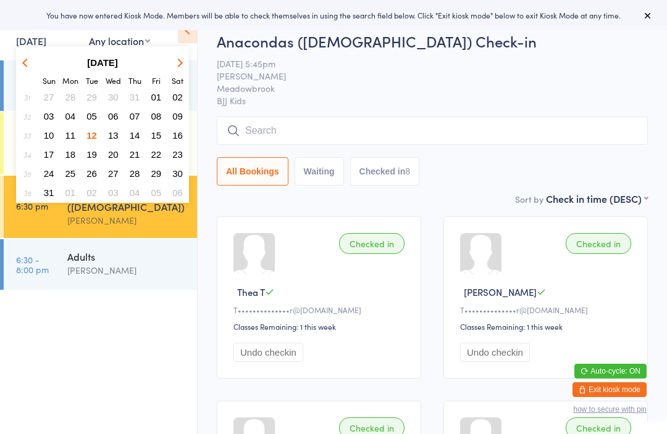
click at [139, 114] on span "07" at bounding box center [135, 116] width 10 height 10
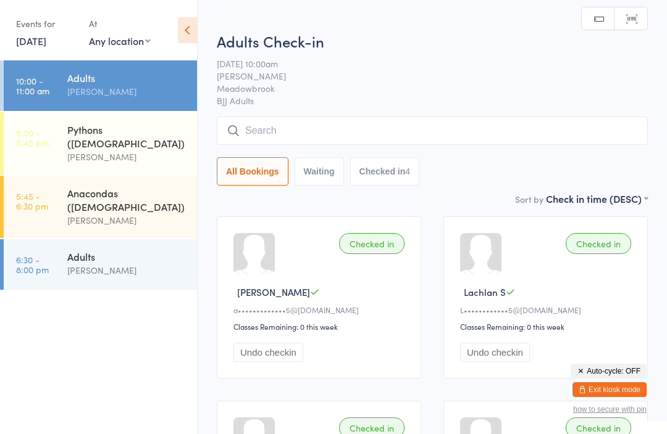
scroll to position [4, 0]
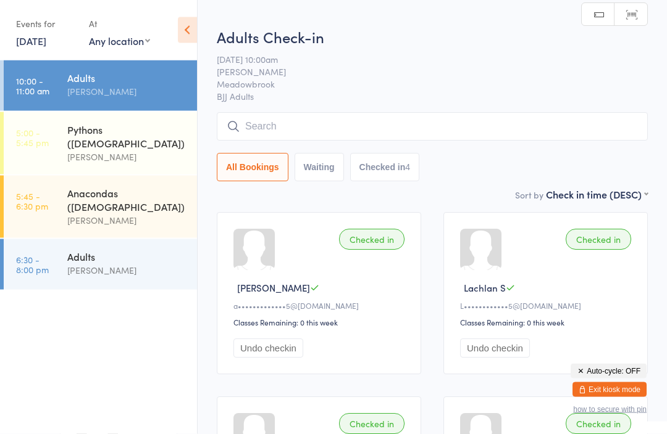
click at [139, 186] on div "Anacondas ([DEMOGRAPHIC_DATA])" at bounding box center [126, 199] width 119 height 27
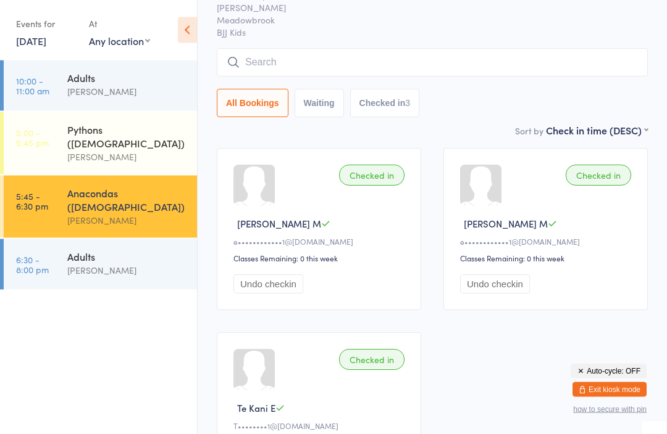
scroll to position [32, 0]
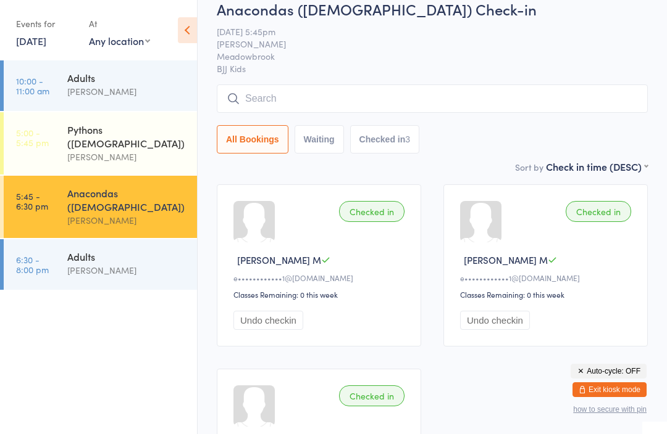
click at [371, 96] on input "search" at bounding box center [432, 99] width 431 height 28
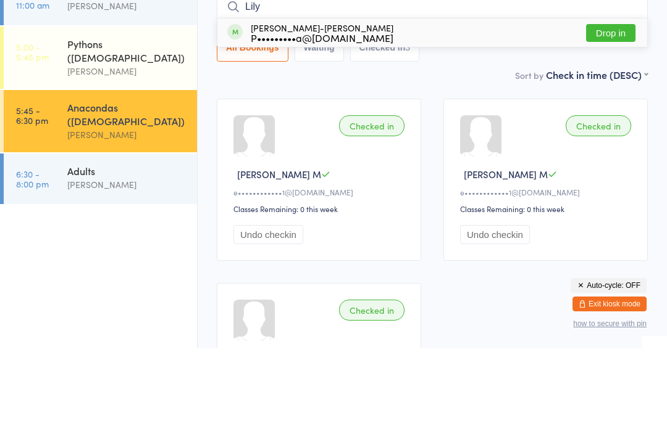
type input "Lily"
click at [607, 110] on button "Drop in" at bounding box center [610, 119] width 49 height 18
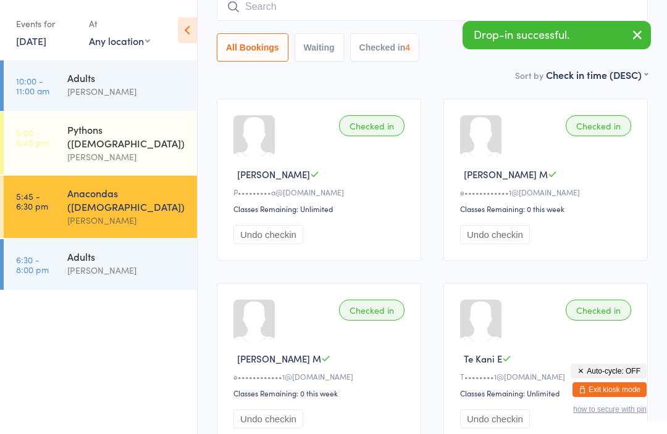
click at [374, 9] on input "search" at bounding box center [432, 7] width 431 height 28
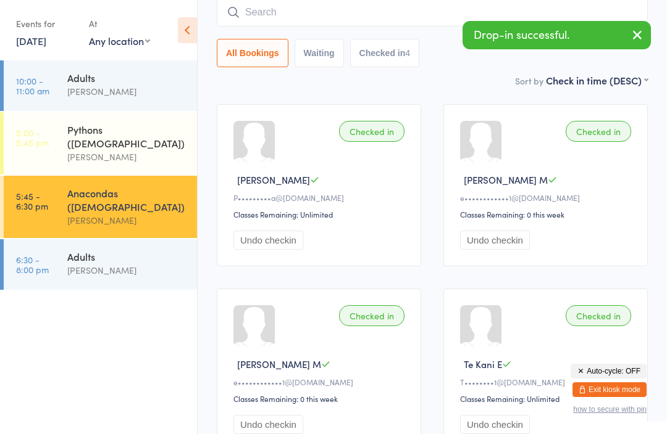
scroll to position [112, 0]
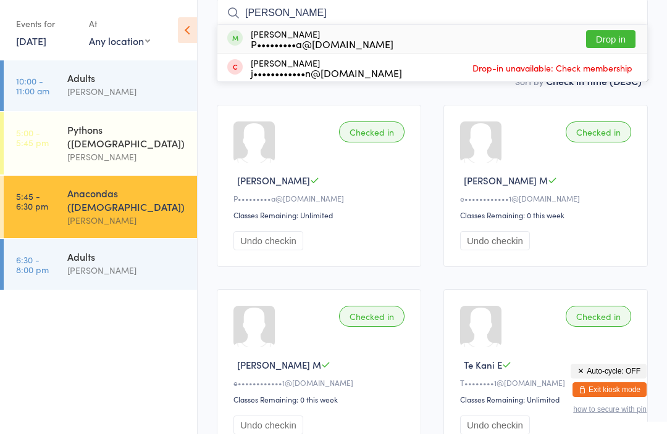
type input "[PERSON_NAME]"
click at [614, 35] on button "Drop in" at bounding box center [610, 39] width 49 height 18
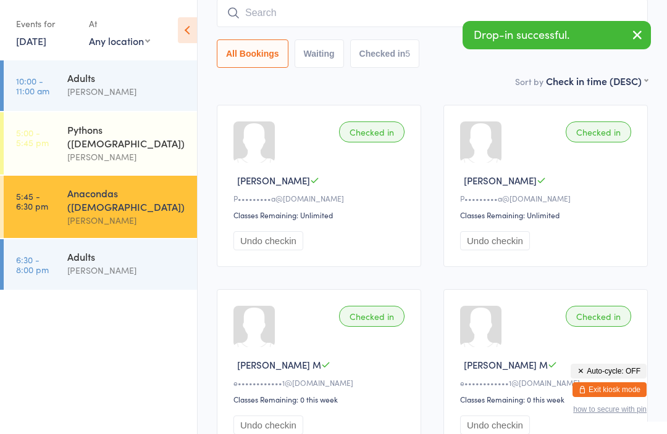
click at [360, 6] on input "search" at bounding box center [432, 13] width 431 height 28
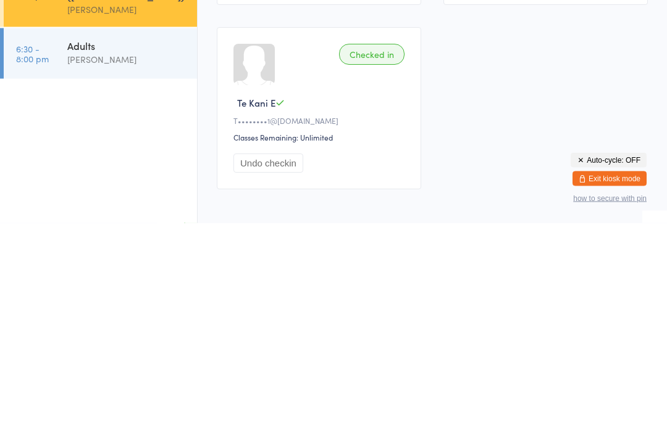
scroll to position [375, 0]
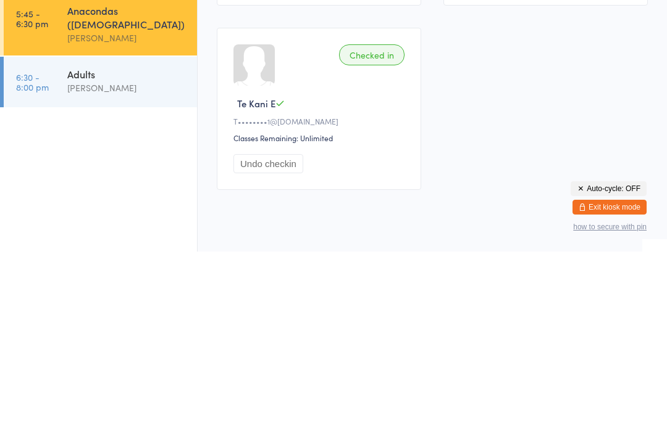
click at [122, 264] on div "[PERSON_NAME]" at bounding box center [126, 271] width 119 height 14
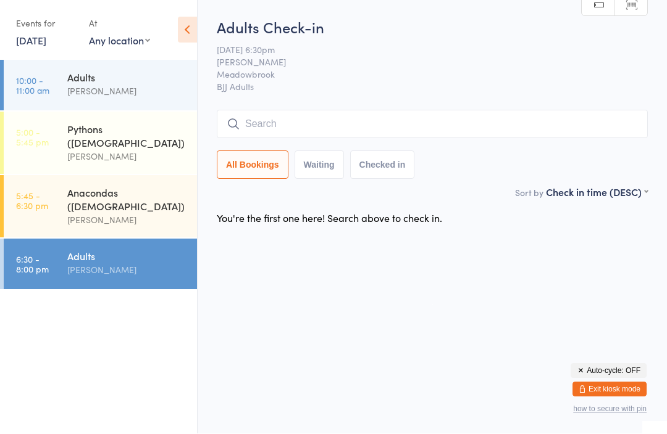
click at [46, 43] on link "7 Aug, 2025" at bounding box center [31, 41] width 30 height 14
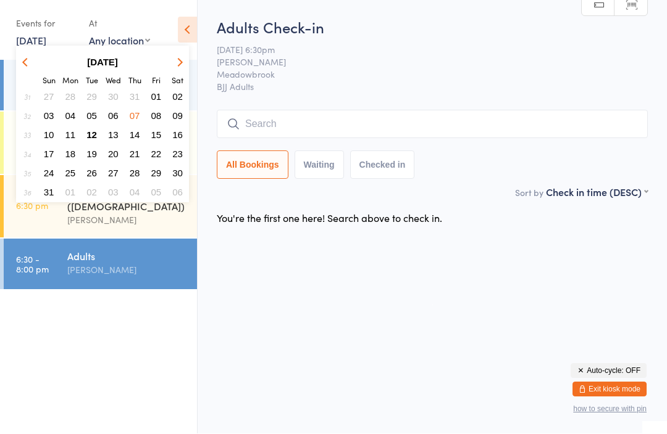
click at [76, 131] on button "11" at bounding box center [70, 135] width 19 height 17
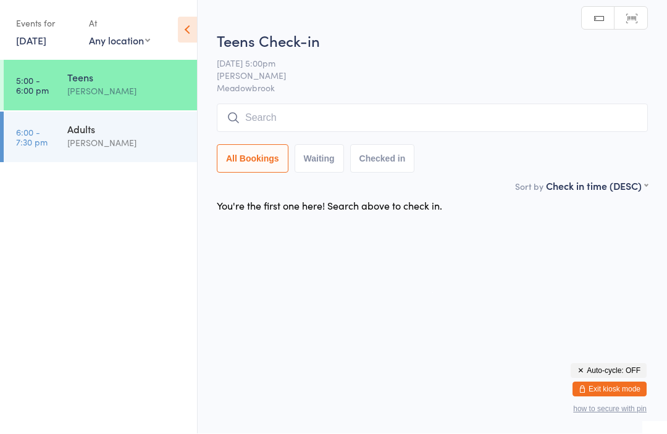
click at [320, 110] on input "search" at bounding box center [432, 118] width 431 height 28
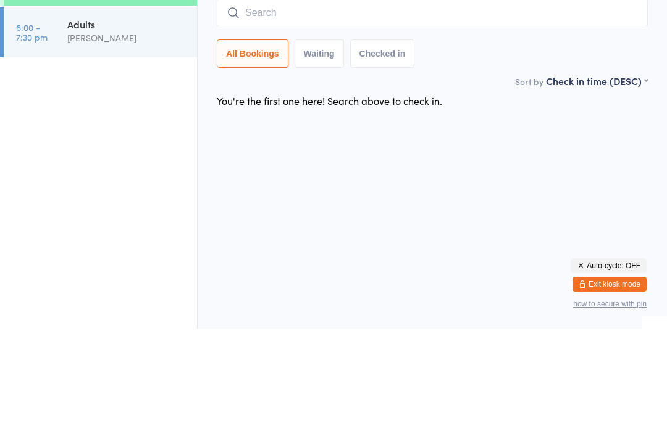
click at [141, 105] on ul "5:00 - 6:00 pm Teens Robert Williams 6:00 - 7:30 pm Adults Robert Williams" at bounding box center [98, 247] width 197 height 374
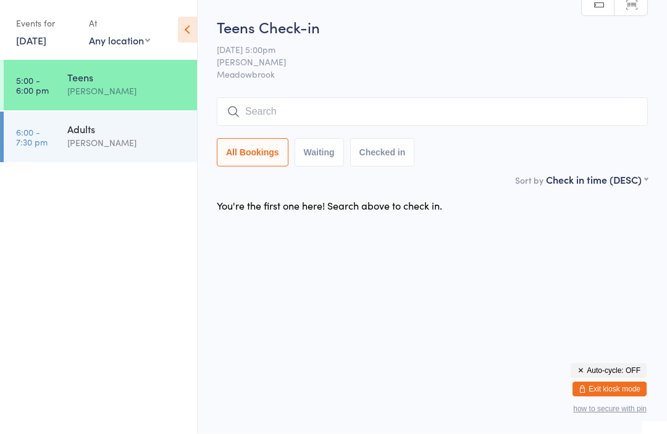
click at [131, 138] on div "[PERSON_NAME]" at bounding box center [126, 143] width 119 height 14
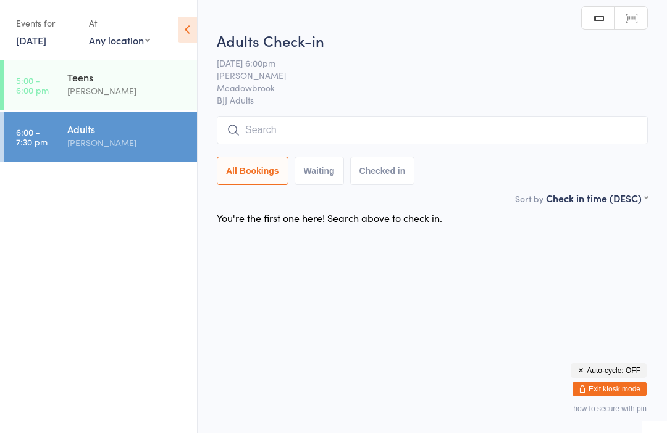
click at [306, 118] on input "search" at bounding box center [432, 131] width 431 height 28
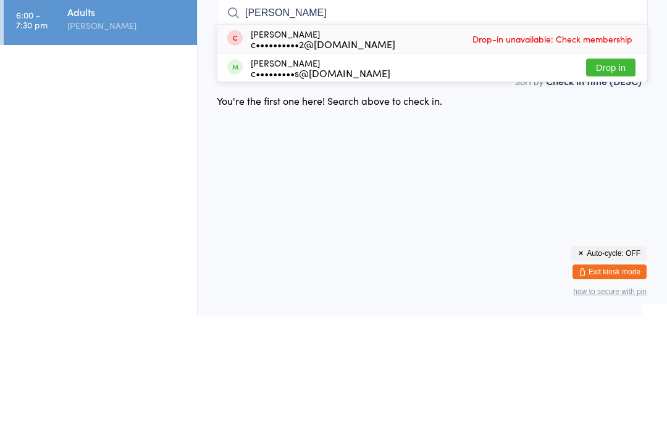
type input "Corey"
click at [621, 177] on button "Drop in" at bounding box center [610, 186] width 49 height 18
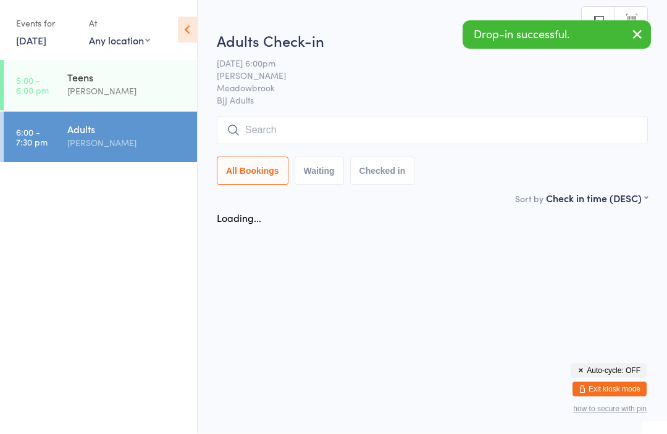
scroll to position [1, 0]
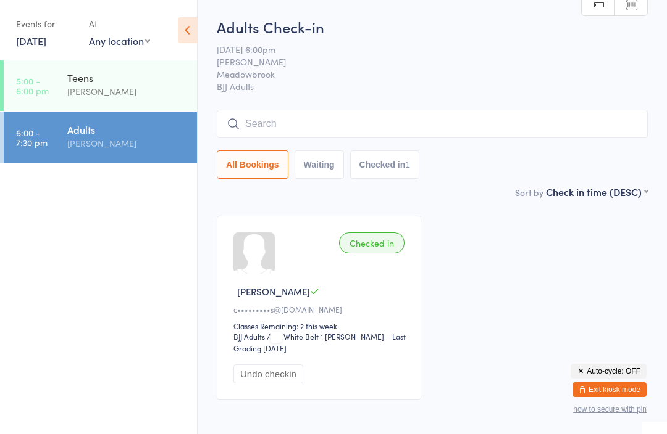
click at [311, 114] on input "search" at bounding box center [432, 124] width 431 height 28
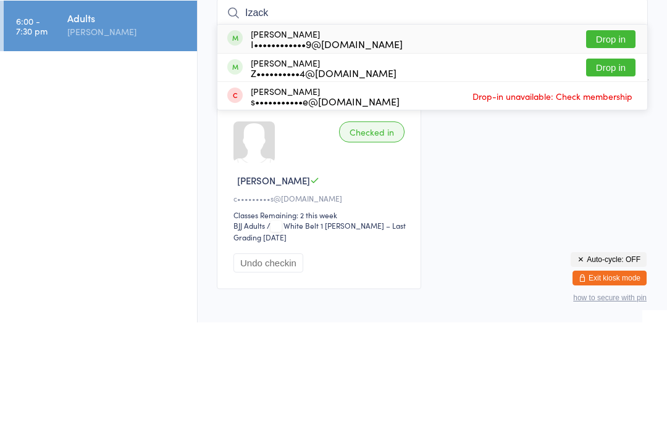
type input "Izack"
click at [607, 142] on button "Drop in" at bounding box center [610, 151] width 49 height 18
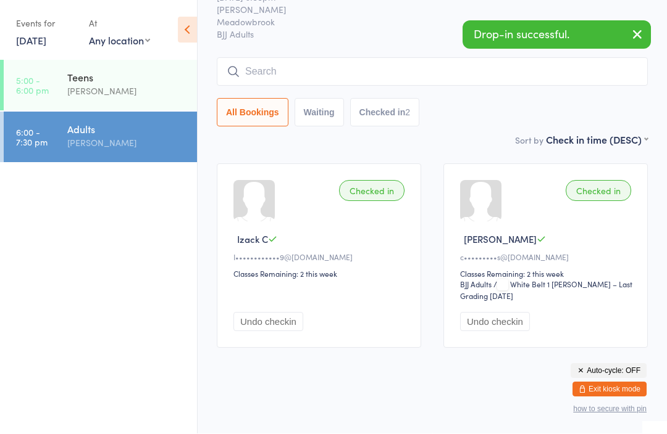
click at [348, 58] on input "search" at bounding box center [432, 72] width 431 height 28
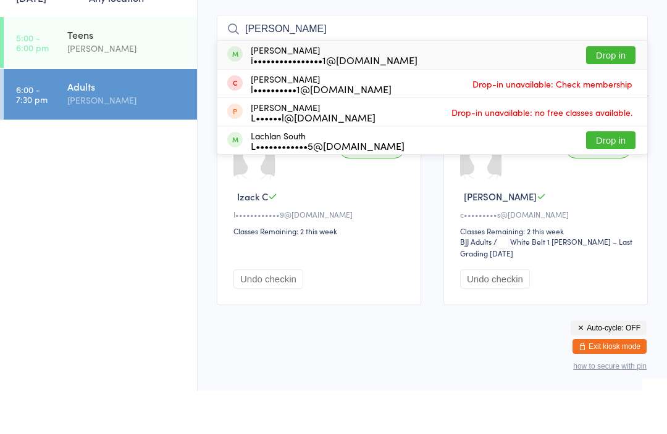
type input "Lance"
click at [615, 89] on button "Drop in" at bounding box center [610, 98] width 49 height 18
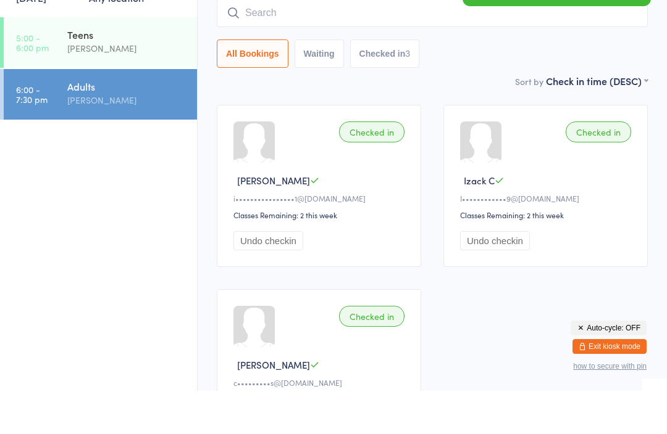
click at [309, 42] on input "search" at bounding box center [432, 56] width 431 height 28
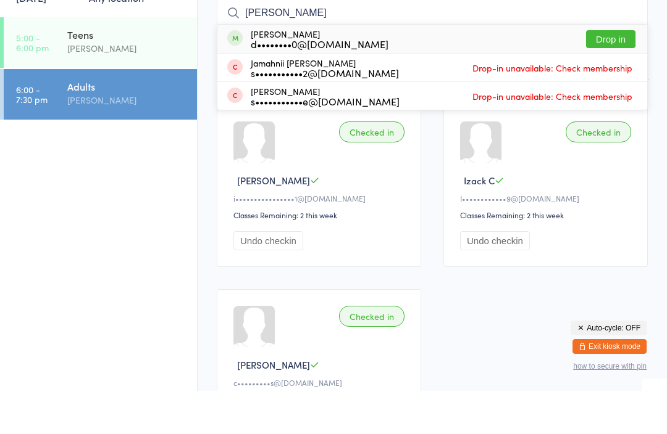
type input "Dale"
click at [612, 73] on button "Drop in" at bounding box center [610, 82] width 49 height 18
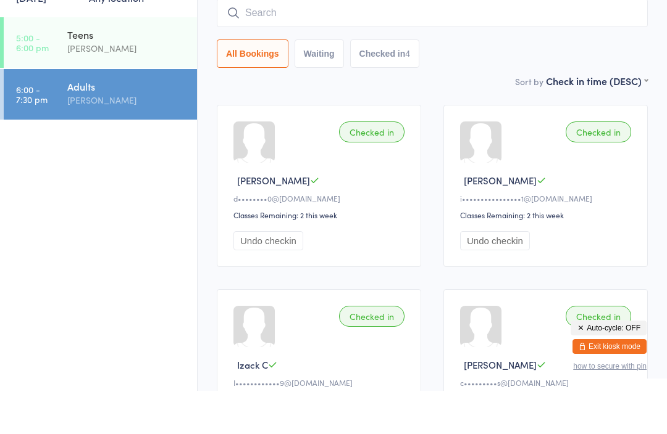
scroll to position [112, 0]
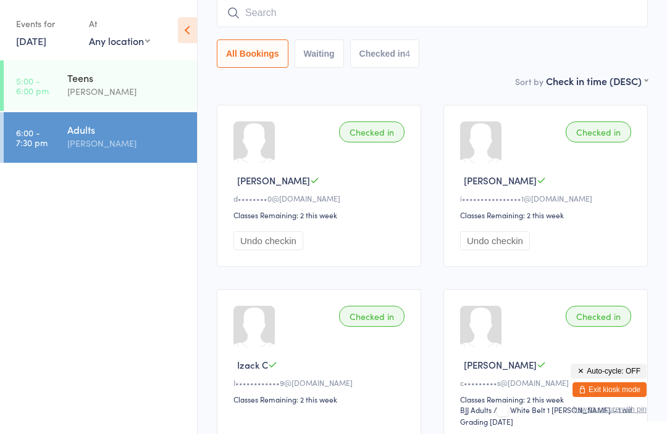
click at [46, 36] on link "11 Aug, 2025" at bounding box center [31, 41] width 30 height 14
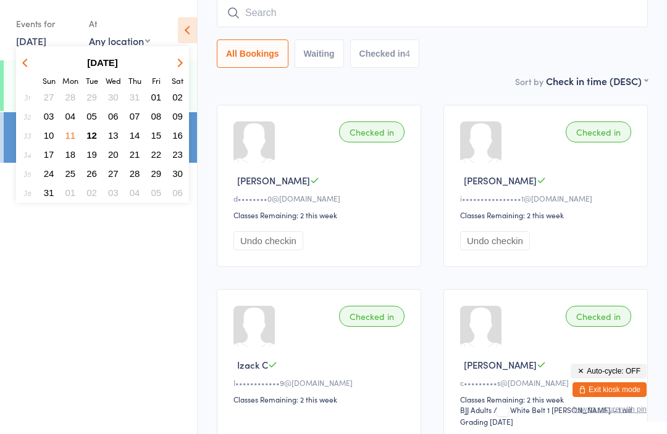
click at [97, 133] on span "12" at bounding box center [91, 135] width 10 height 10
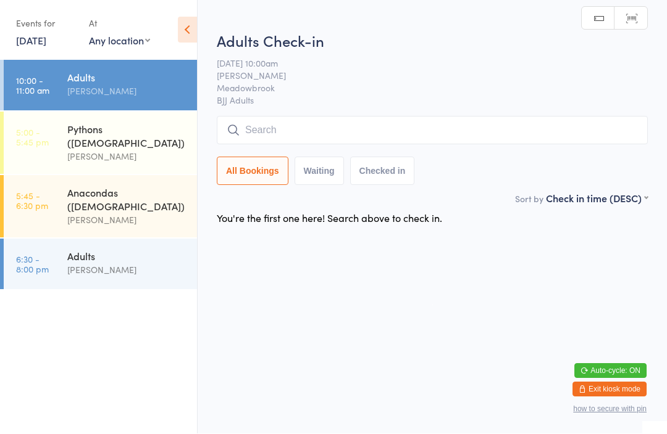
click at [314, 129] on input "search" at bounding box center [432, 131] width 431 height 28
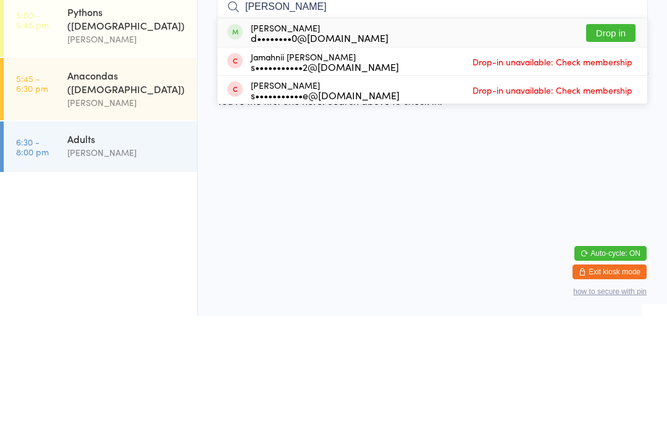
type input "Dale"
click at [620, 142] on button "Drop in" at bounding box center [610, 151] width 49 height 18
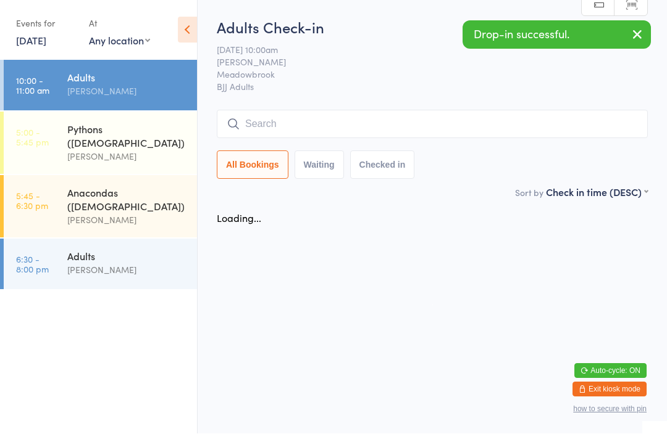
click at [315, 122] on input "search" at bounding box center [432, 124] width 431 height 28
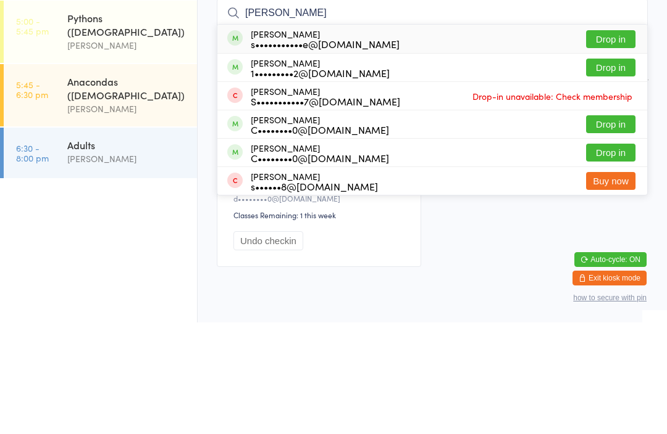
type input "Shane"
click at [618, 142] on button "Drop in" at bounding box center [610, 151] width 49 height 18
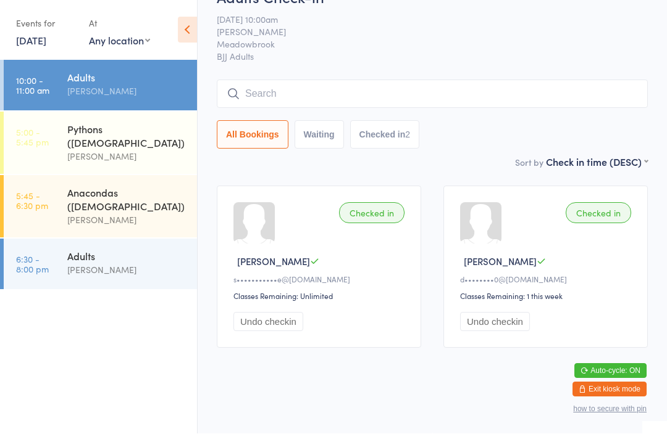
click at [144, 135] on div "Pythons ([DEMOGRAPHIC_DATA])" at bounding box center [126, 136] width 119 height 27
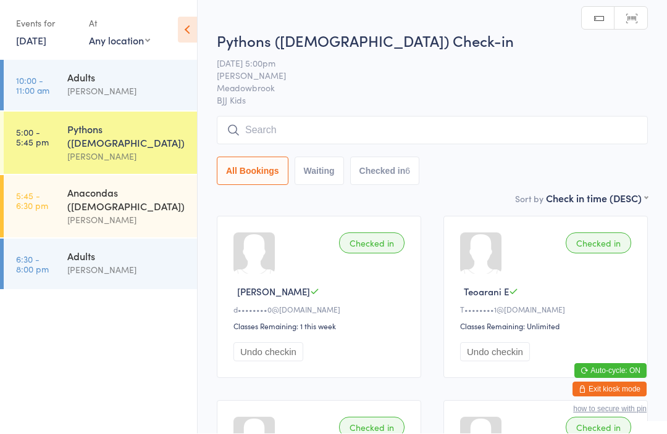
scroll to position [1, 0]
click at [138, 214] on div "[PERSON_NAME]" at bounding box center [126, 221] width 119 height 14
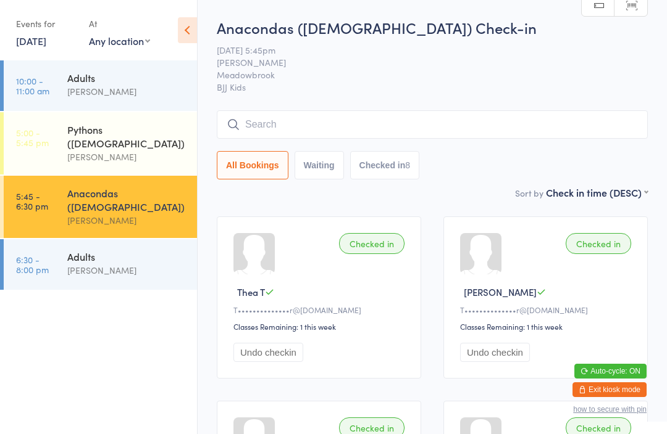
click at [141, 133] on div "Pythons ([DEMOGRAPHIC_DATA])" at bounding box center [126, 136] width 119 height 27
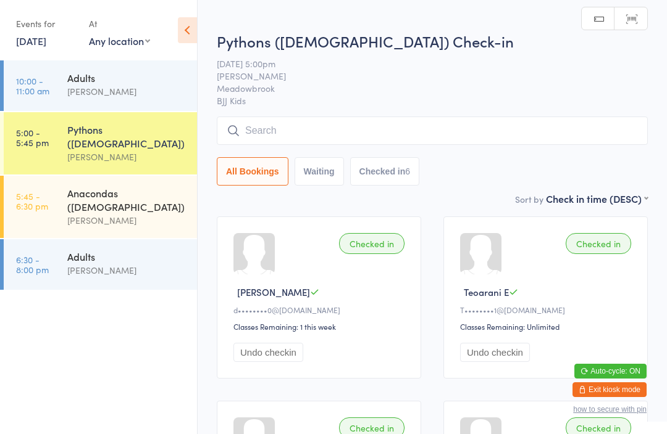
click at [46, 45] on link "12 Aug, 2025" at bounding box center [31, 41] width 30 height 14
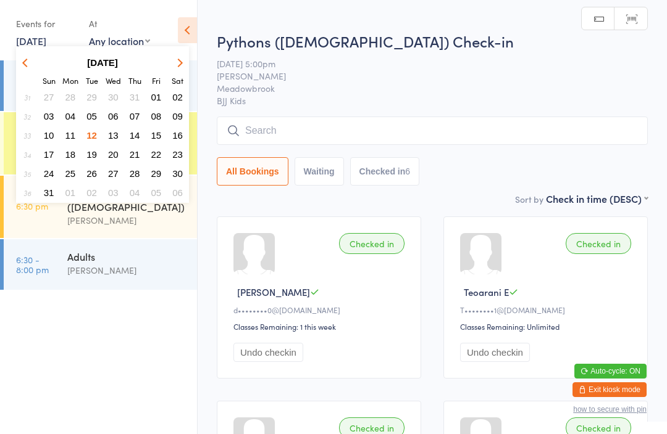
click at [138, 116] on span "07" at bounding box center [135, 116] width 10 height 10
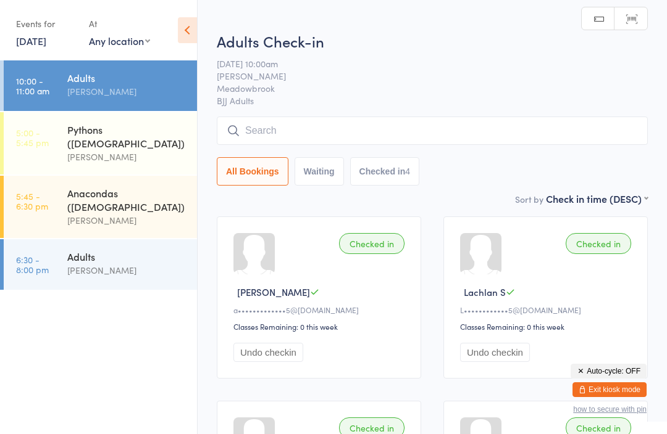
click at [132, 136] on div "Pythons ([DEMOGRAPHIC_DATA])" at bounding box center [126, 136] width 119 height 27
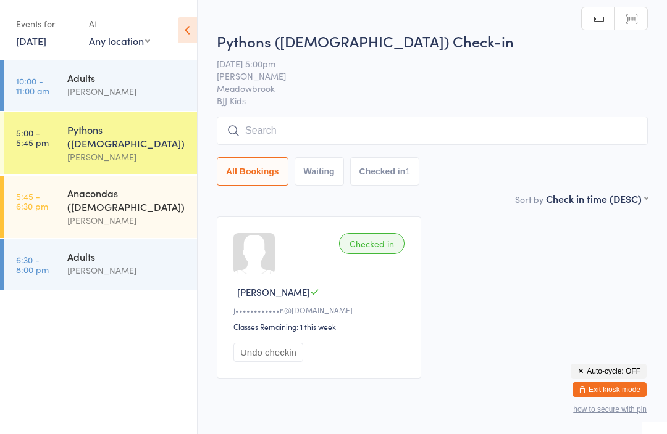
click at [407, 127] on input "search" at bounding box center [432, 131] width 431 height 28
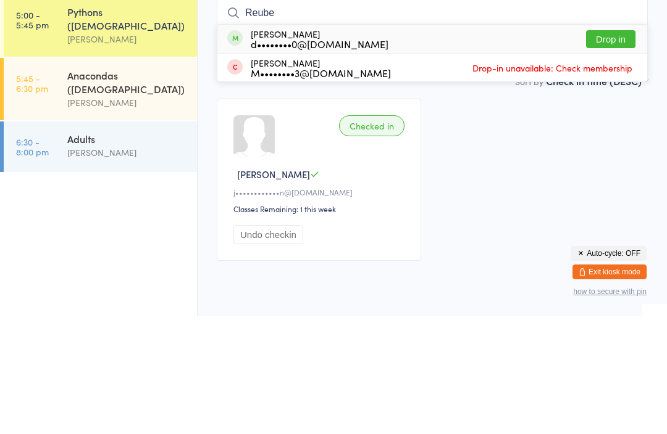
type input "Reube"
click at [608, 148] on button "Drop in" at bounding box center [610, 157] width 49 height 18
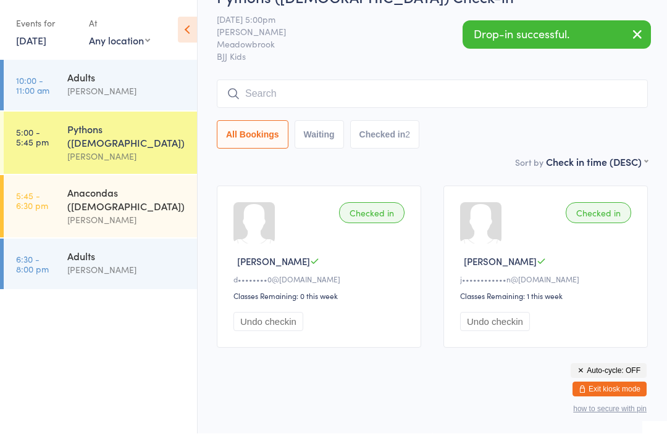
click at [302, 80] on input "search" at bounding box center [432, 94] width 431 height 28
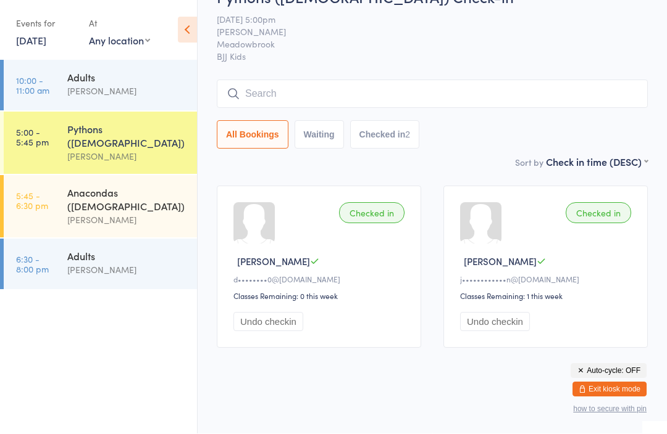
click at [610, 376] on button "Auto-cycle: OFF" at bounding box center [608, 371] width 76 height 15
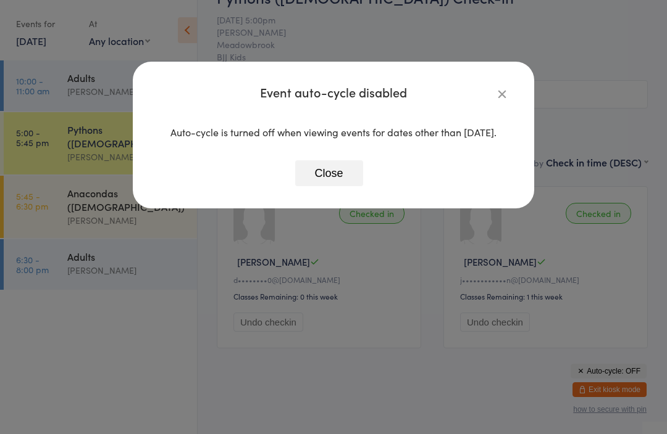
click at [336, 182] on button "Close" at bounding box center [329, 173] width 68 height 26
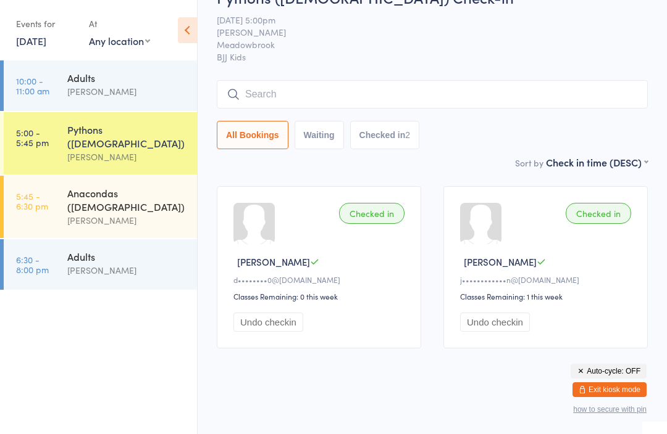
click at [604, 386] on button "Exit kiosk mode" at bounding box center [609, 390] width 74 height 15
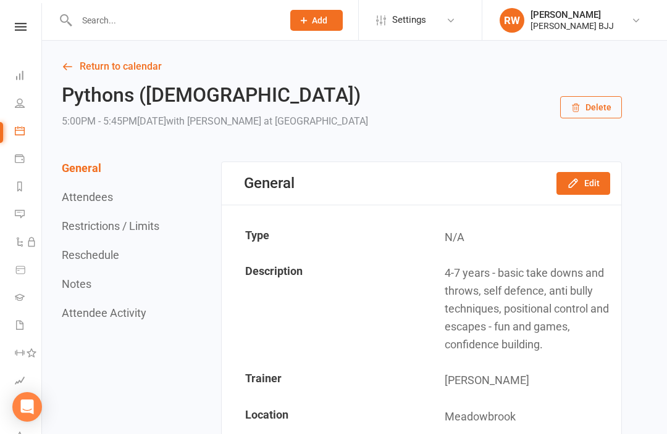
click at [151, 23] on input "text" at bounding box center [173, 20] width 201 height 17
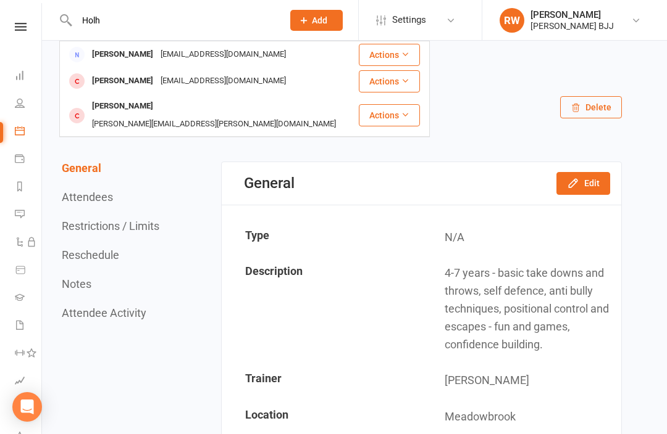
type input "Holh"
click at [189, 49] on div "[EMAIL_ADDRESS][DOMAIN_NAME]" at bounding box center [223, 55] width 133 height 18
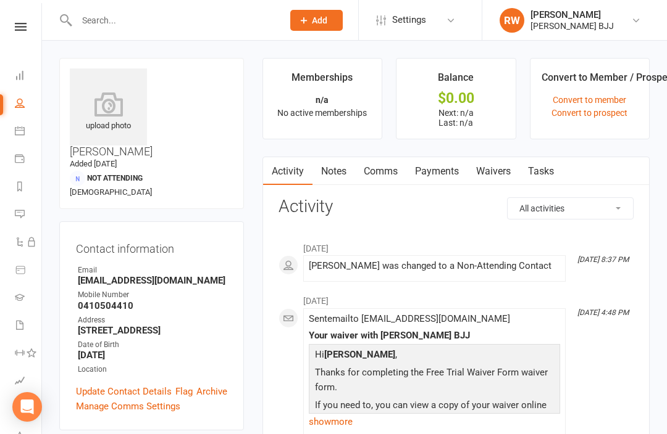
click at [391, 166] on link "Comms" at bounding box center [380, 171] width 51 height 28
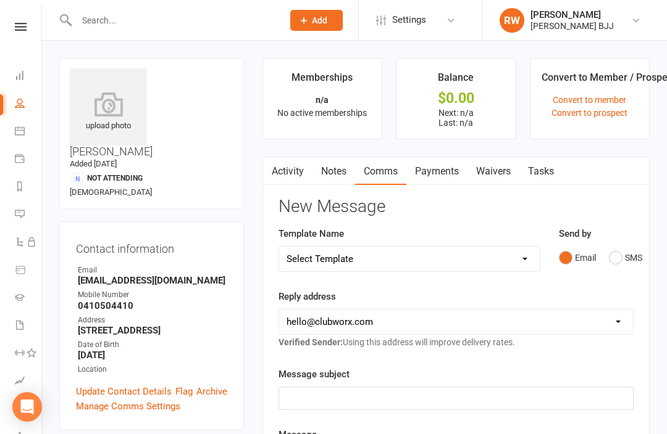
click at [336, 166] on link "Notes" at bounding box center [333, 171] width 43 height 28
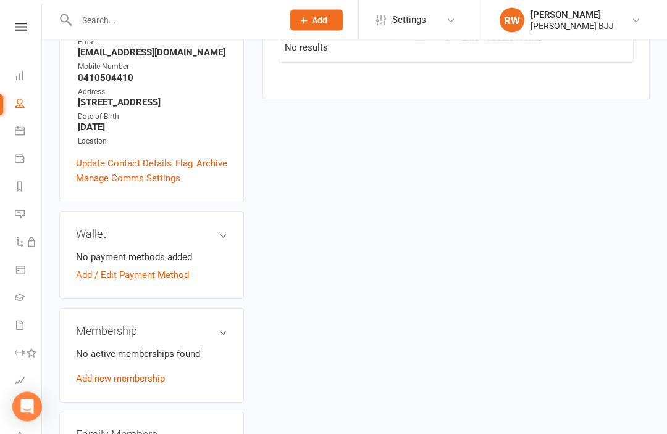
scroll to position [228, 0]
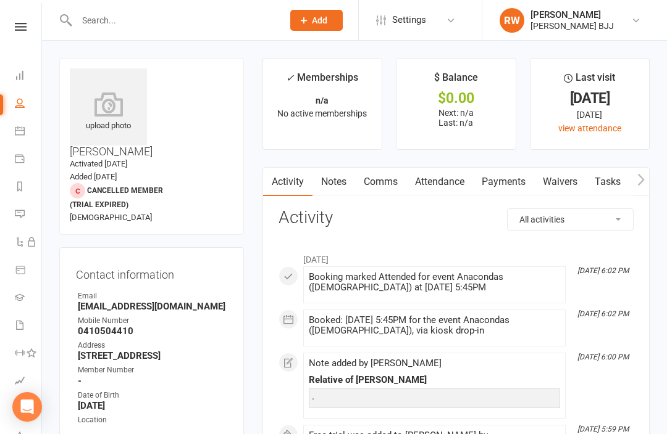
click at [341, 185] on link "Notes" at bounding box center [333, 182] width 43 height 28
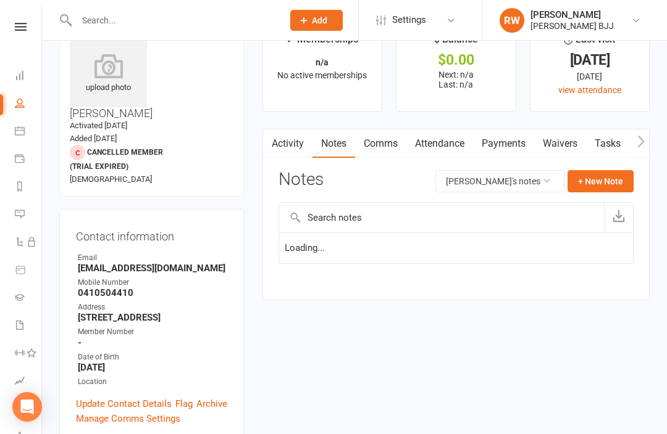
scroll to position [41, 0]
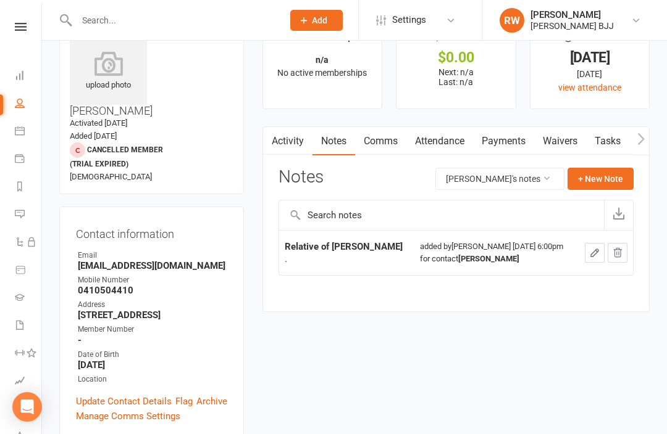
click at [197, 26] on input "text" at bounding box center [173, 20] width 201 height 17
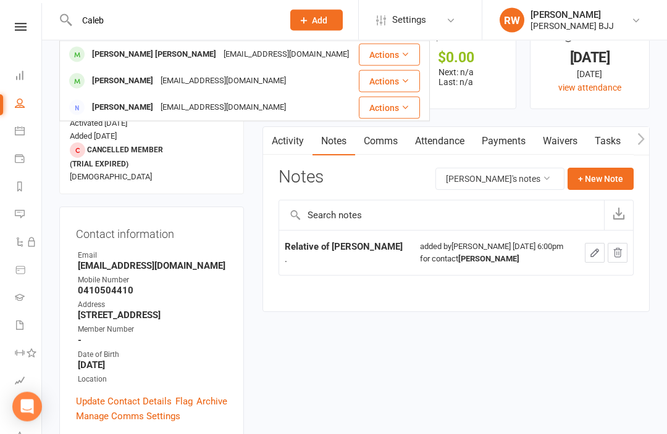
type input "Caleb"
click at [220, 51] on div "caleb.surein@gmail.com" at bounding box center [286, 55] width 133 height 18
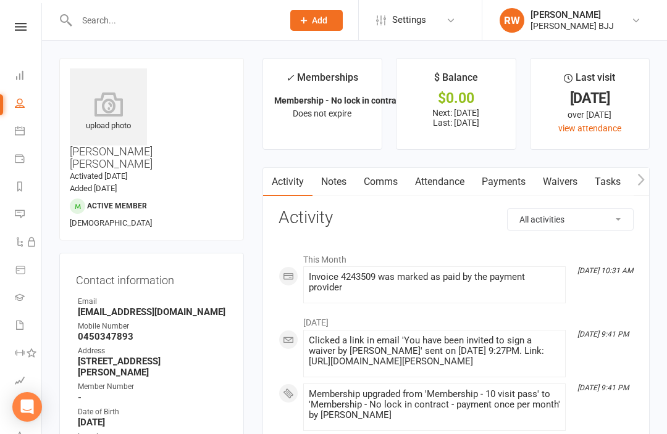
click at [510, 183] on link "Payments" at bounding box center [503, 182] width 61 height 28
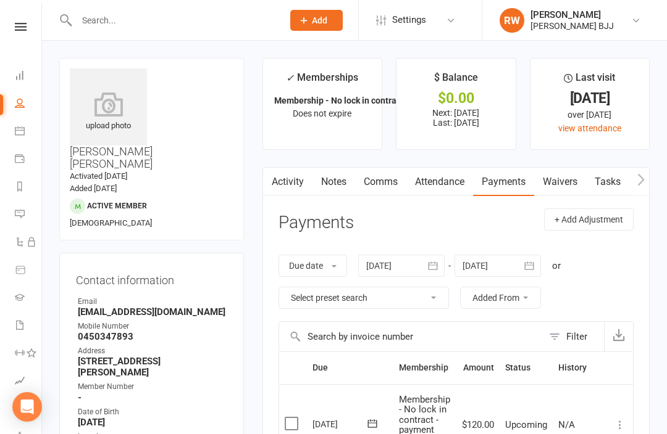
click at [208, 23] on input "text" at bounding box center [173, 20] width 201 height 17
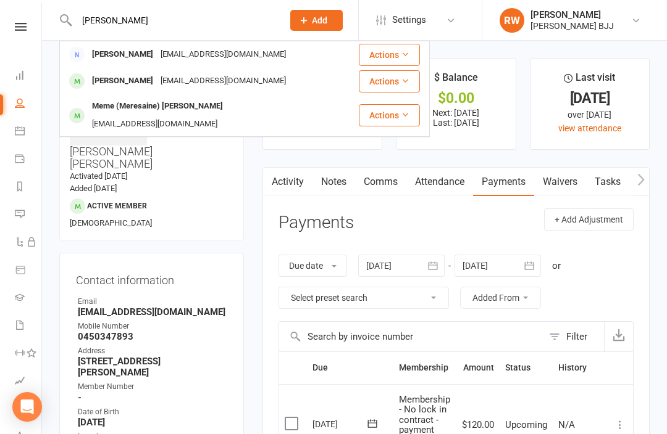
type input "Chong"
click at [175, 48] on div "Tonychong7@hotmail.com" at bounding box center [223, 55] width 133 height 18
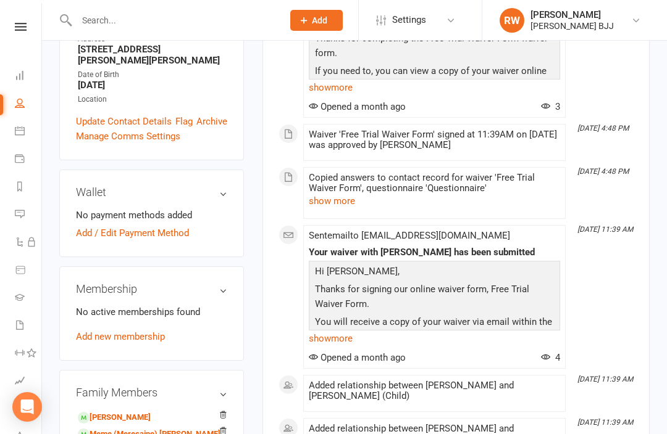
scroll to position [286, 0]
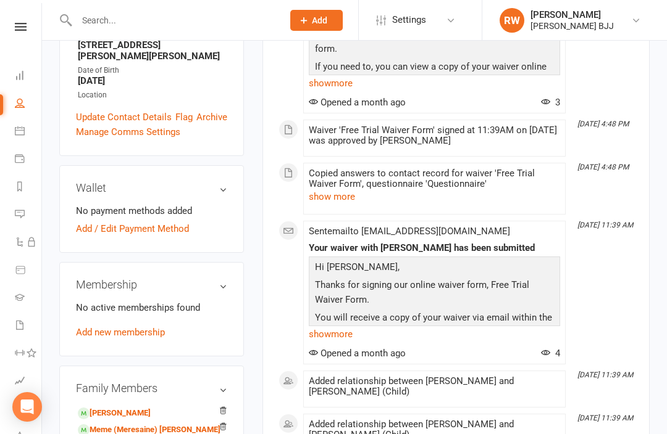
click at [151, 407] on link "Jahleel Chong - Child" at bounding box center [114, 413] width 73 height 13
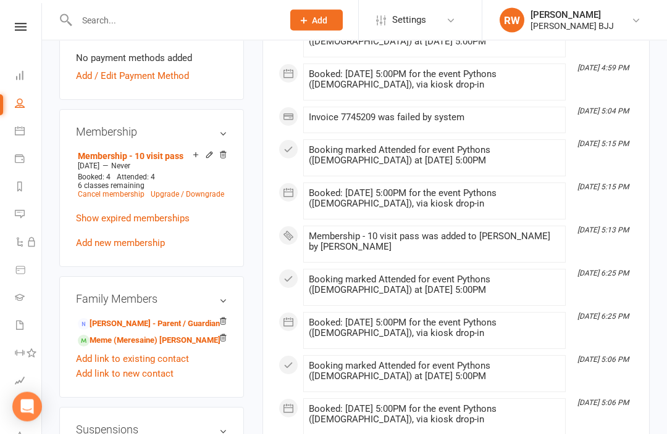
scroll to position [483, 0]
click at [172, 334] on link "Meme (Meresaine) Chong - Sibling" at bounding box center [149, 340] width 143 height 13
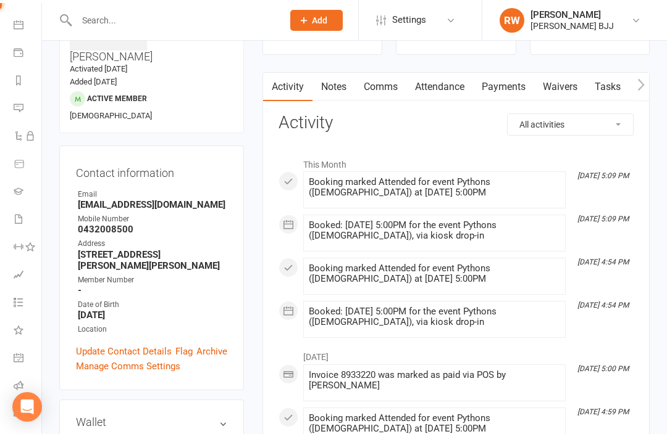
scroll to position [106, 1]
click at [21, 418] on icon at bounding box center [19, 414] width 10 height 10
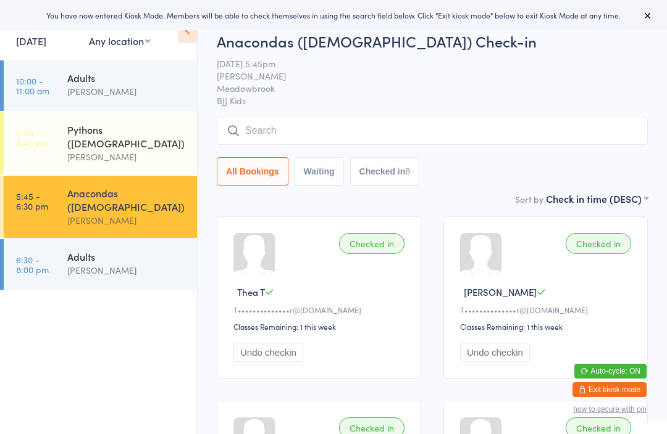
click at [629, 395] on button "Exit kiosk mode" at bounding box center [609, 390] width 74 height 15
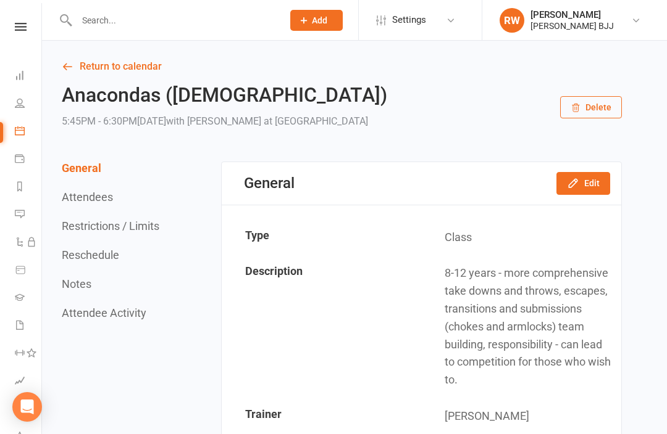
click at [161, 23] on input "text" at bounding box center [173, 20] width 201 height 17
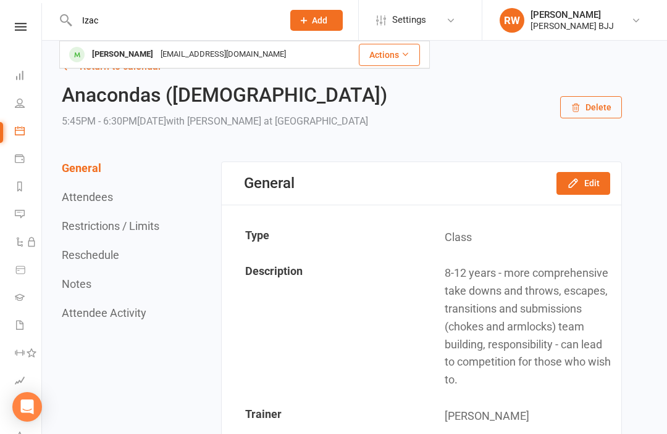
type input "Izac"
click at [157, 56] on div "[EMAIL_ADDRESS][DOMAIN_NAME]" at bounding box center [223, 55] width 133 height 18
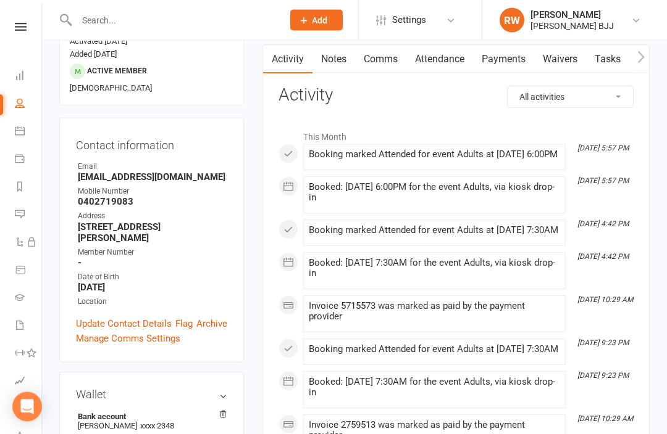
scroll to position [119, 0]
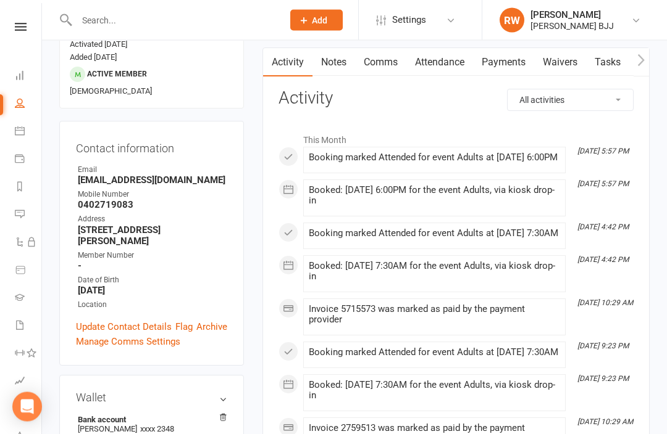
click at [509, 60] on link "Payments" at bounding box center [503, 63] width 61 height 28
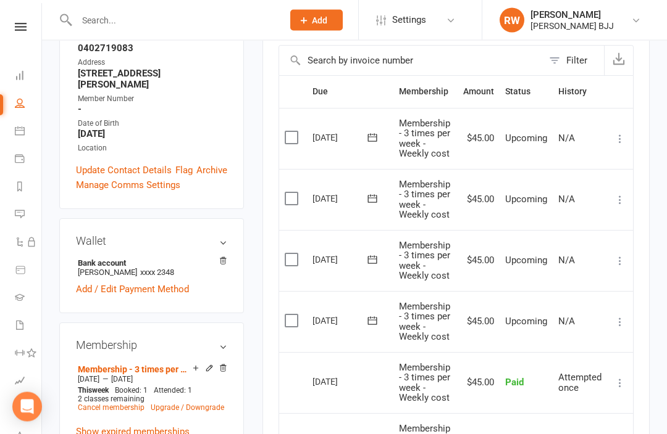
scroll to position [276, 0]
click at [170, 404] on link "Upgrade / Downgrade" at bounding box center [187, 408] width 73 height 9
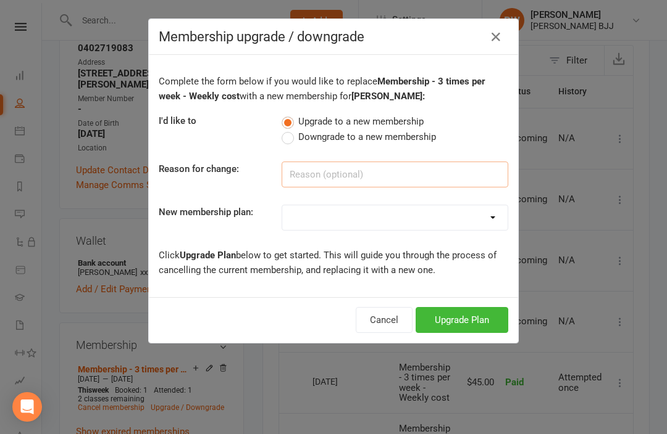
click at [363, 174] on input at bounding box center [394, 175] width 226 height 26
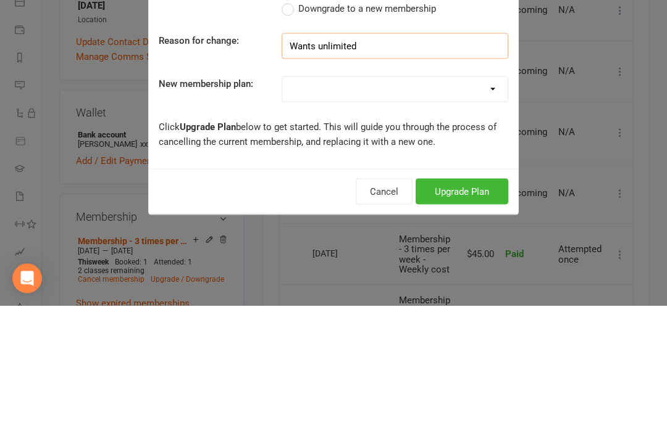
type input "Wants unlimited"
click at [409, 206] on select "Membership - 2 times per week - monthly payment Membership - 3 times per week -…" at bounding box center [394, 218] width 225 height 25
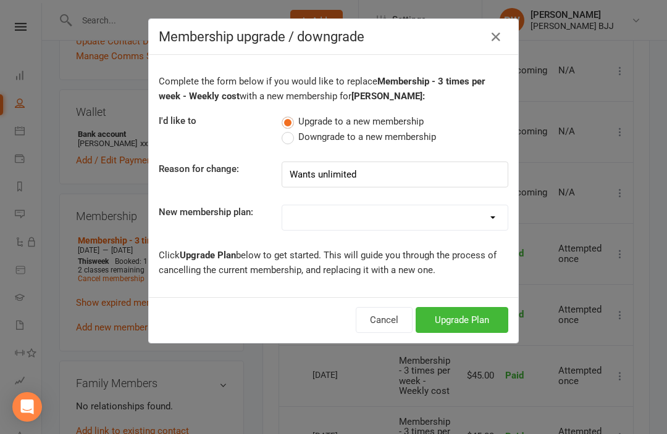
select select "15"
click at [467, 317] on button "Upgrade Plan" at bounding box center [461, 320] width 93 height 26
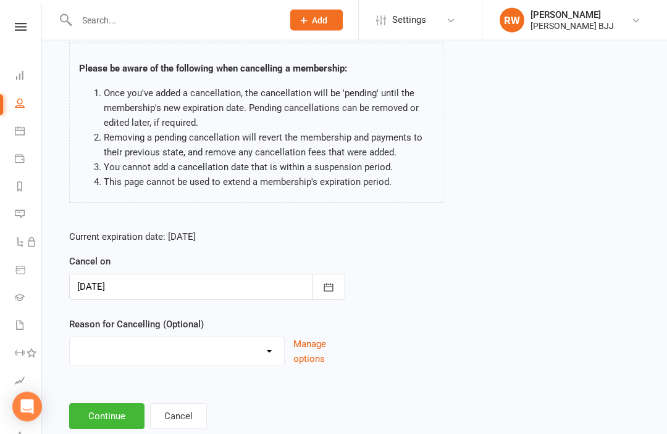
scroll to position [83, 0]
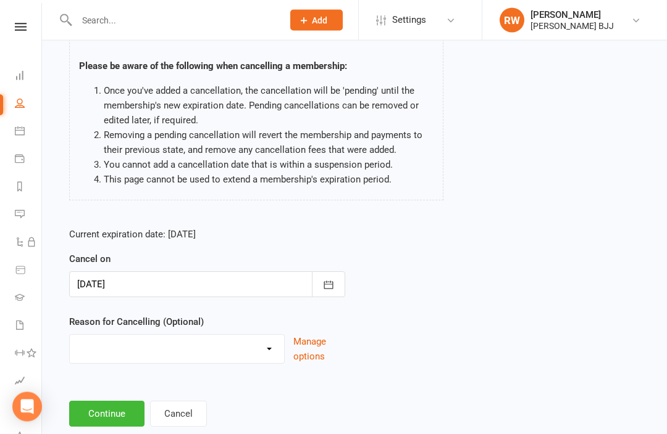
click at [268, 344] on select "Holiday Injury Other reason" at bounding box center [177, 348] width 214 height 25
select select "2"
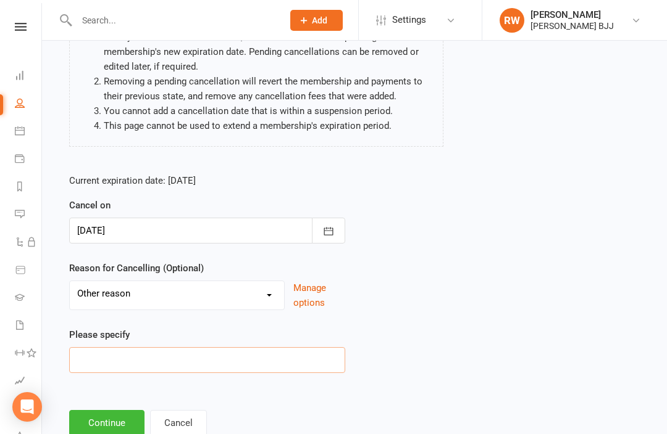
click at [249, 357] on input at bounding box center [207, 360] width 276 height 26
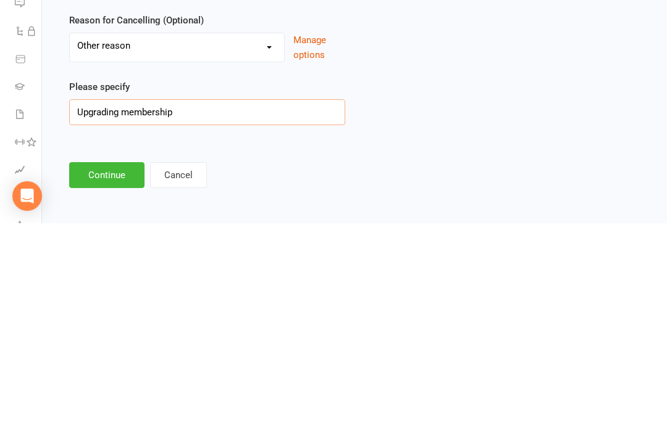
type input "Upgrading membership"
click at [110, 373] on button "Continue" at bounding box center [106, 386] width 75 height 26
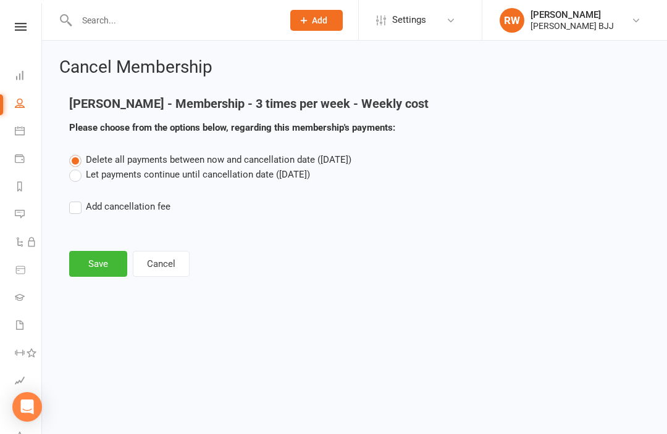
click at [99, 265] on button "Save" at bounding box center [98, 264] width 58 height 26
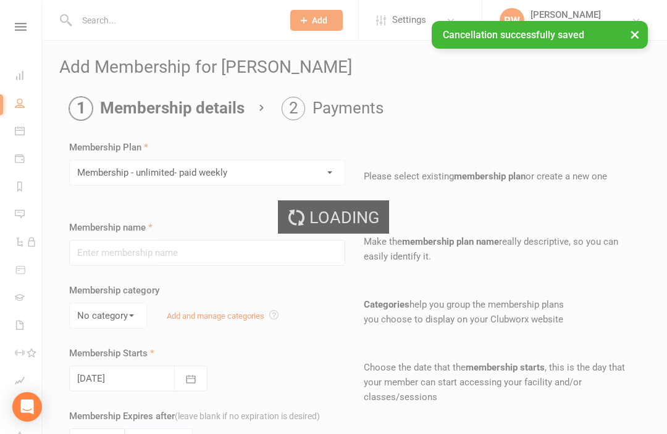
type input "Membership - unlimited- paid weekly"
select select "0"
type input "1"
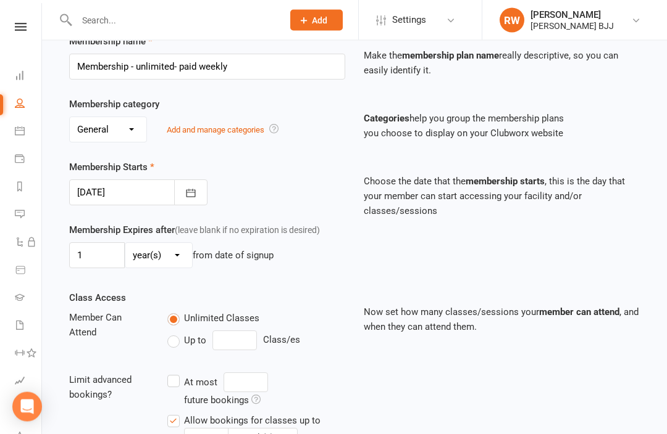
click at [187, 189] on icon "button" at bounding box center [191, 194] width 12 height 12
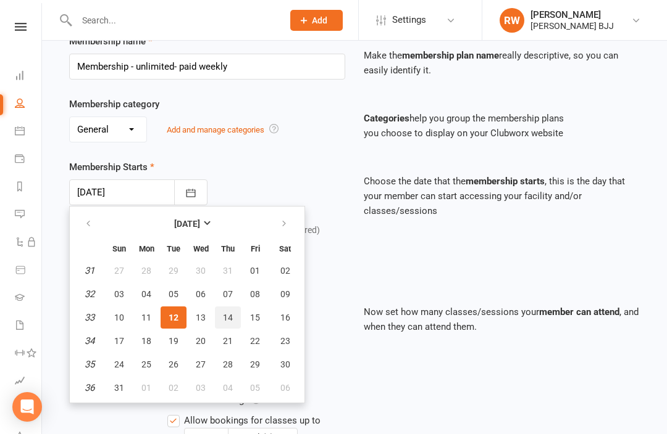
click at [227, 316] on span "14" at bounding box center [228, 318] width 10 height 10
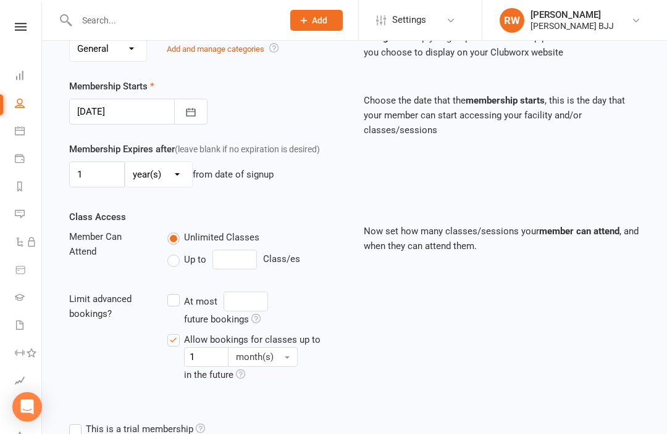
click at [189, 108] on icon "button" at bounding box center [191, 112] width 12 height 12
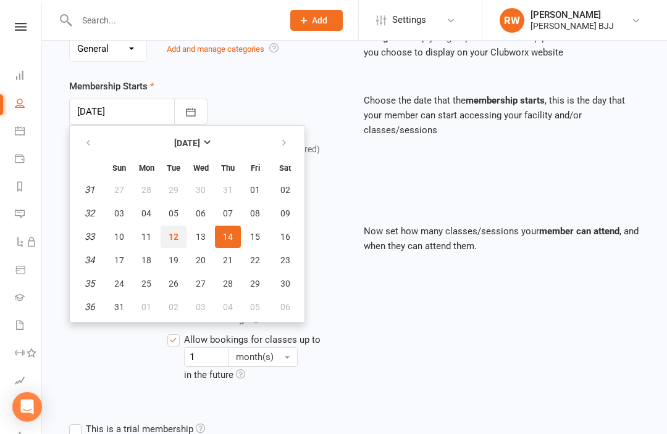
click at [172, 234] on span "12" at bounding box center [173, 237] width 10 height 10
type input "[DATE]"
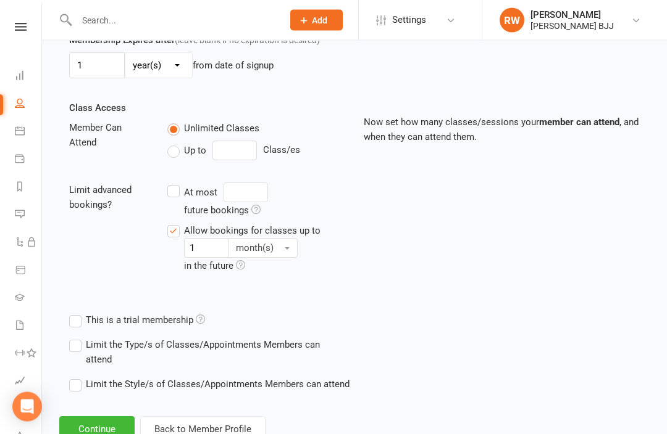
scroll to position [389, 0]
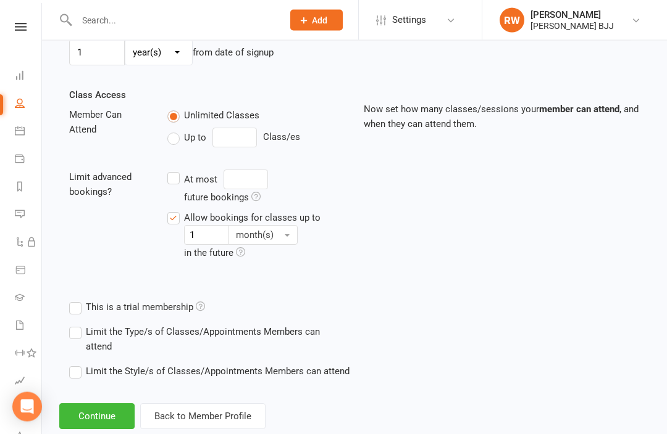
click at [101, 409] on button "Continue" at bounding box center [96, 417] width 75 height 26
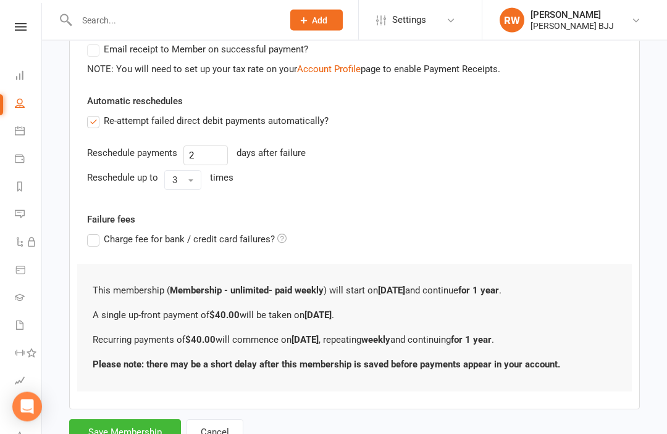
scroll to position [0, 0]
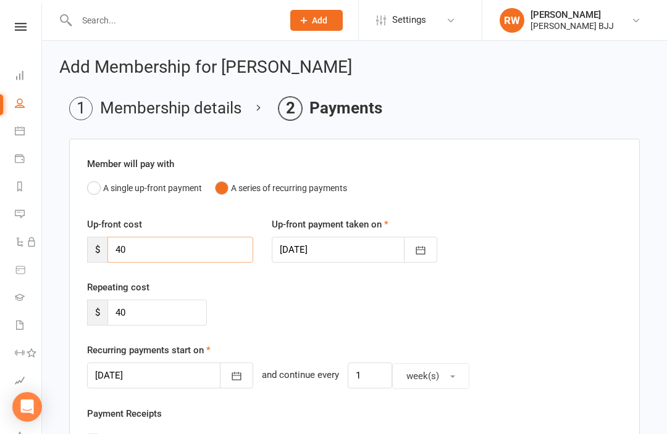
click at [177, 244] on input "40" at bounding box center [180, 250] width 146 height 26
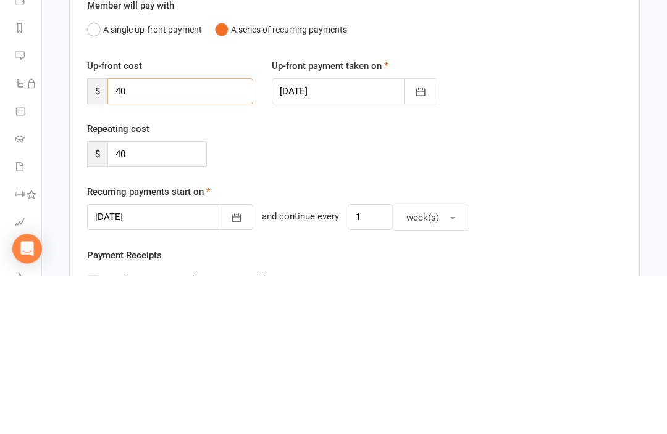
type input "4"
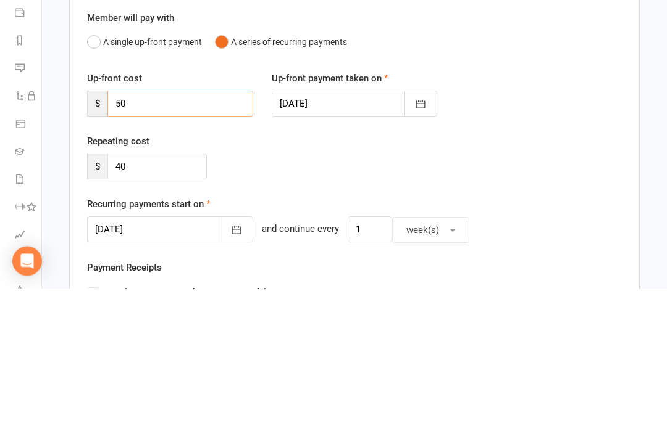
type input "5"
type input "0"
click at [171, 300] on input "40" at bounding box center [156, 313] width 99 height 26
type input "4"
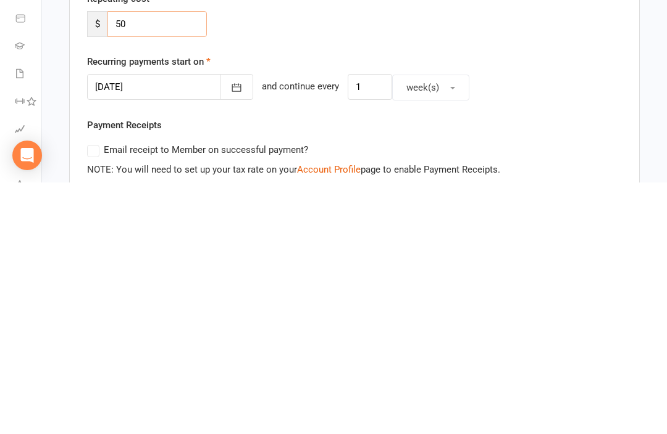
type input "50"
click at [230, 333] on icon "button" at bounding box center [236, 339] width 12 height 12
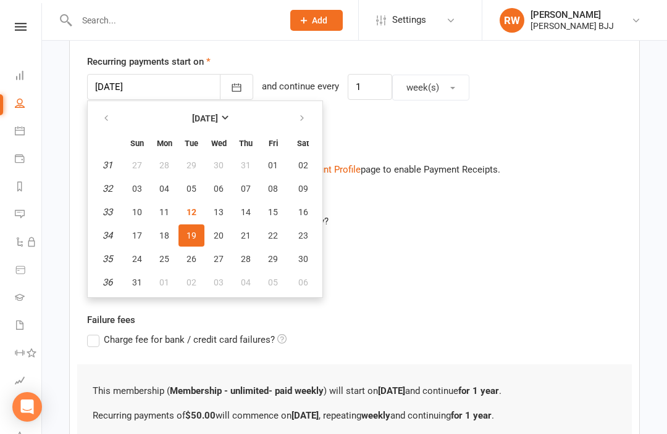
scroll to position [360, 0]
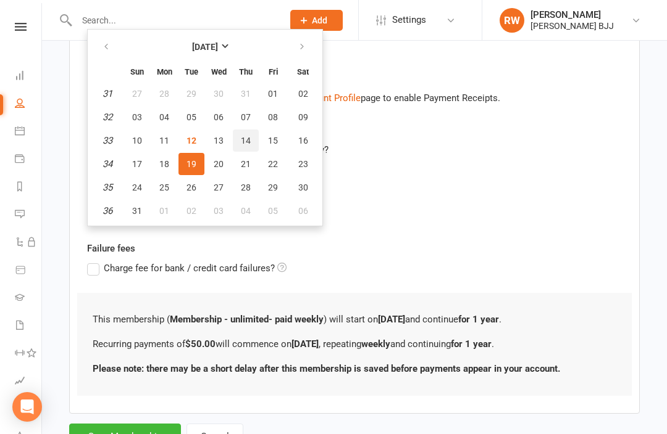
click at [244, 136] on span "14" at bounding box center [246, 141] width 10 height 10
type input "[DATE]"
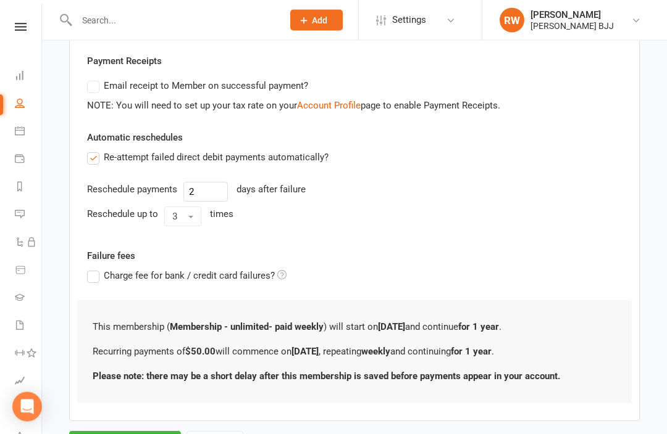
scroll to position [383, 0]
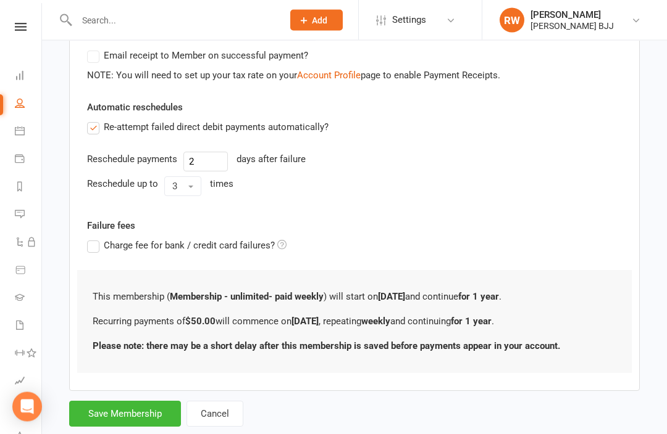
click at [131, 413] on button "Save Membership" at bounding box center [125, 415] width 112 height 26
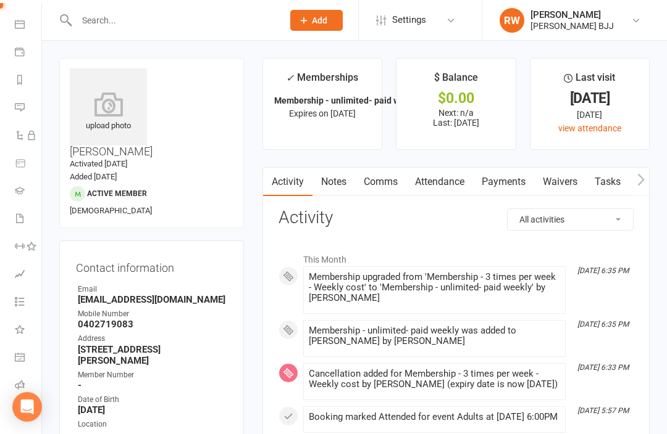
scroll to position [106, 0]
click at [23, 417] on icon at bounding box center [20, 414] width 10 height 10
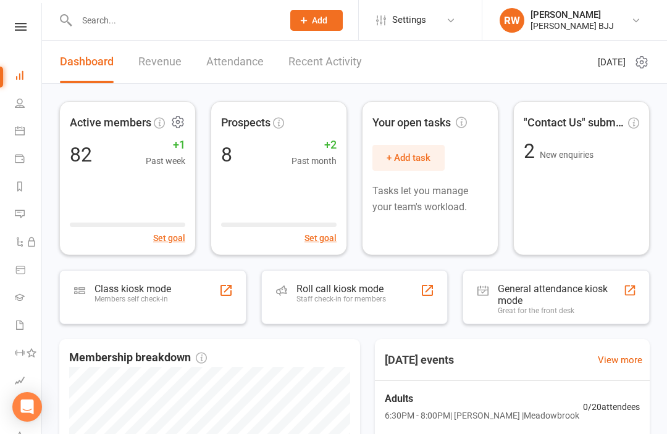
click at [173, 20] on input "text" at bounding box center [173, 20] width 201 height 17
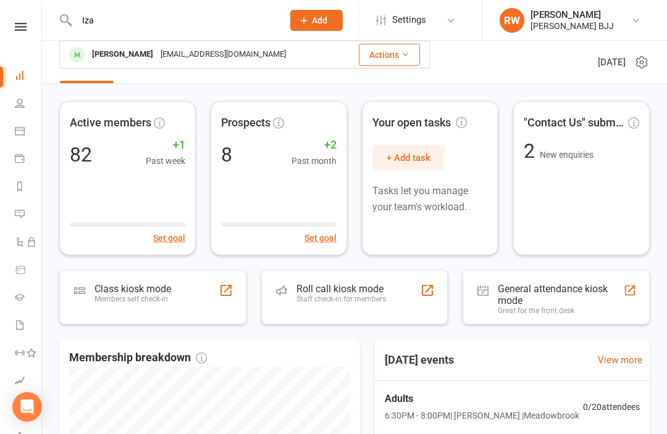
type input "Iza"
click at [157, 53] on div "[EMAIL_ADDRESS][DOMAIN_NAME]" at bounding box center [223, 55] width 133 height 18
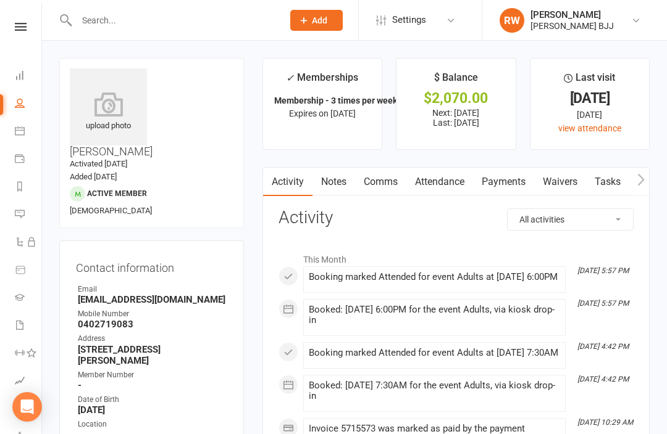
click at [504, 188] on link "Payments" at bounding box center [503, 182] width 61 height 28
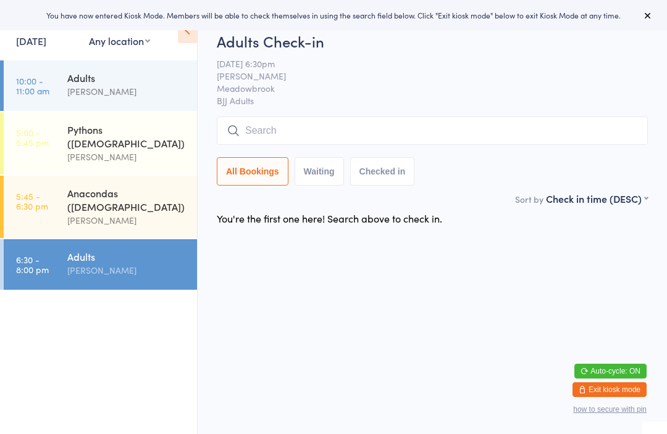
click at [318, 132] on input "search" at bounding box center [432, 131] width 431 height 28
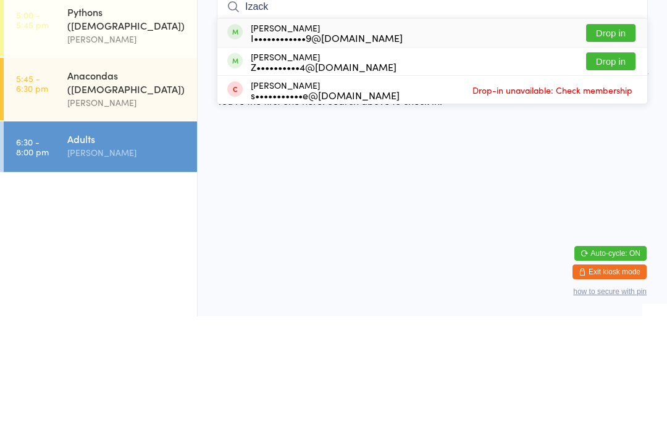
type input "Izack"
click at [622, 142] on button "Drop in" at bounding box center [610, 151] width 49 height 18
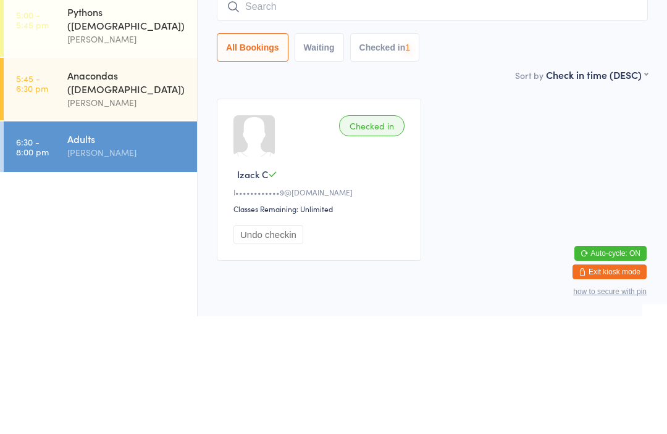
click at [354, 110] on input "search" at bounding box center [432, 124] width 431 height 28
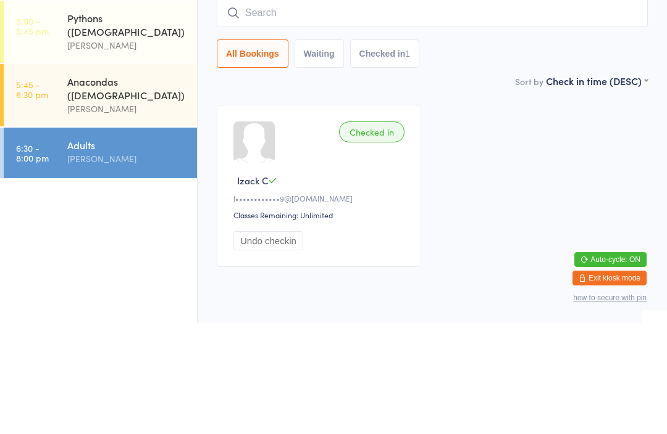
type input "L"
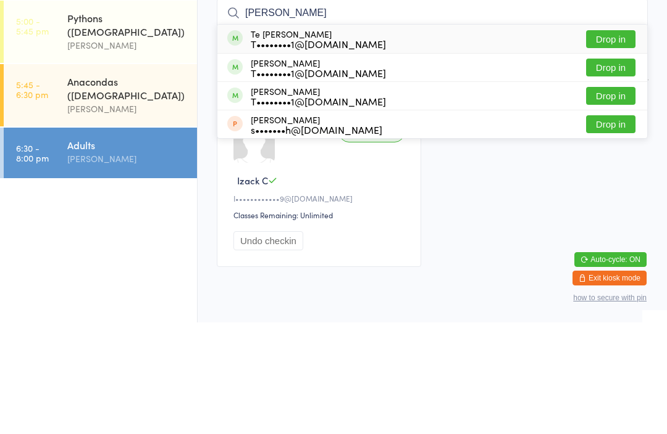
type input "[PERSON_NAME]"
click at [607, 170] on button "Drop in" at bounding box center [610, 179] width 49 height 18
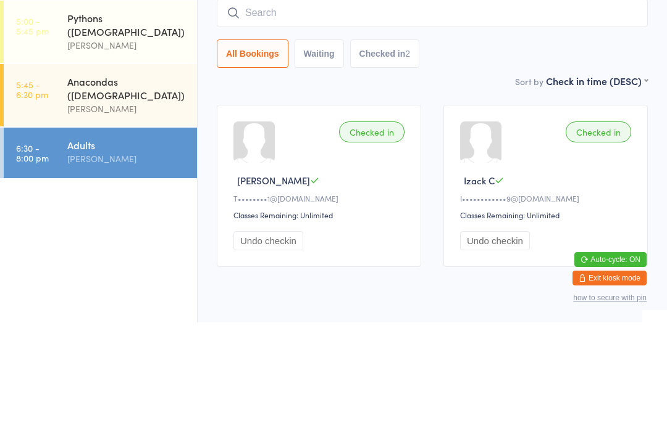
click at [323, 110] on input "search" at bounding box center [432, 124] width 431 height 28
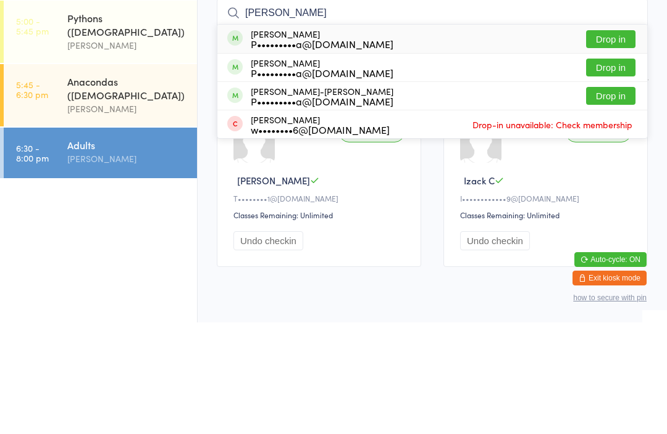
type input "[PERSON_NAME]"
click at [611, 142] on button "Drop in" at bounding box center [610, 151] width 49 height 18
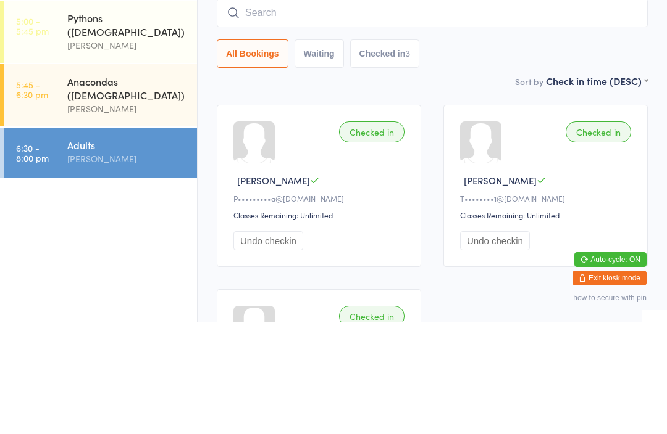
click at [523, 151] on div "All Bookings Waiting Checked in 3" at bounding box center [432, 165] width 431 height 28
